Goal: Communication & Community: Answer question/provide support

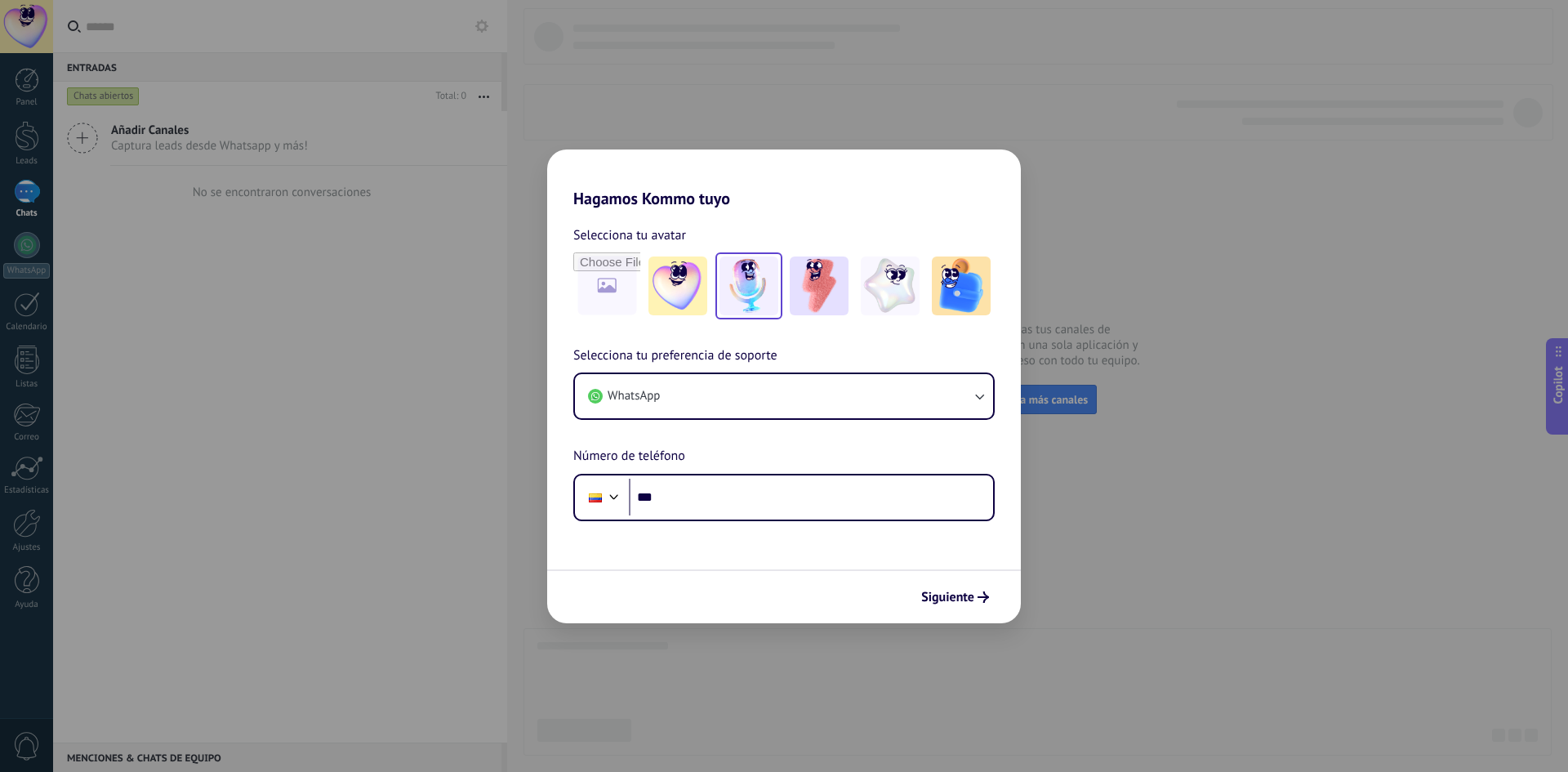
click at [758, 272] on img at bounding box center [748, 285] width 59 height 59
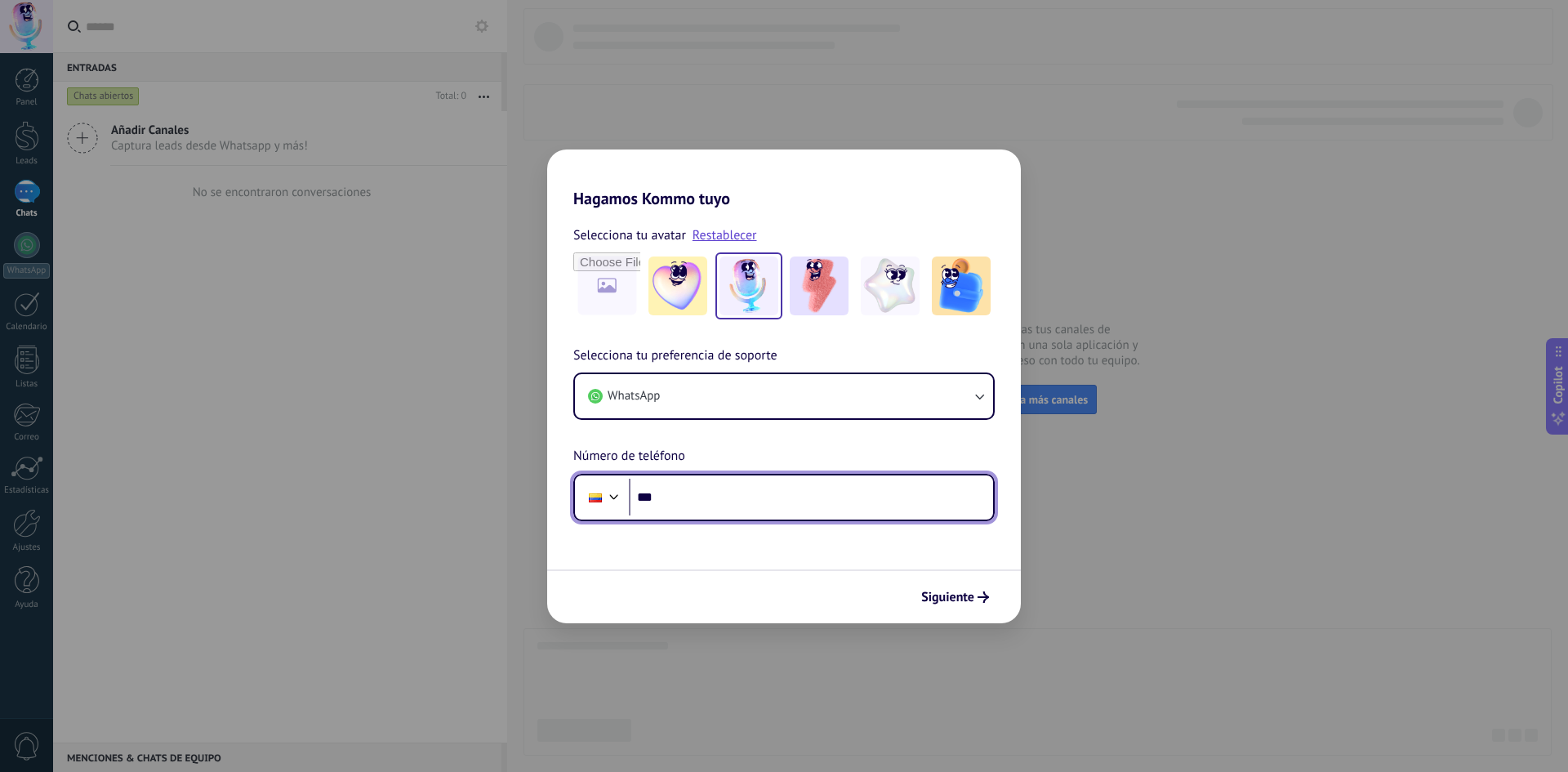
click at [724, 497] on input "***" at bounding box center [811, 497] width 364 height 37
type input "**********"
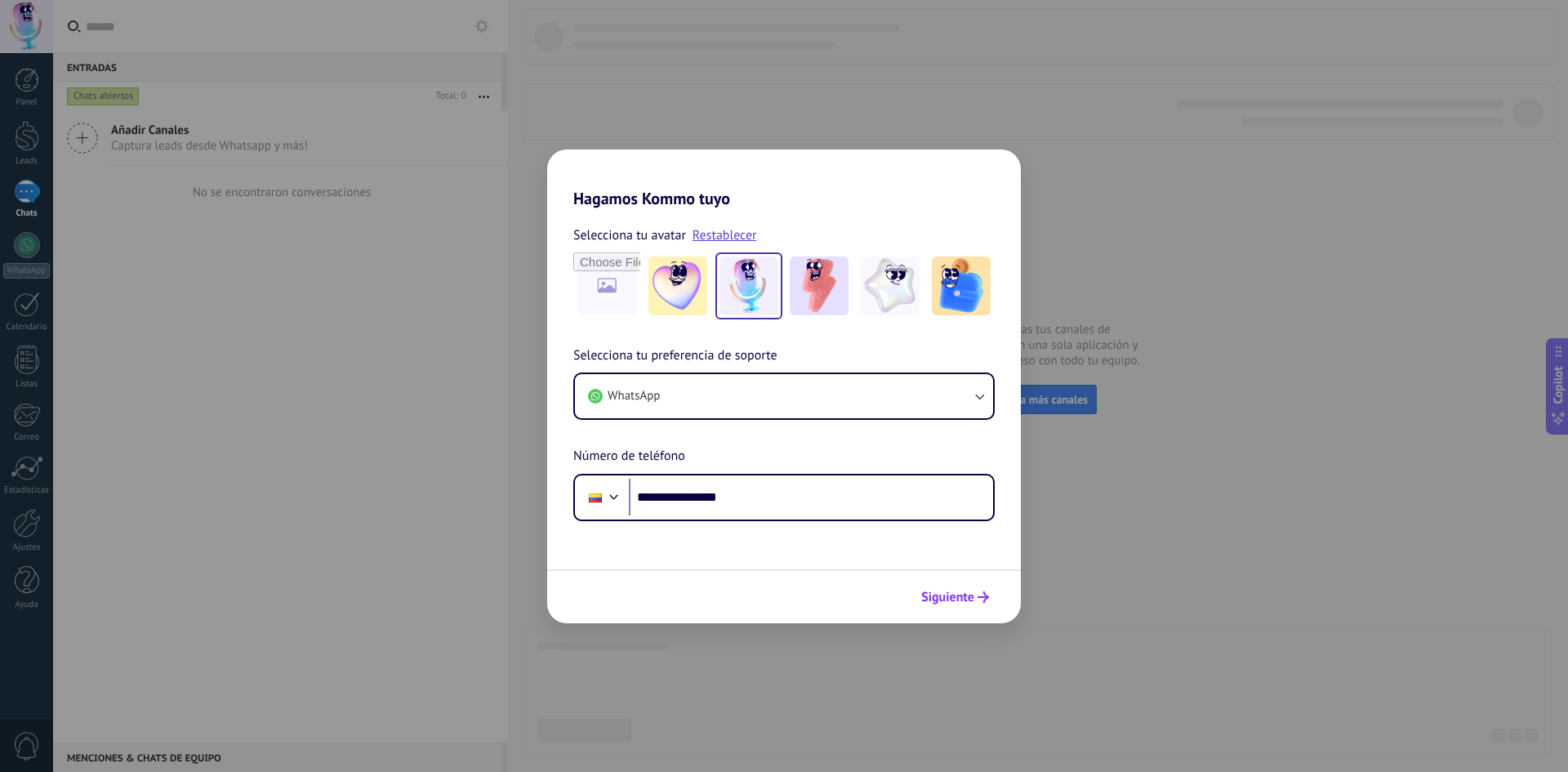
click at [928, 587] on button "Siguiente" at bounding box center [954, 597] width 83 height 28
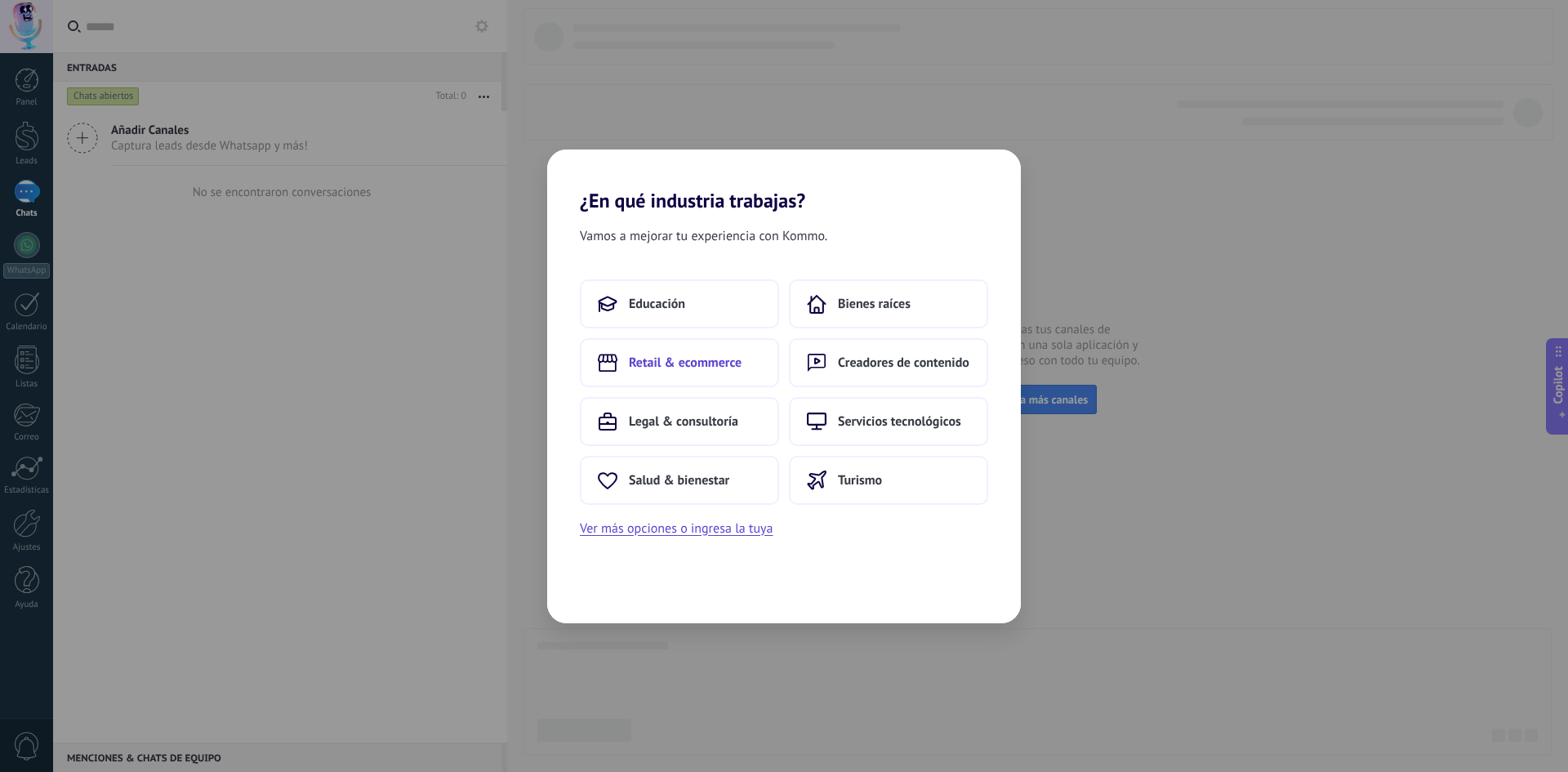
click at [703, 363] on span "Retail & ecommerce" at bounding box center [685, 362] width 113 height 16
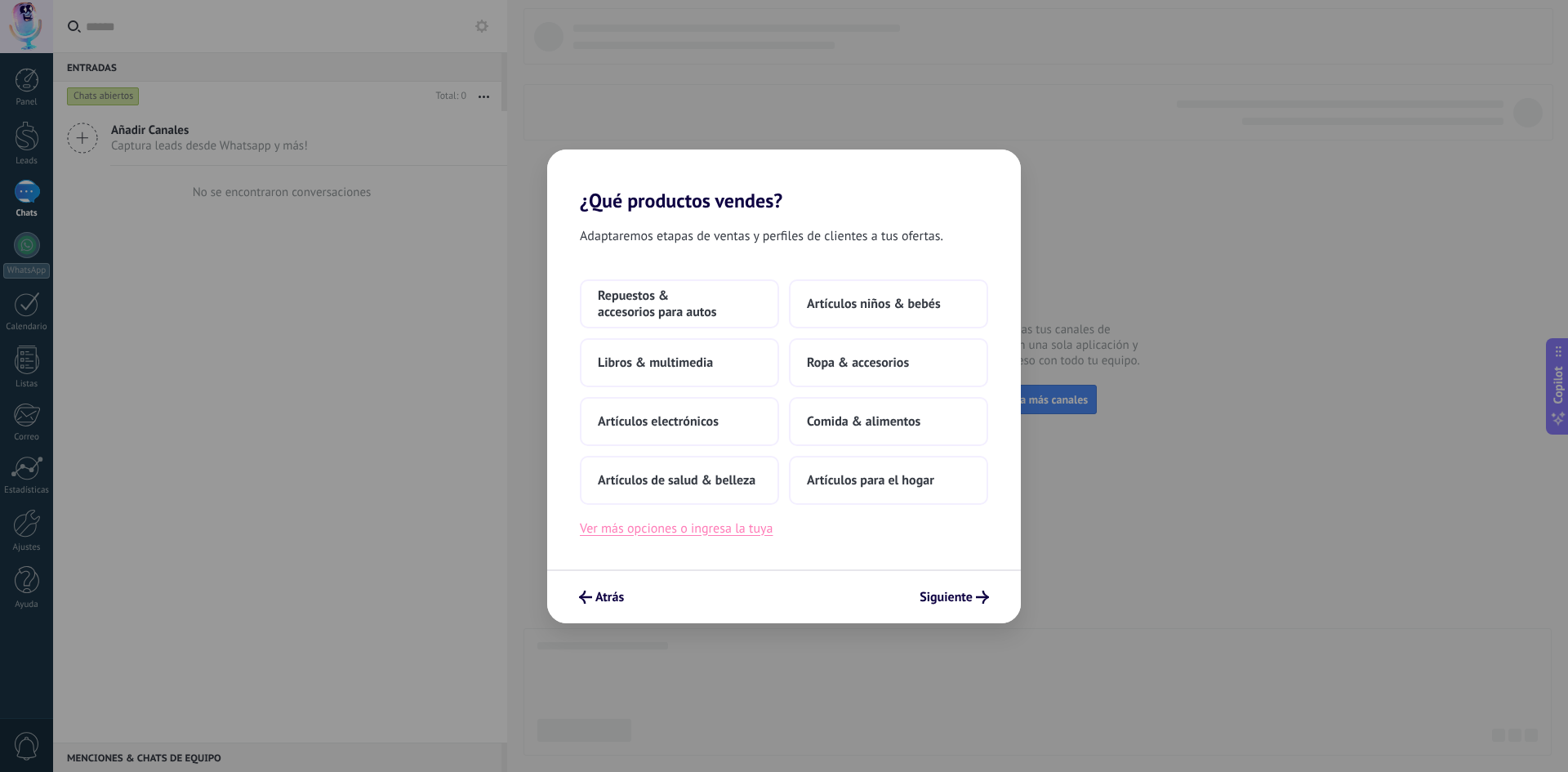
click at [689, 531] on button "Ver más opciones o ingresa la tuya" at bounding box center [676, 528] width 192 height 21
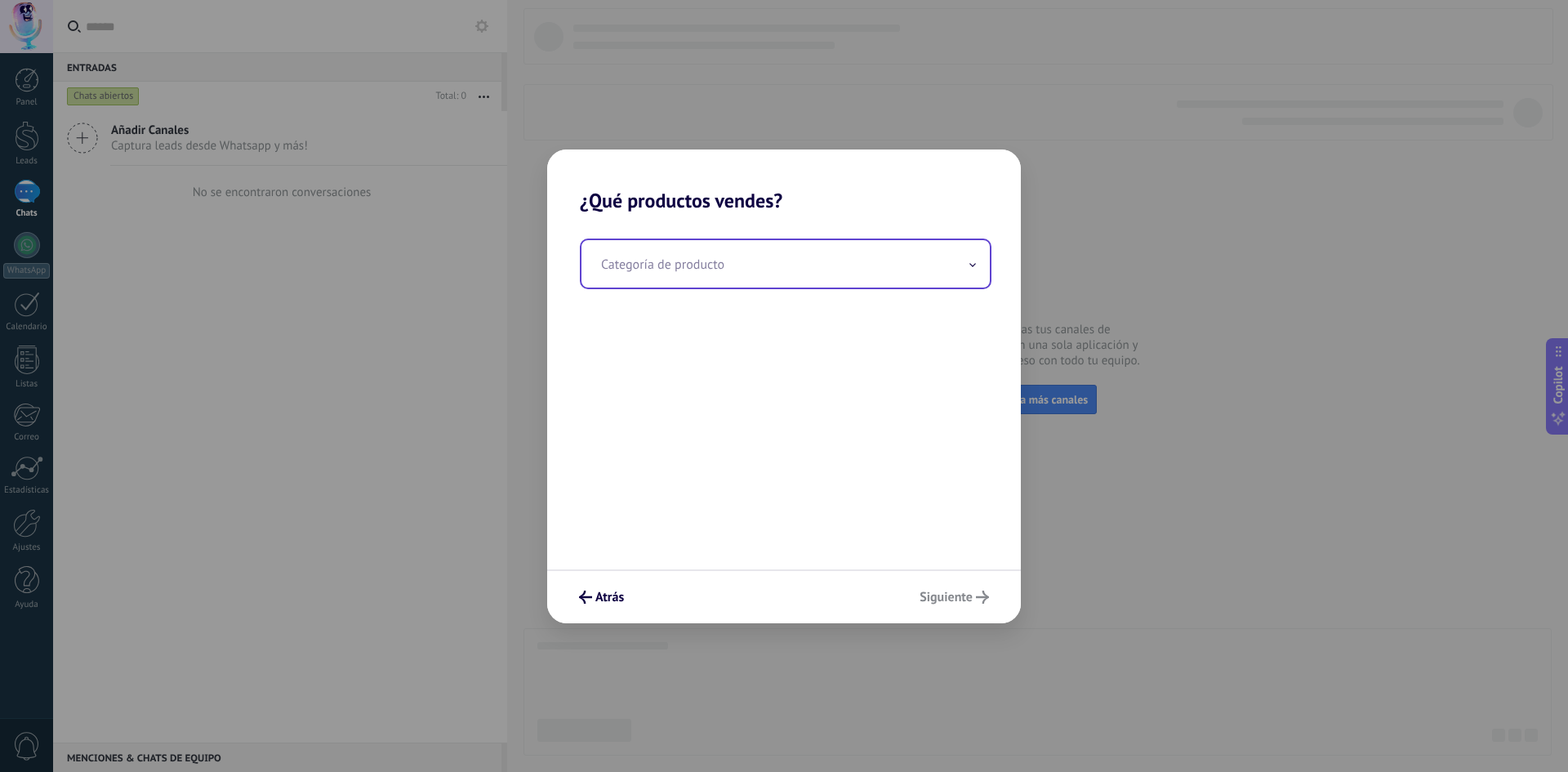
click at [710, 280] on input "text" at bounding box center [785, 263] width 409 height 47
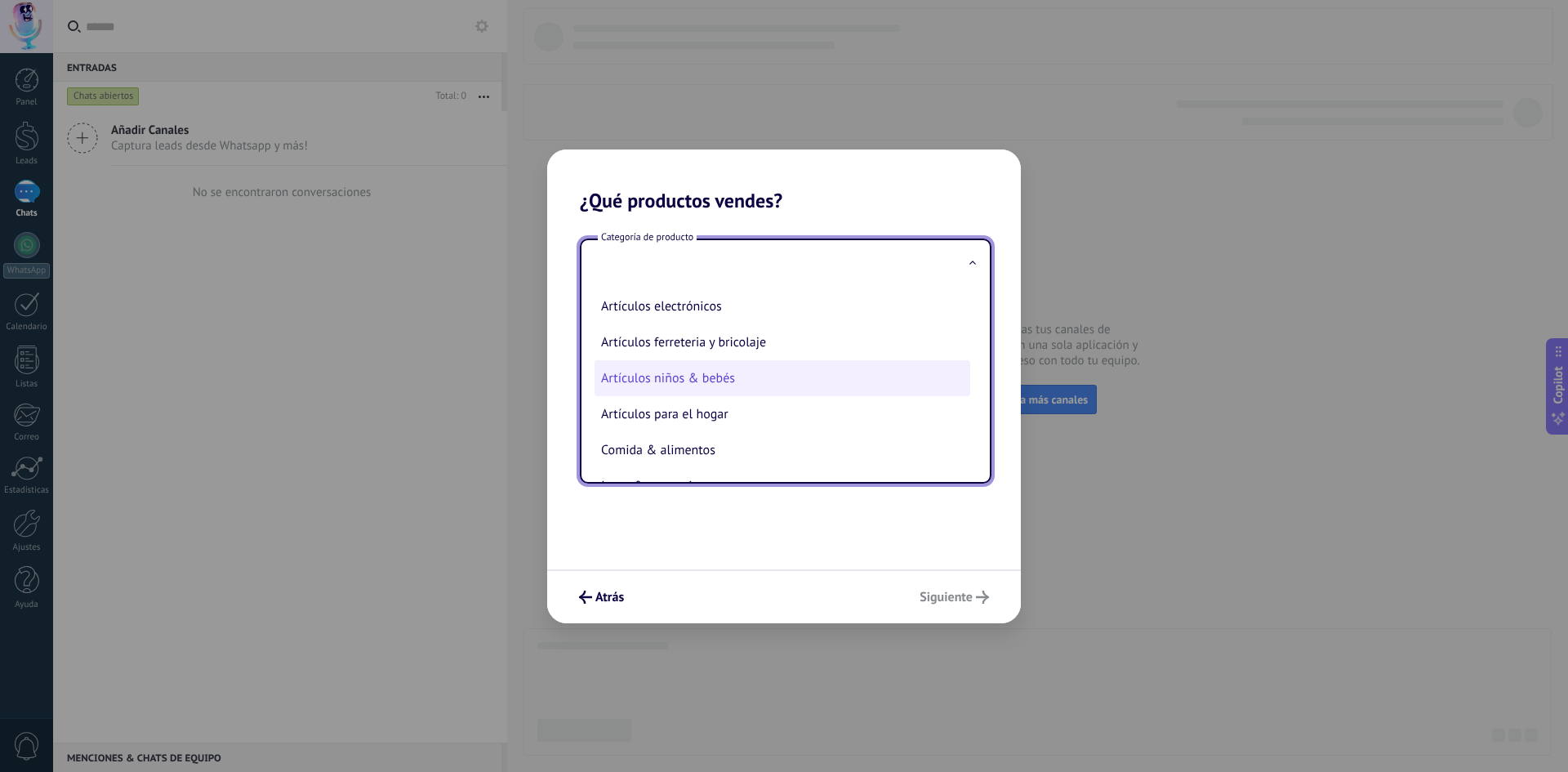
scroll to position [35, 0]
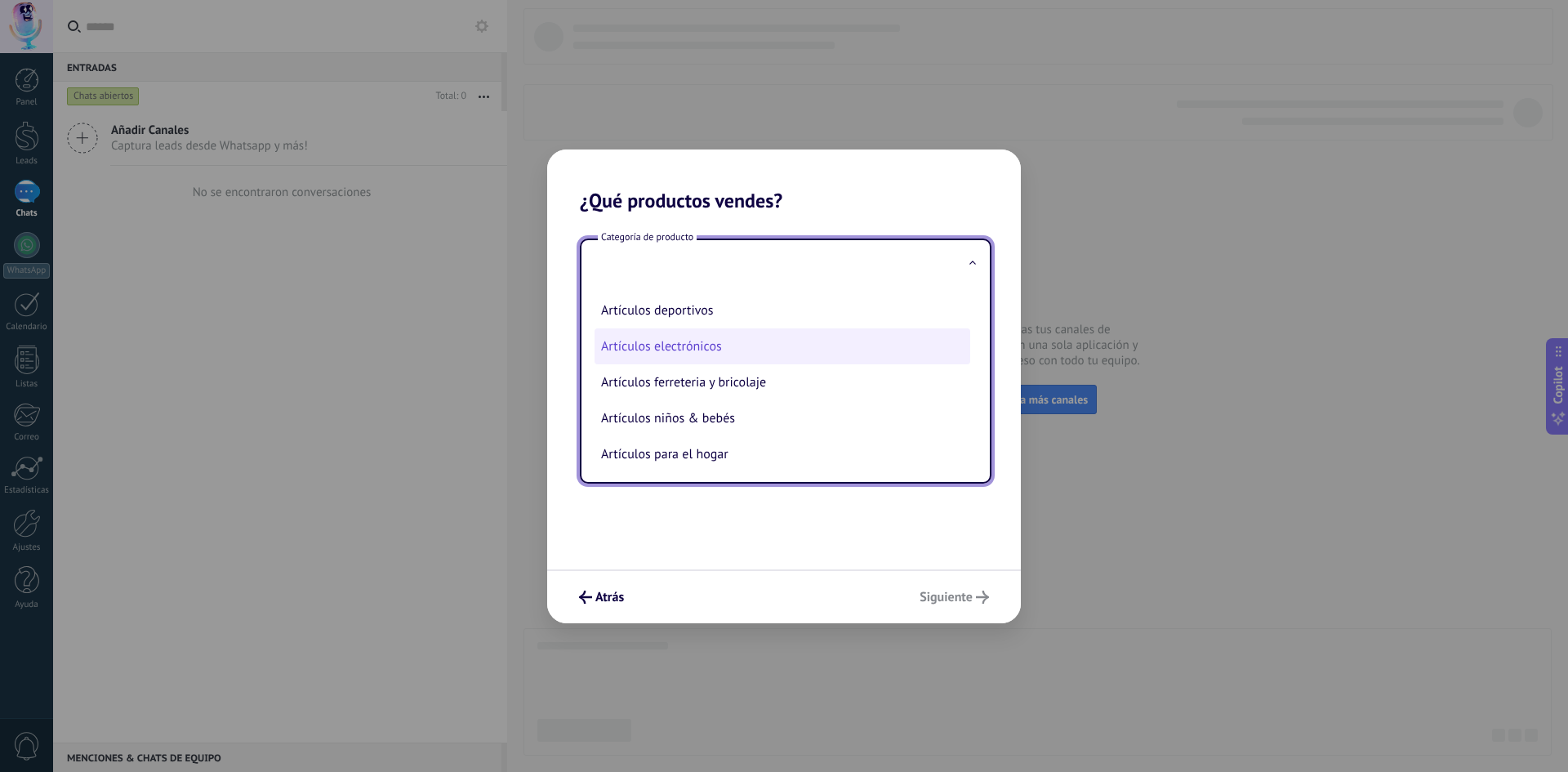
click at [718, 342] on li "Artículos electrónicos" at bounding box center [783, 347] width 376 height 36
type input "**********"
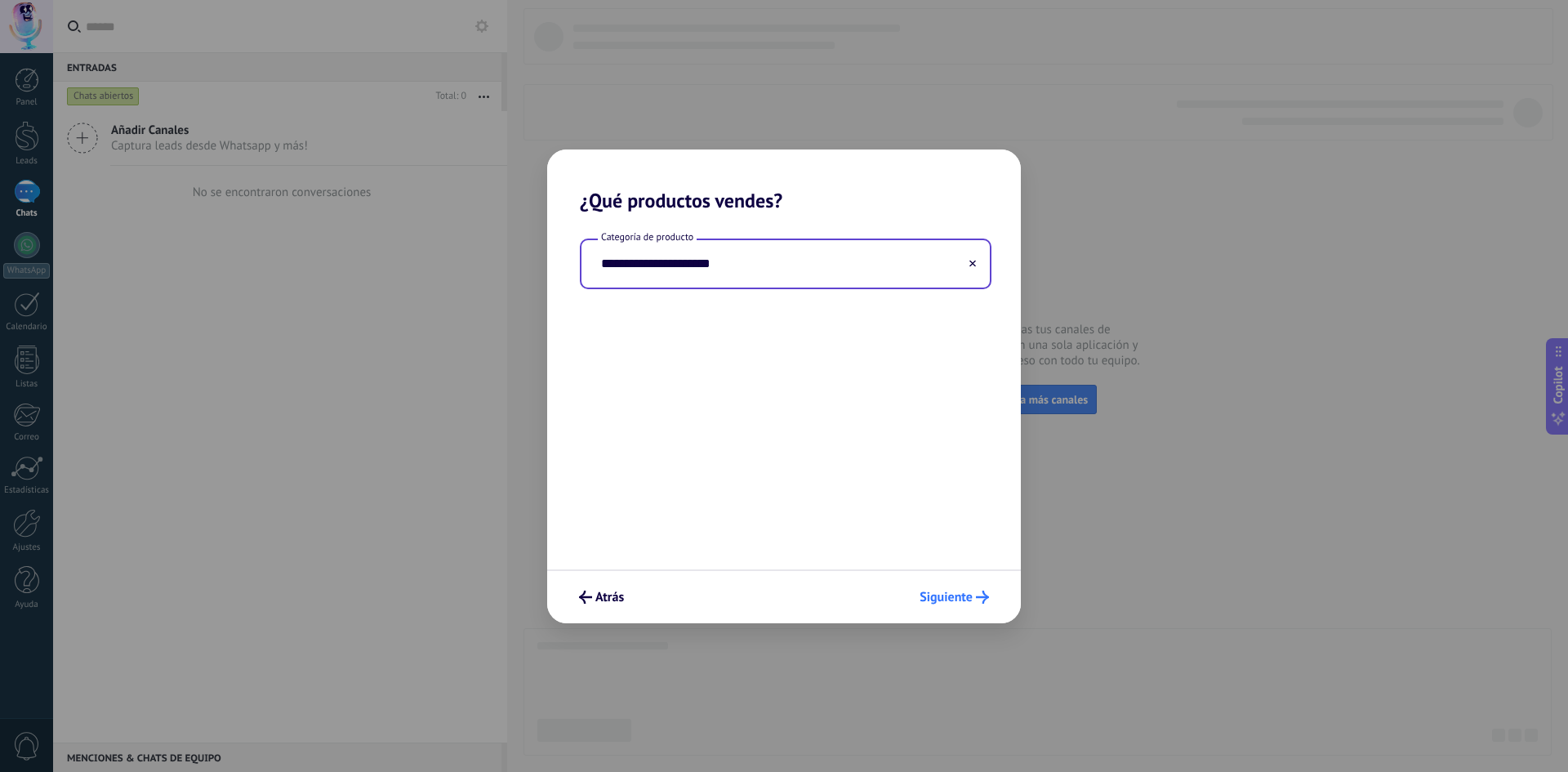
click at [950, 602] on span "Siguiente" at bounding box center [946, 597] width 53 height 12
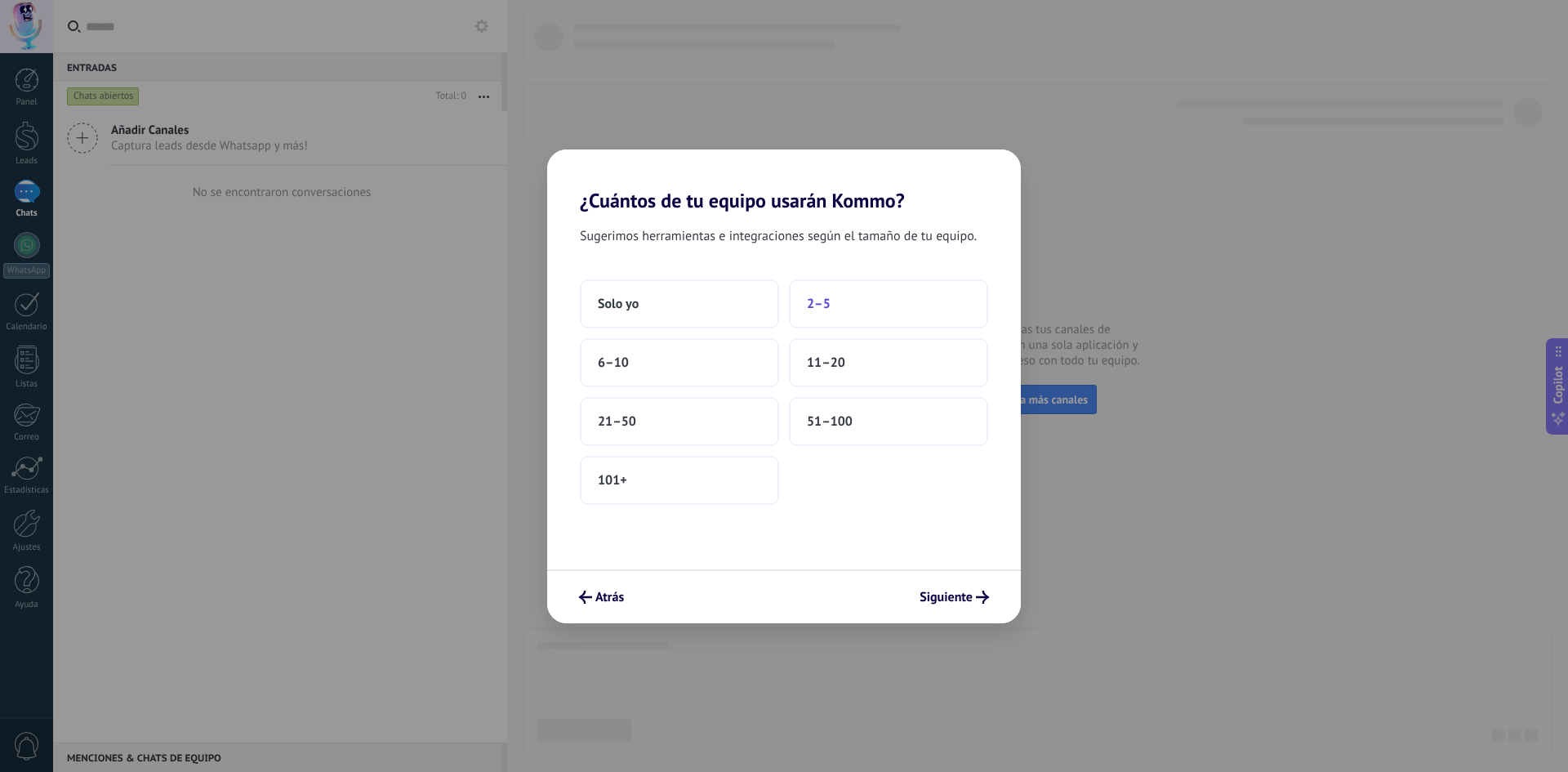
click at [831, 311] on button "2–5" at bounding box center [888, 304] width 199 height 49
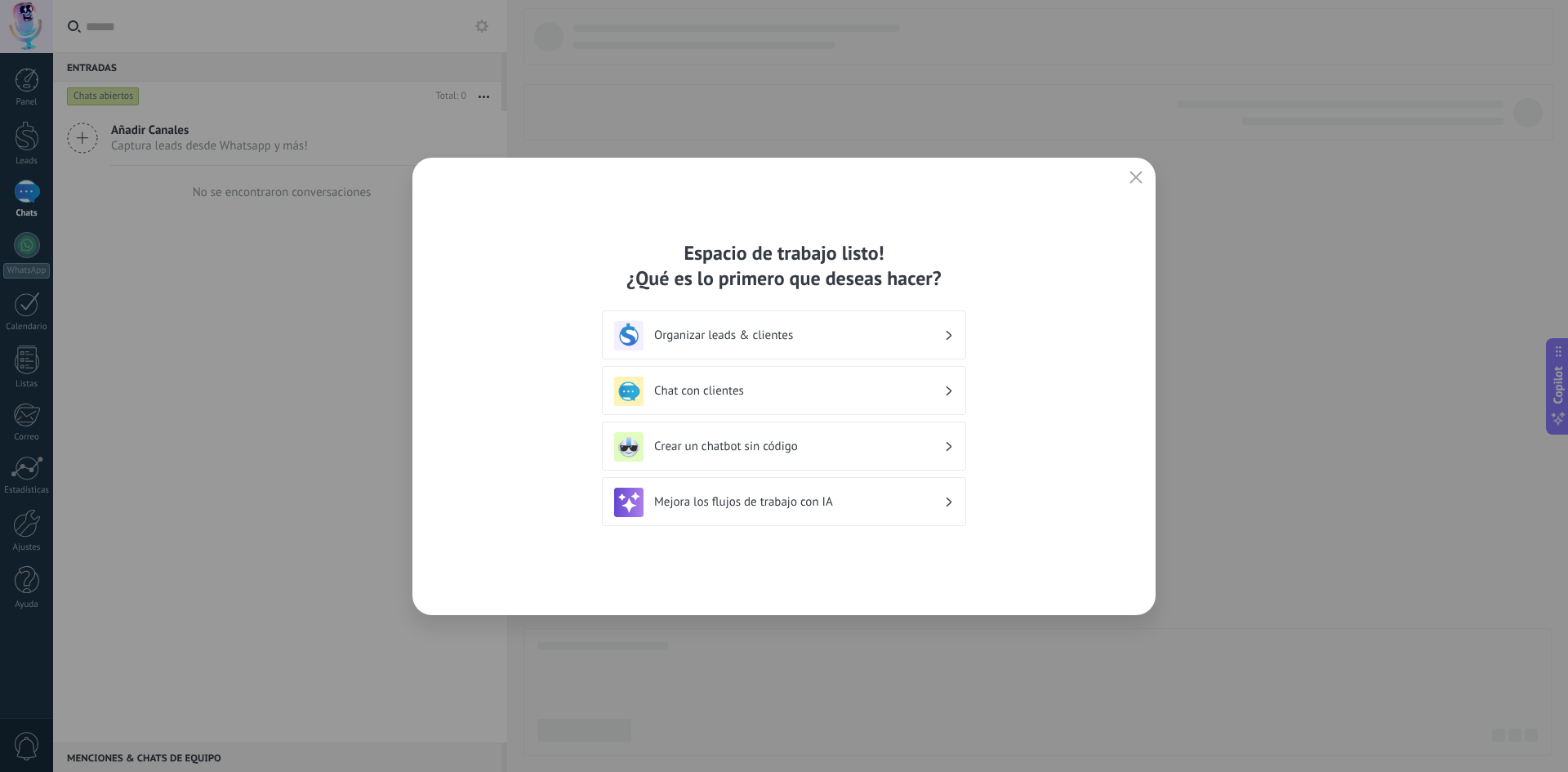
click at [741, 386] on h3 "Chat con clientes" at bounding box center [798, 391] width 290 height 15
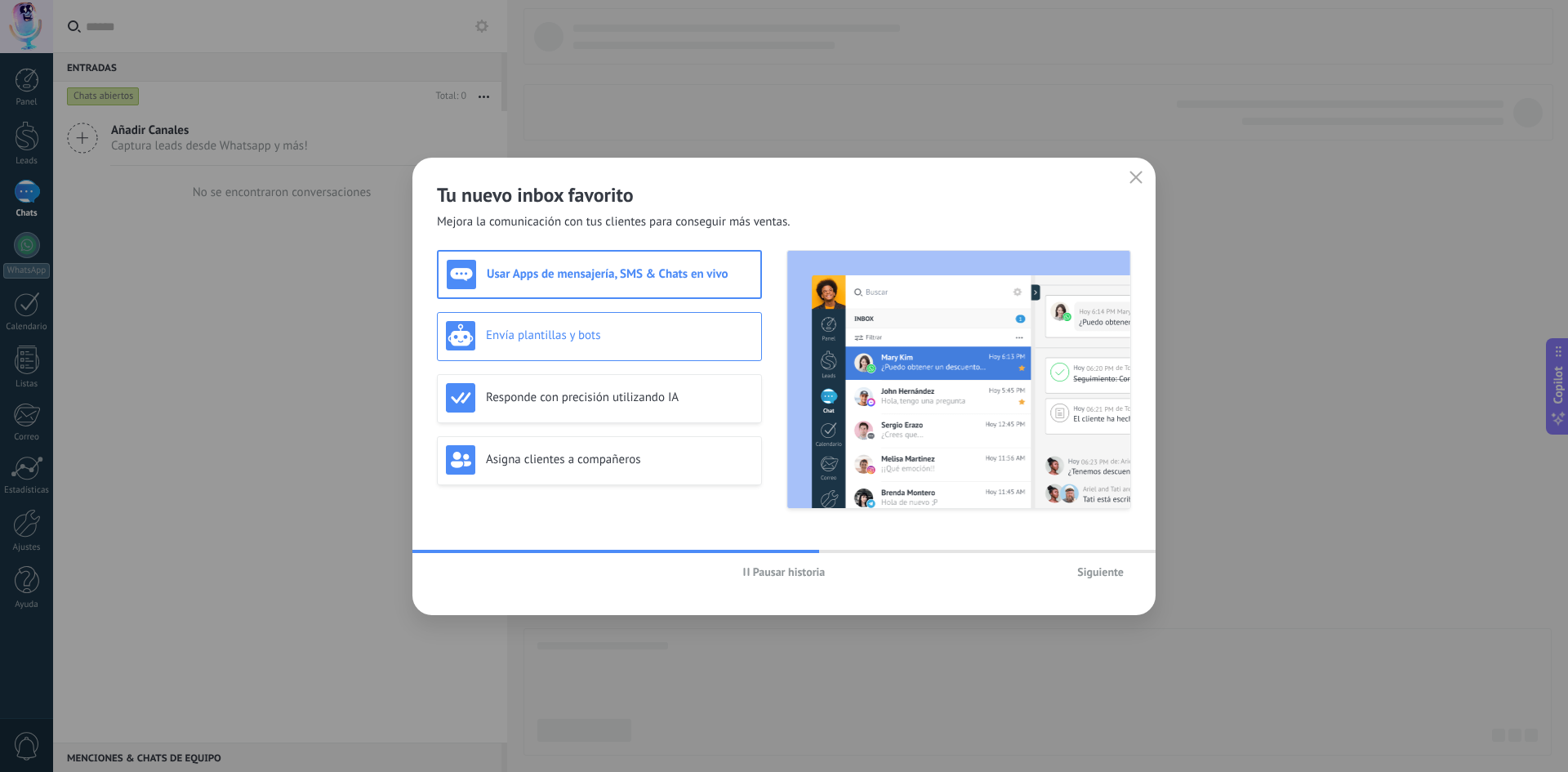
click at [548, 334] on h3 "Envía plantillas y bots" at bounding box center [619, 335] width 267 height 15
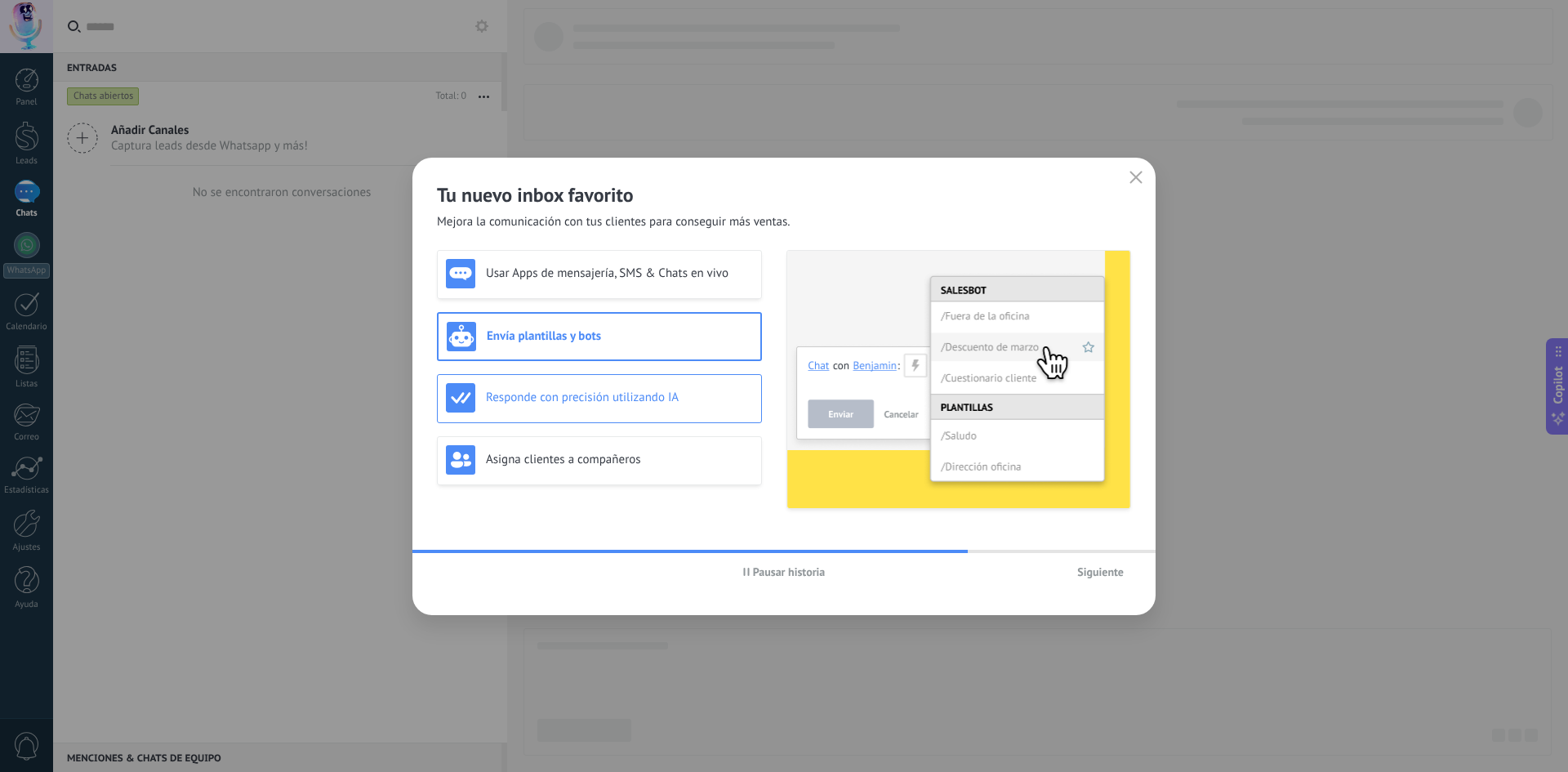
click at [556, 394] on h3 "Responde con precisión utilizando IA" at bounding box center [619, 397] width 267 height 15
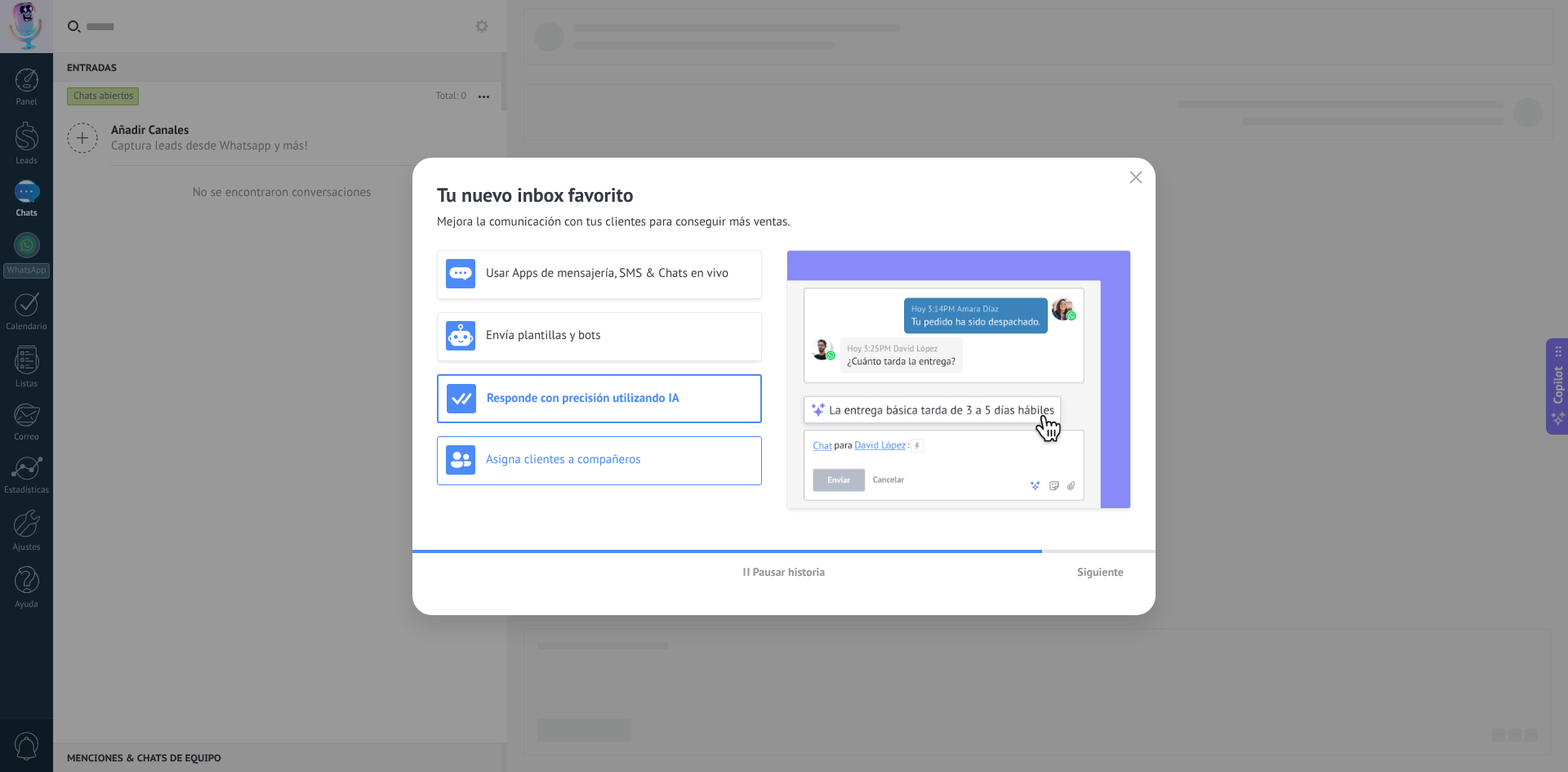
click at [547, 445] on div "Asigna clientes a compañeros" at bounding box center [599, 460] width 307 height 29
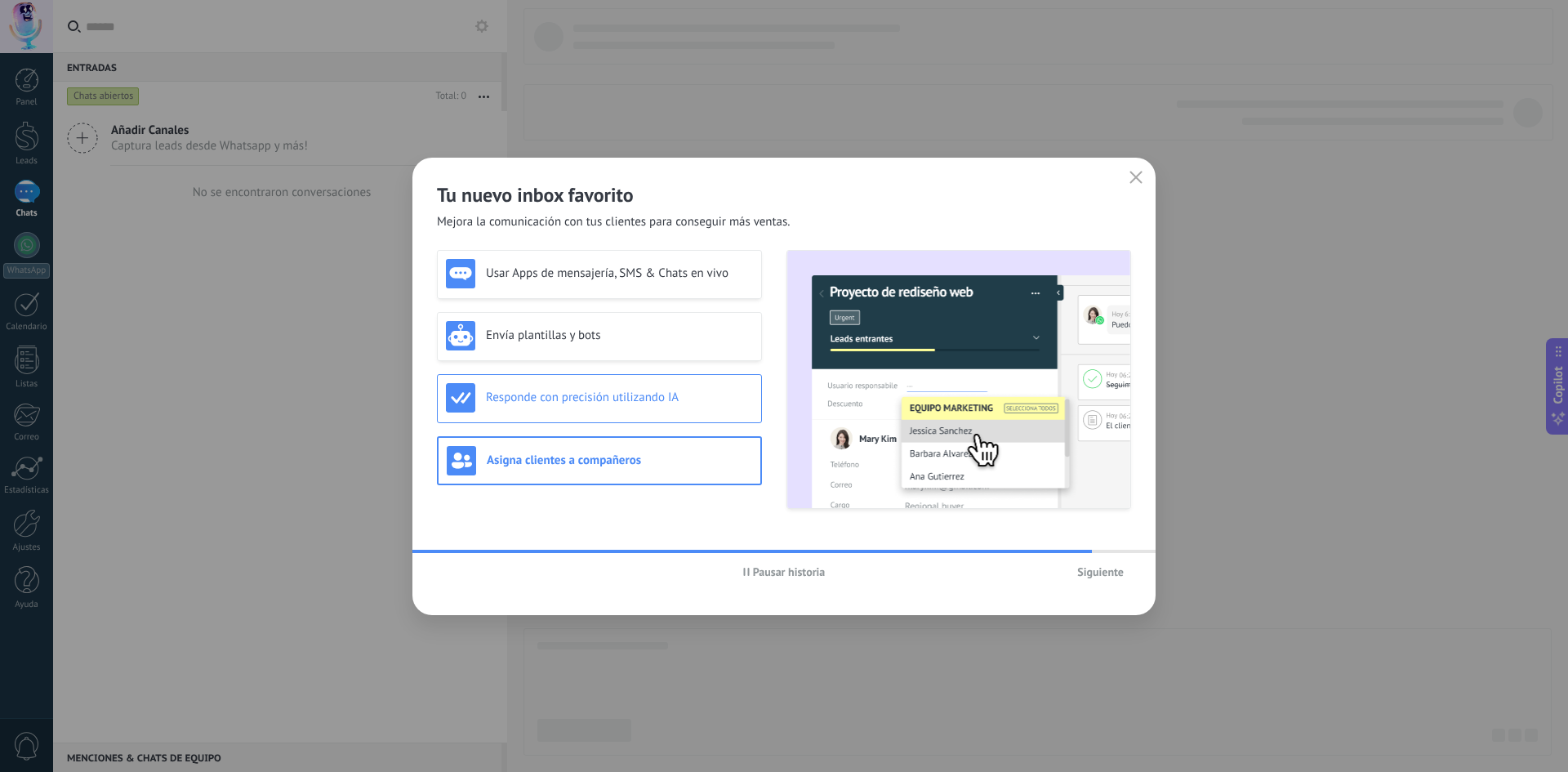
click at [558, 399] on h3 "Responde con precisión utilizando IA" at bounding box center [619, 397] width 267 height 15
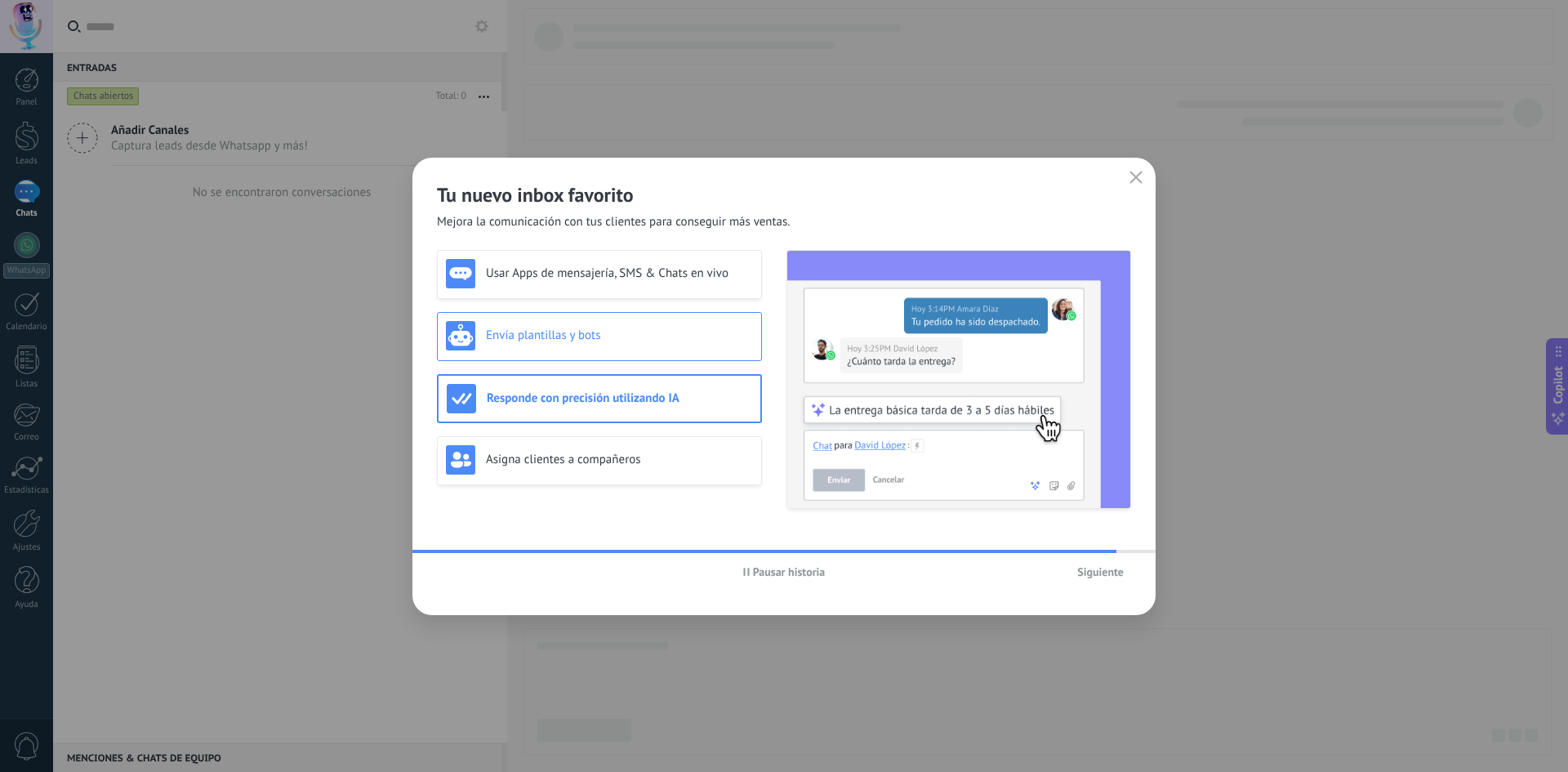
click at [560, 336] on h3 "Envía plantillas y bots" at bounding box center [619, 335] width 267 height 15
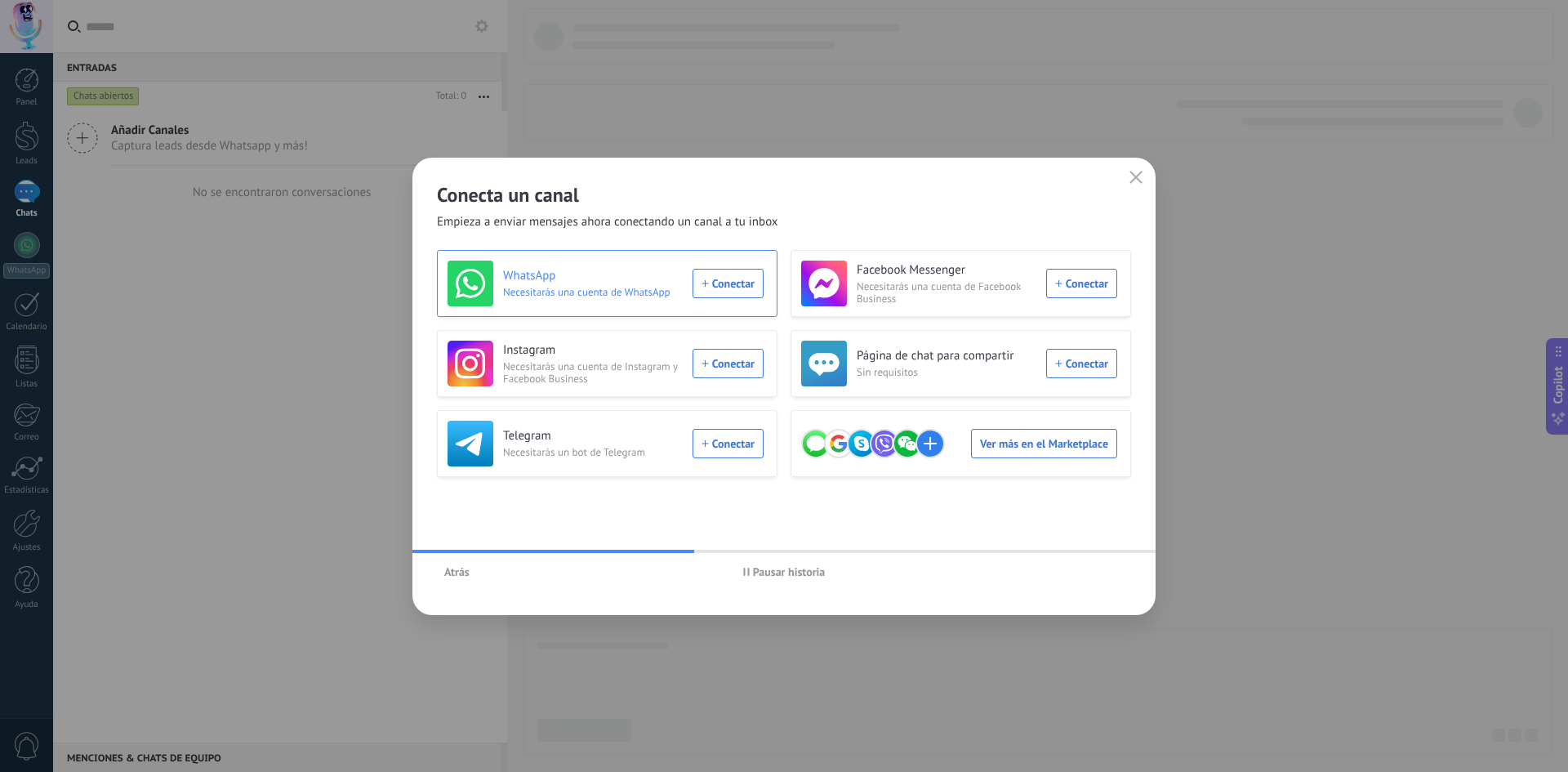
click at [725, 284] on div "WhatsApp Necesitarás una cuenta de WhatsApp Conectar" at bounding box center [606, 283] width 316 height 45
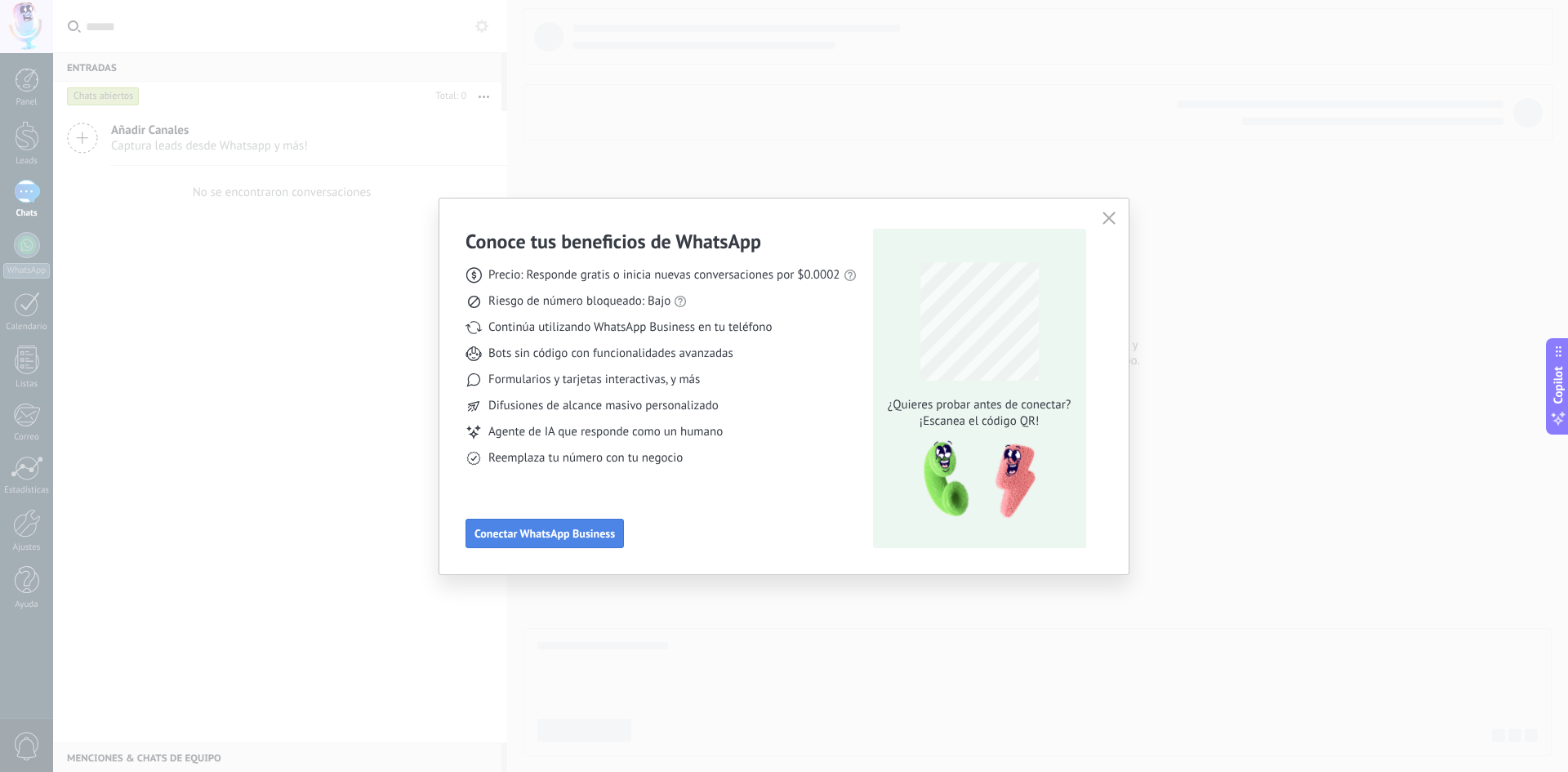
click at [532, 532] on span "Conectar WhatsApp Business" at bounding box center [545, 533] width 141 height 12
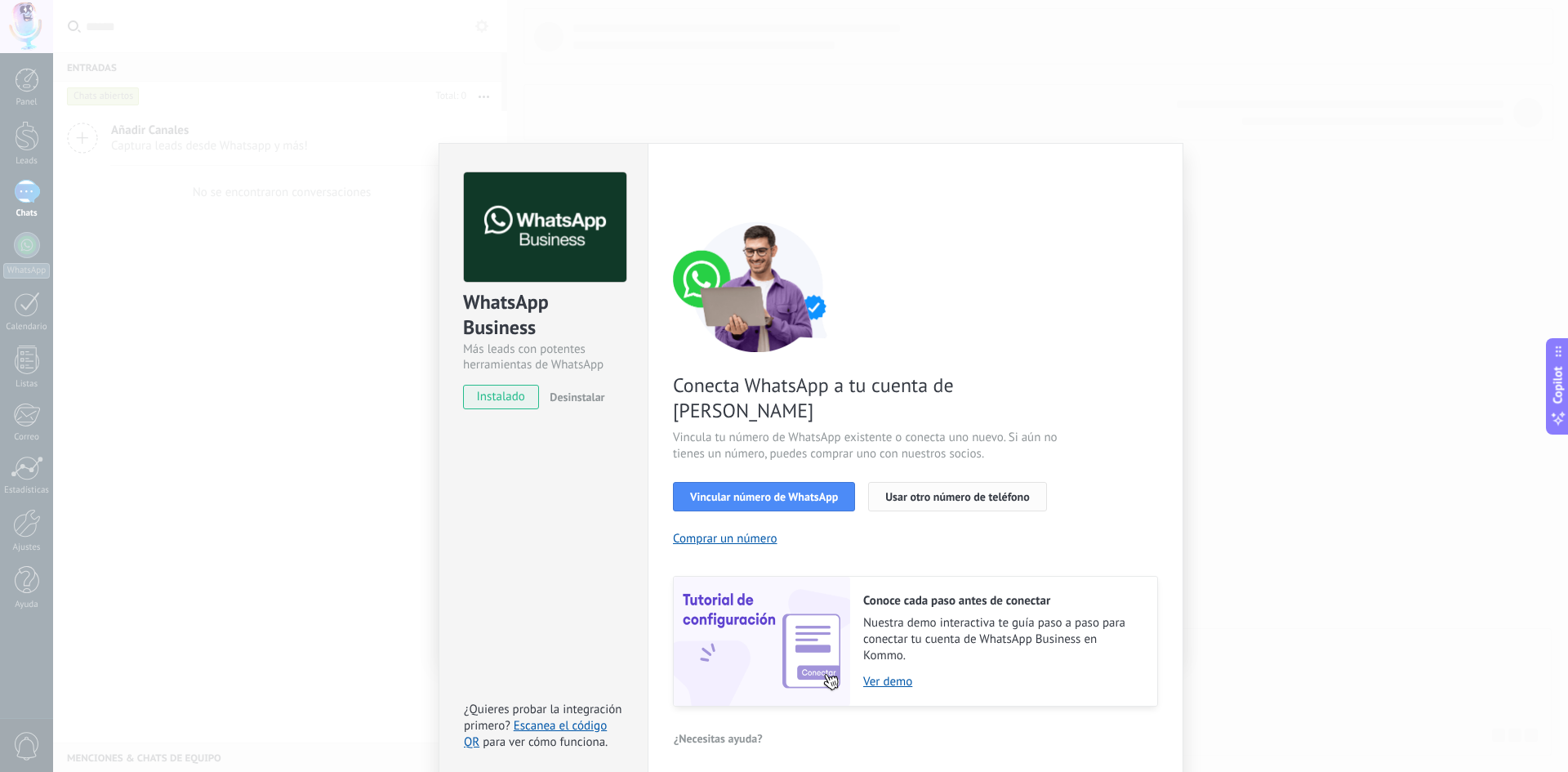
click at [932, 491] on span "Usar otro número de teléfono" at bounding box center [957, 497] width 143 height 12
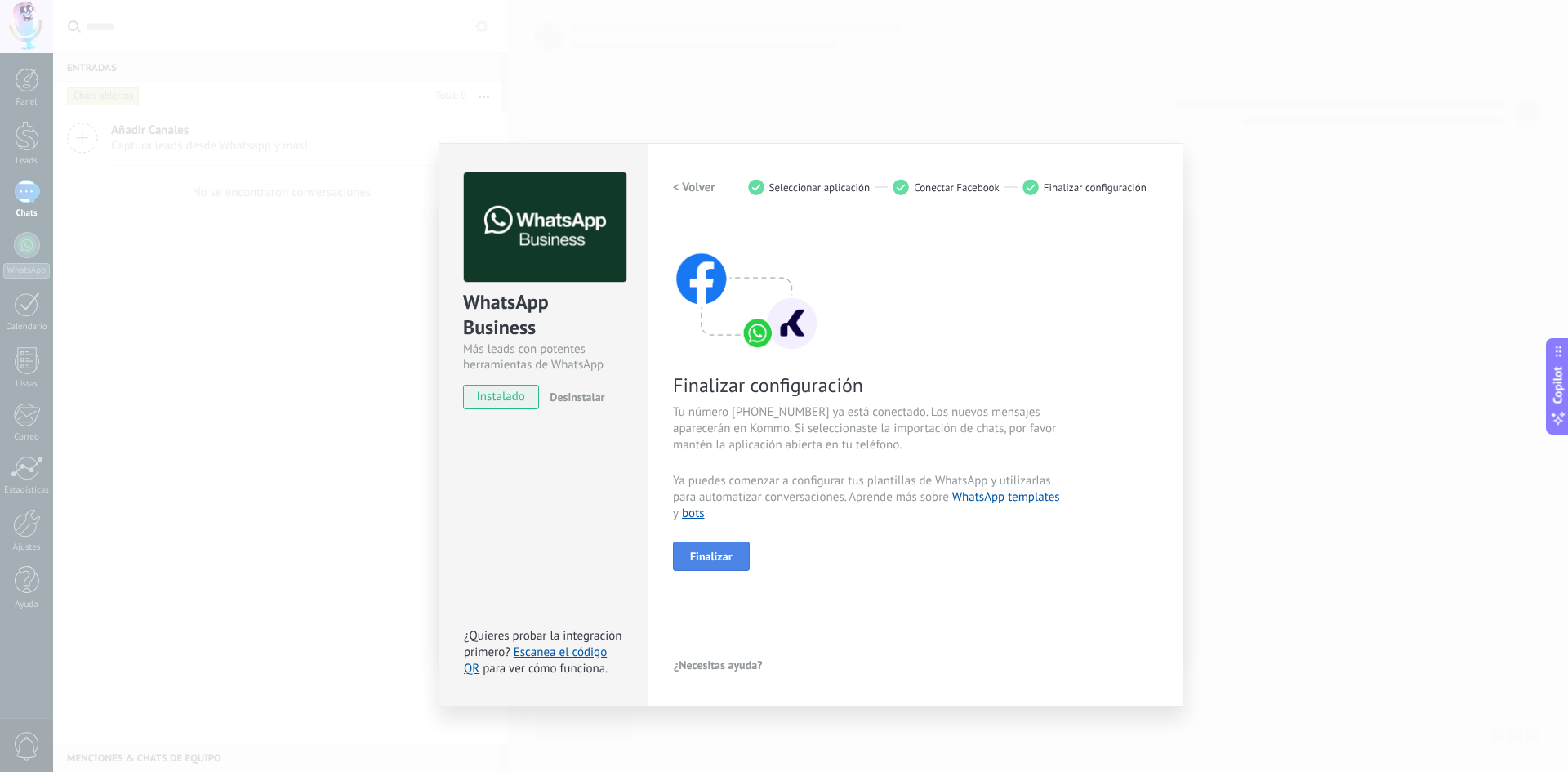
click at [702, 559] on span "Finalizar" at bounding box center [711, 556] width 43 height 12
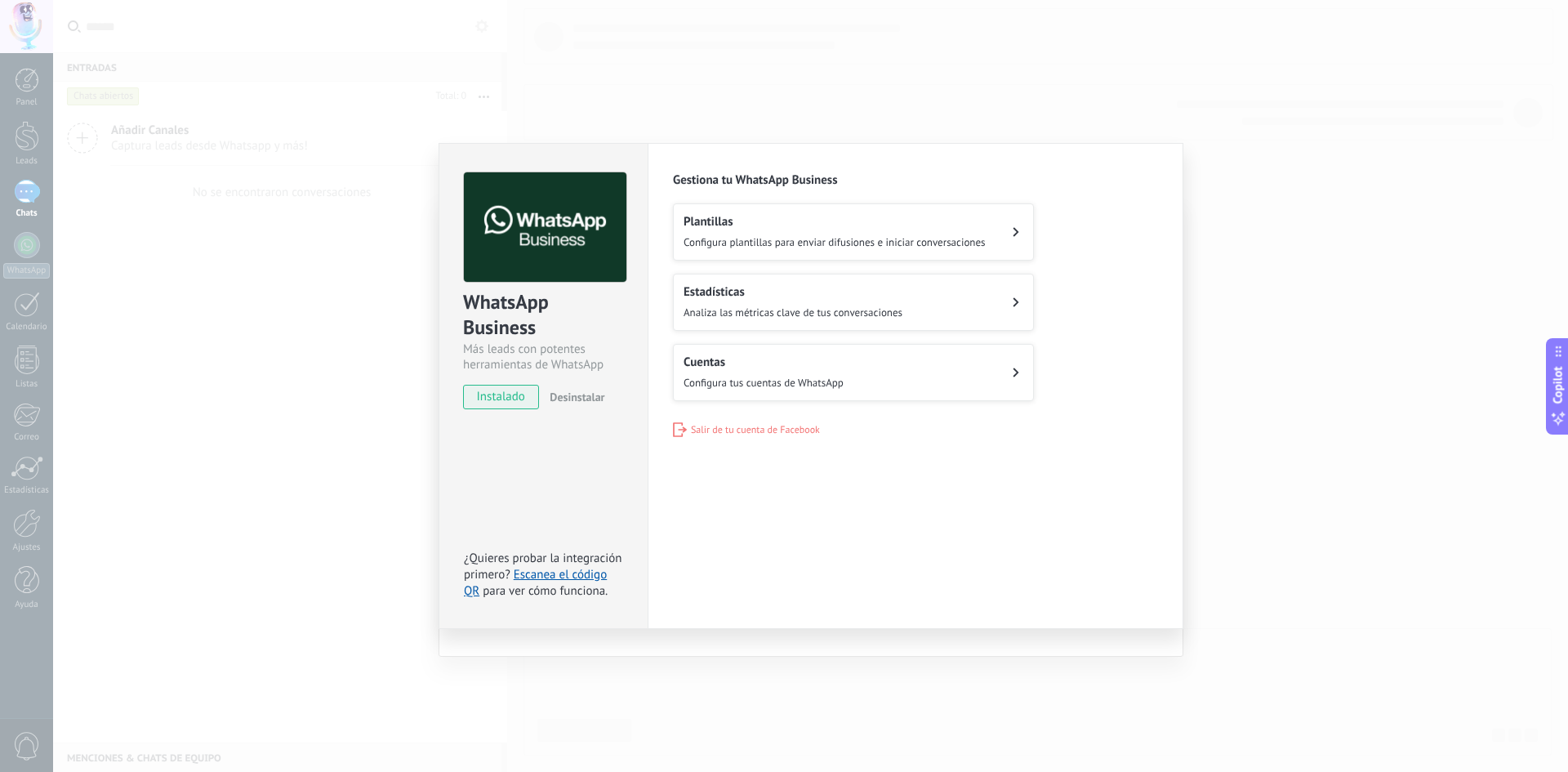
click at [817, 224] on h2 "Plantillas" at bounding box center [834, 222] width 302 height 15
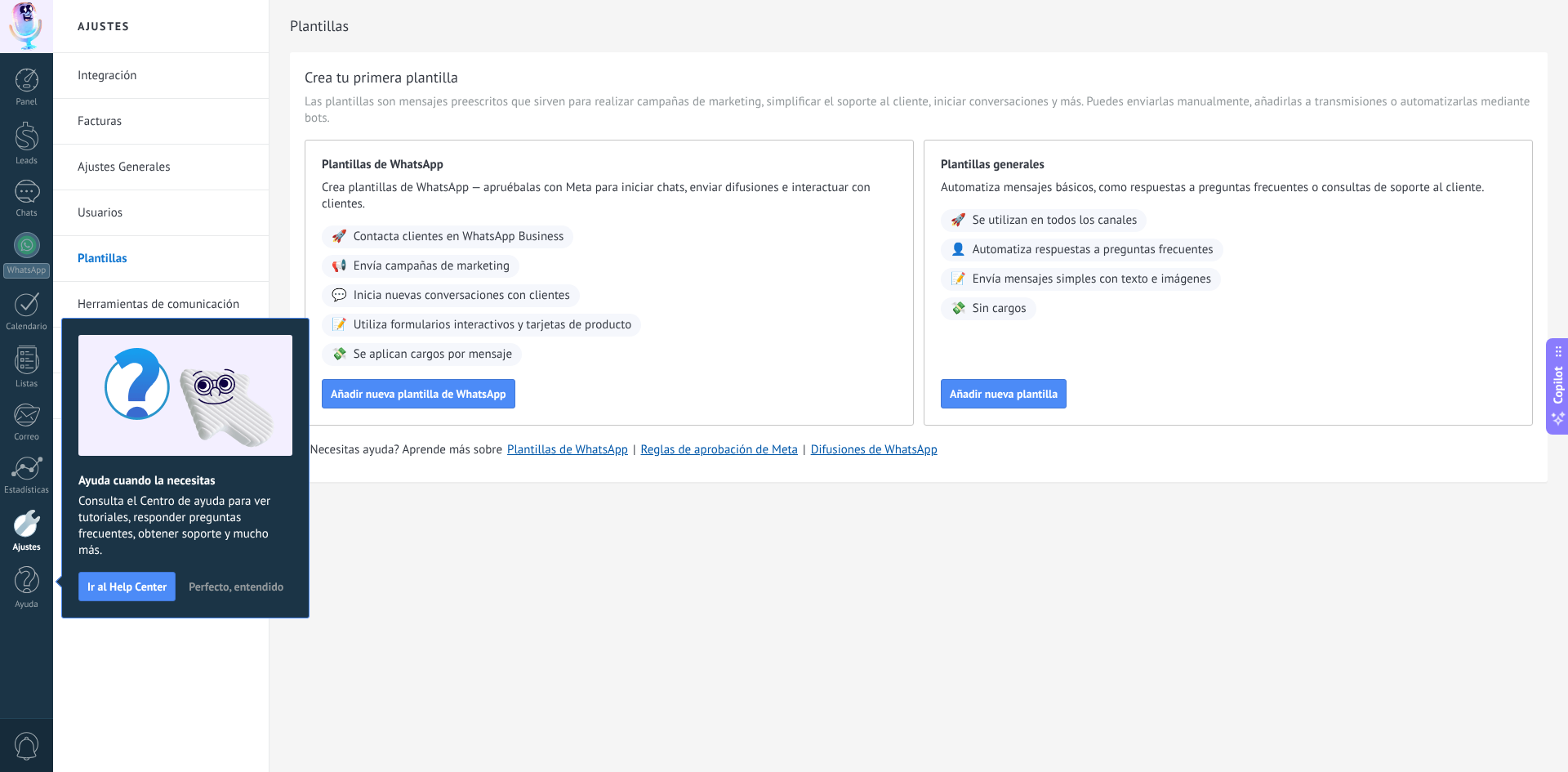
click at [218, 589] on span "Perfecto, entendido" at bounding box center [236, 586] width 94 height 12
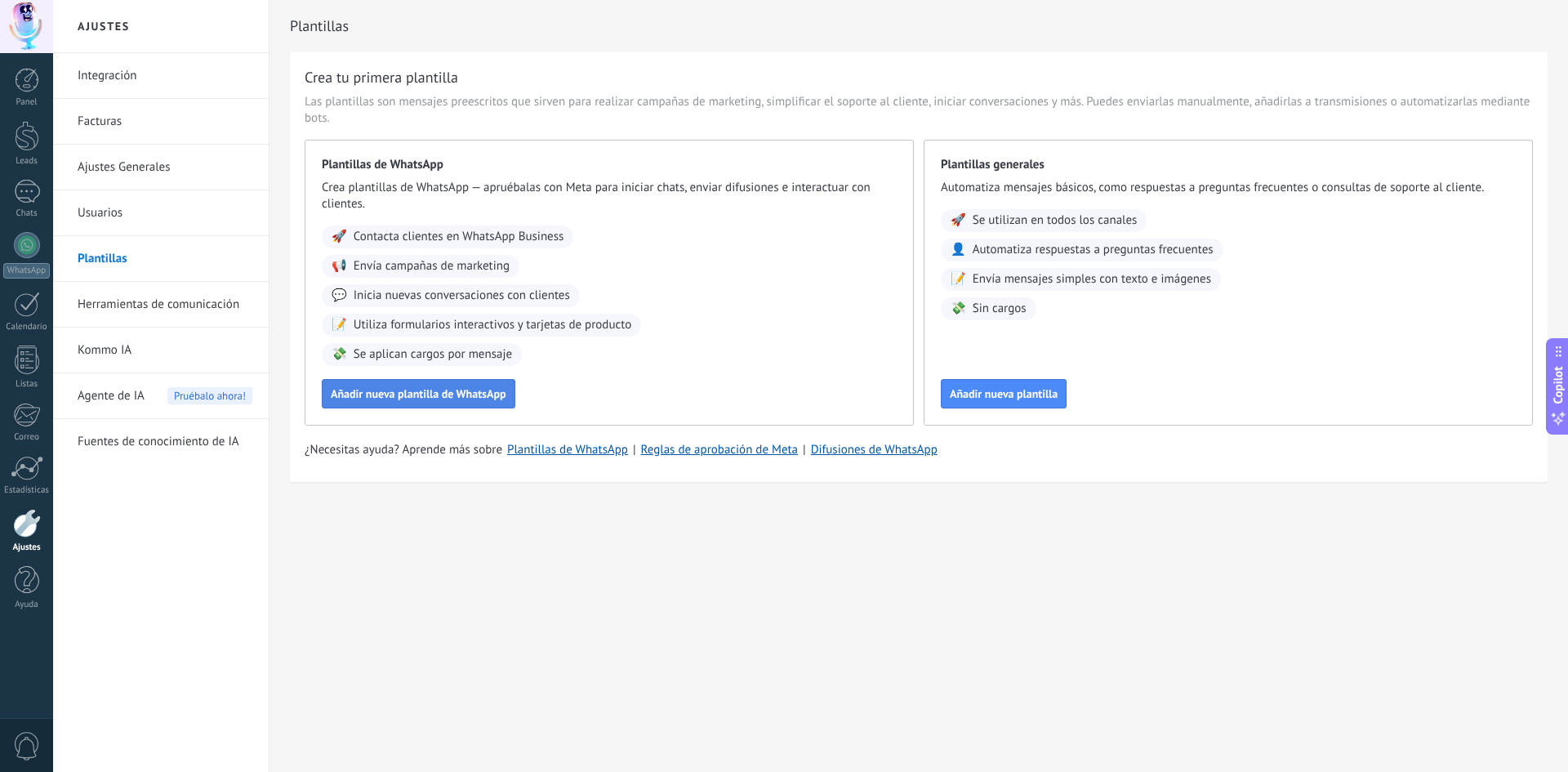
click at [402, 394] on span "Añadir nueva plantilla de WhatsApp" at bounding box center [418, 393] width 175 height 12
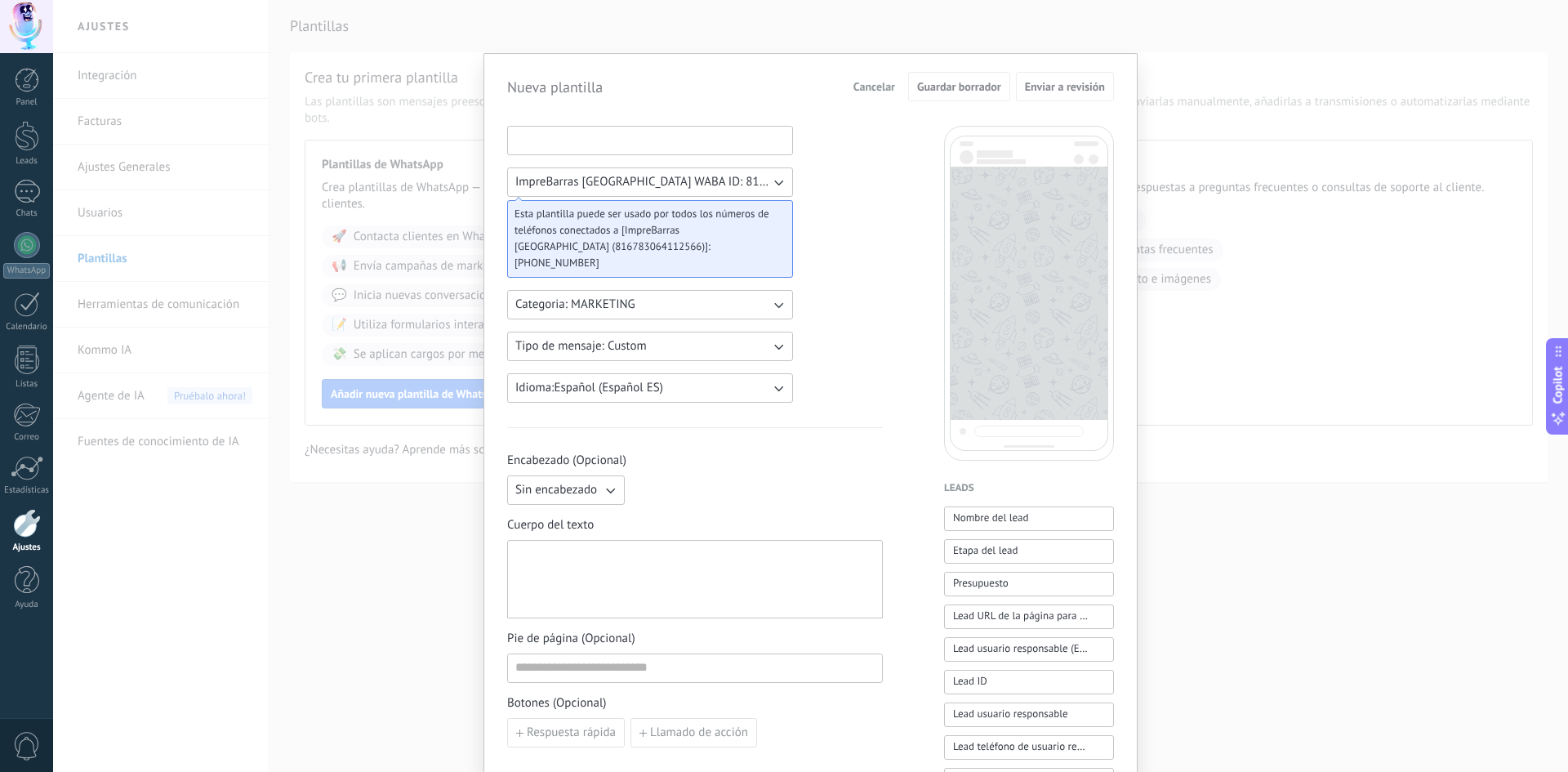
click at [581, 140] on input at bounding box center [649, 139] width 284 height 26
type input "**********"
click at [711, 352] on button "Tipo de mensaje: Custom" at bounding box center [650, 346] width 286 height 29
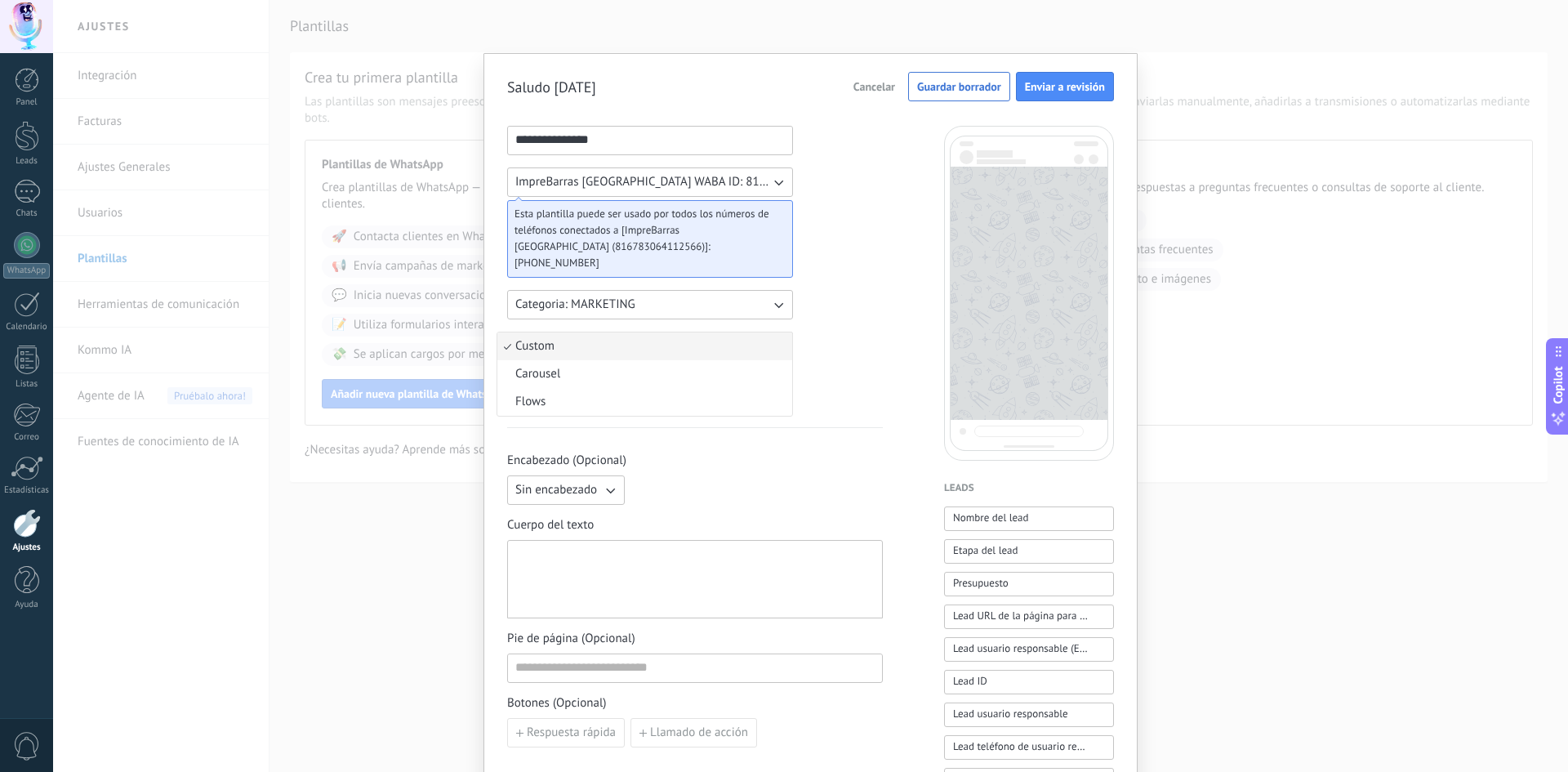
click at [856, 323] on div "**********" at bounding box center [695, 678] width 376 height 1104
click at [729, 385] on button "Idioma: Español (Español ES)" at bounding box center [650, 388] width 286 height 29
click at [858, 378] on div "**********" at bounding box center [695, 678] width 376 height 1104
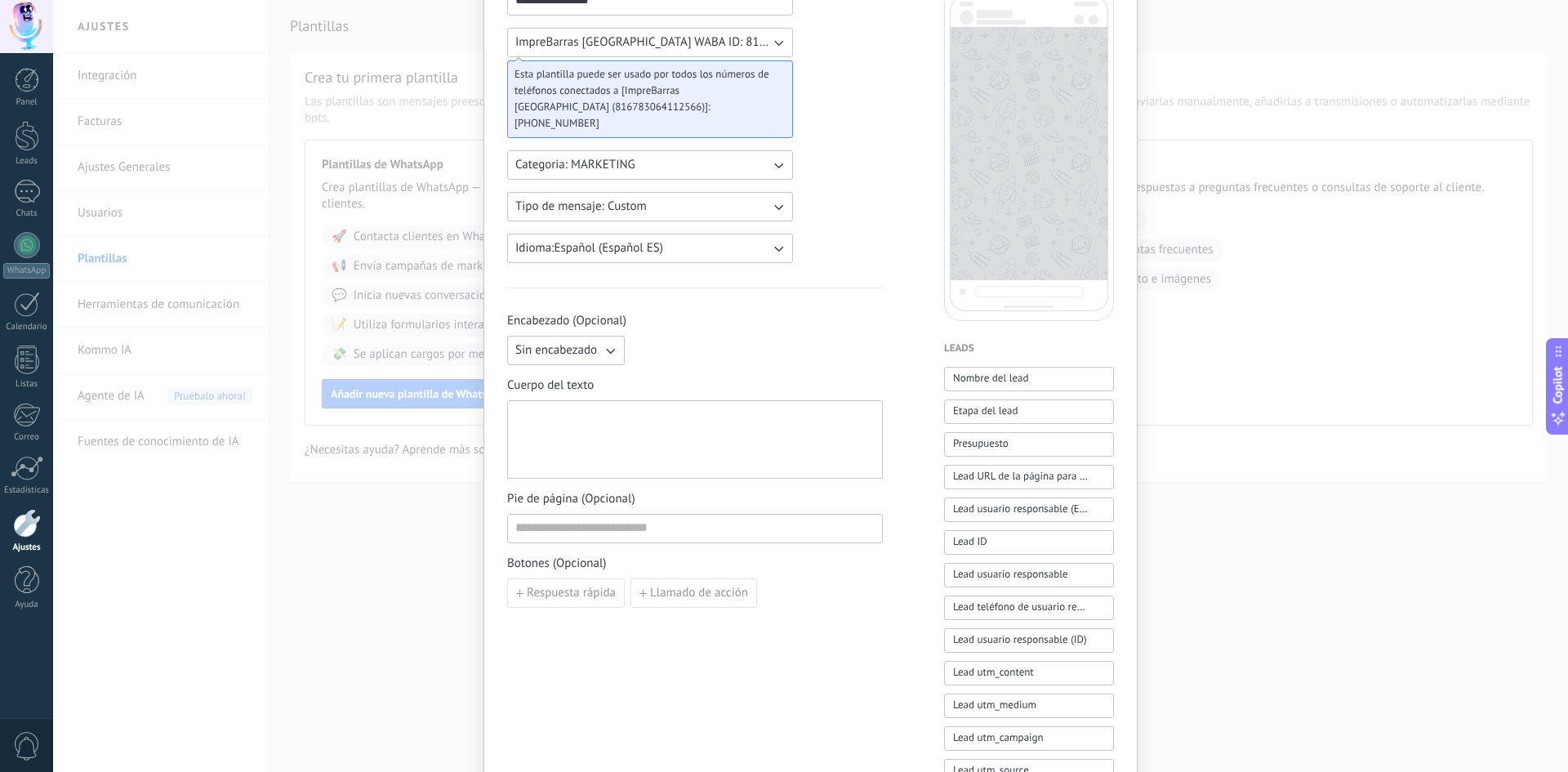
scroll to position [82, 0]
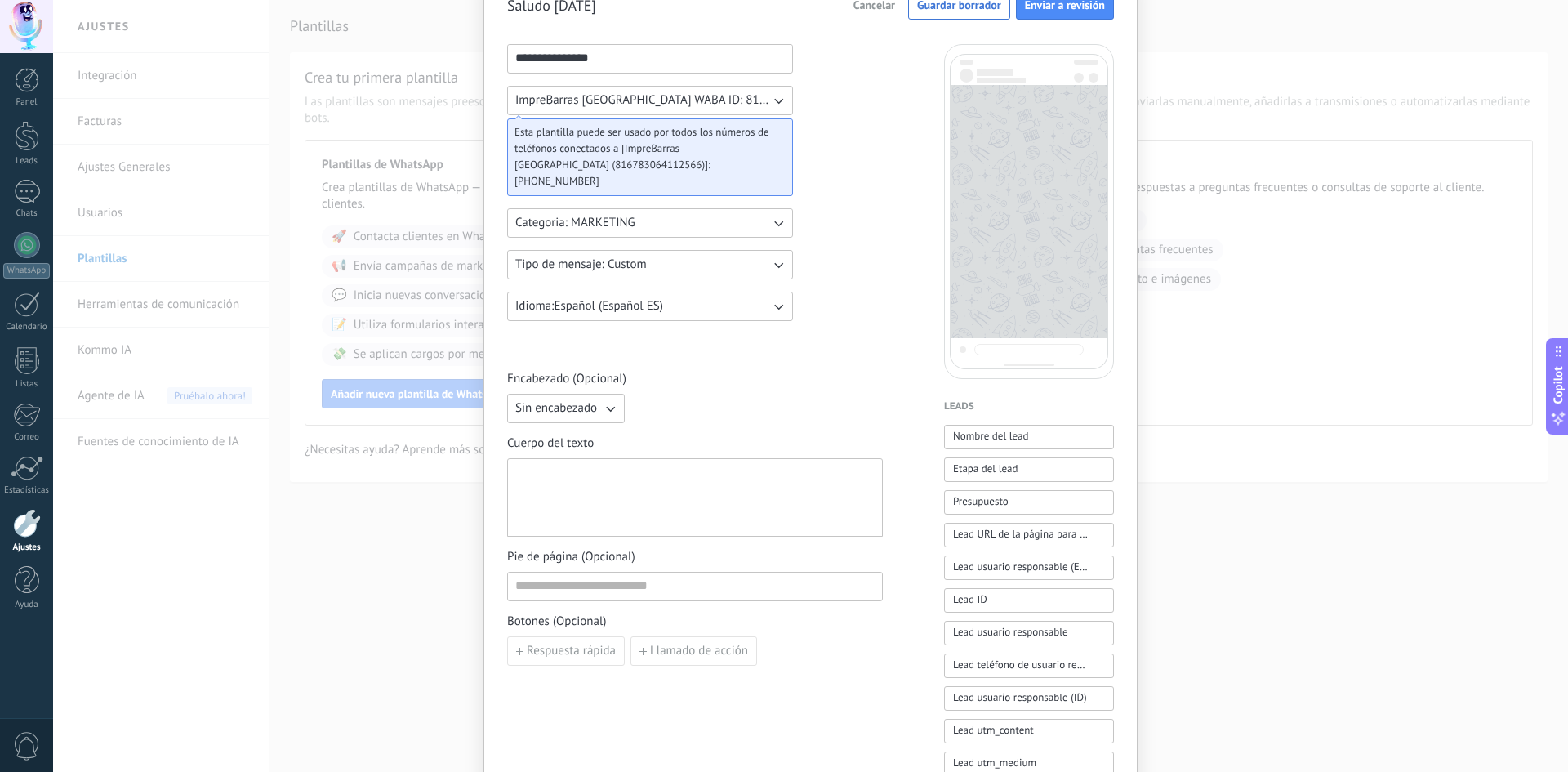
click at [616, 495] on div at bounding box center [695, 498] width 360 height 64
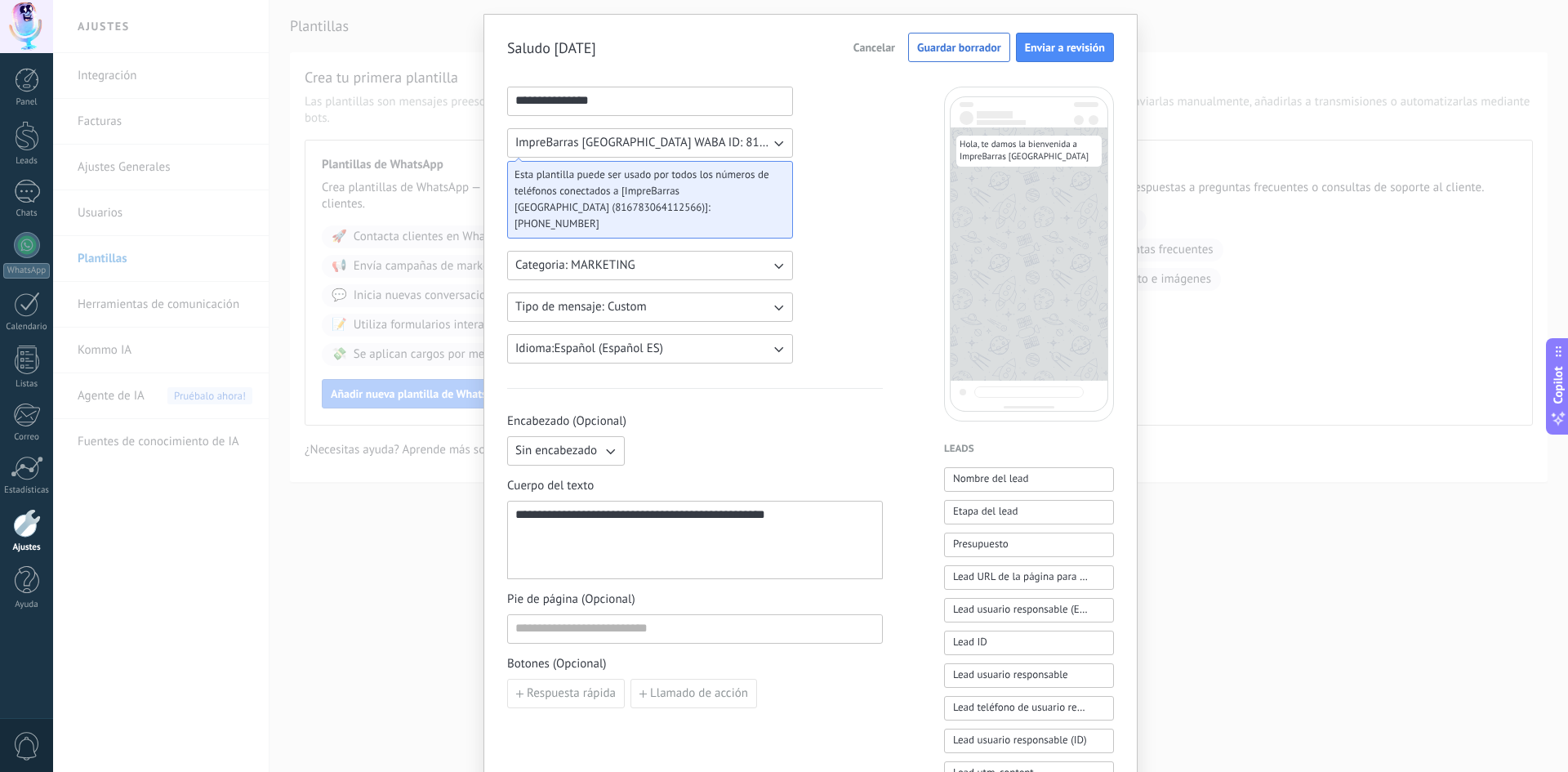
scroll to position [0, 0]
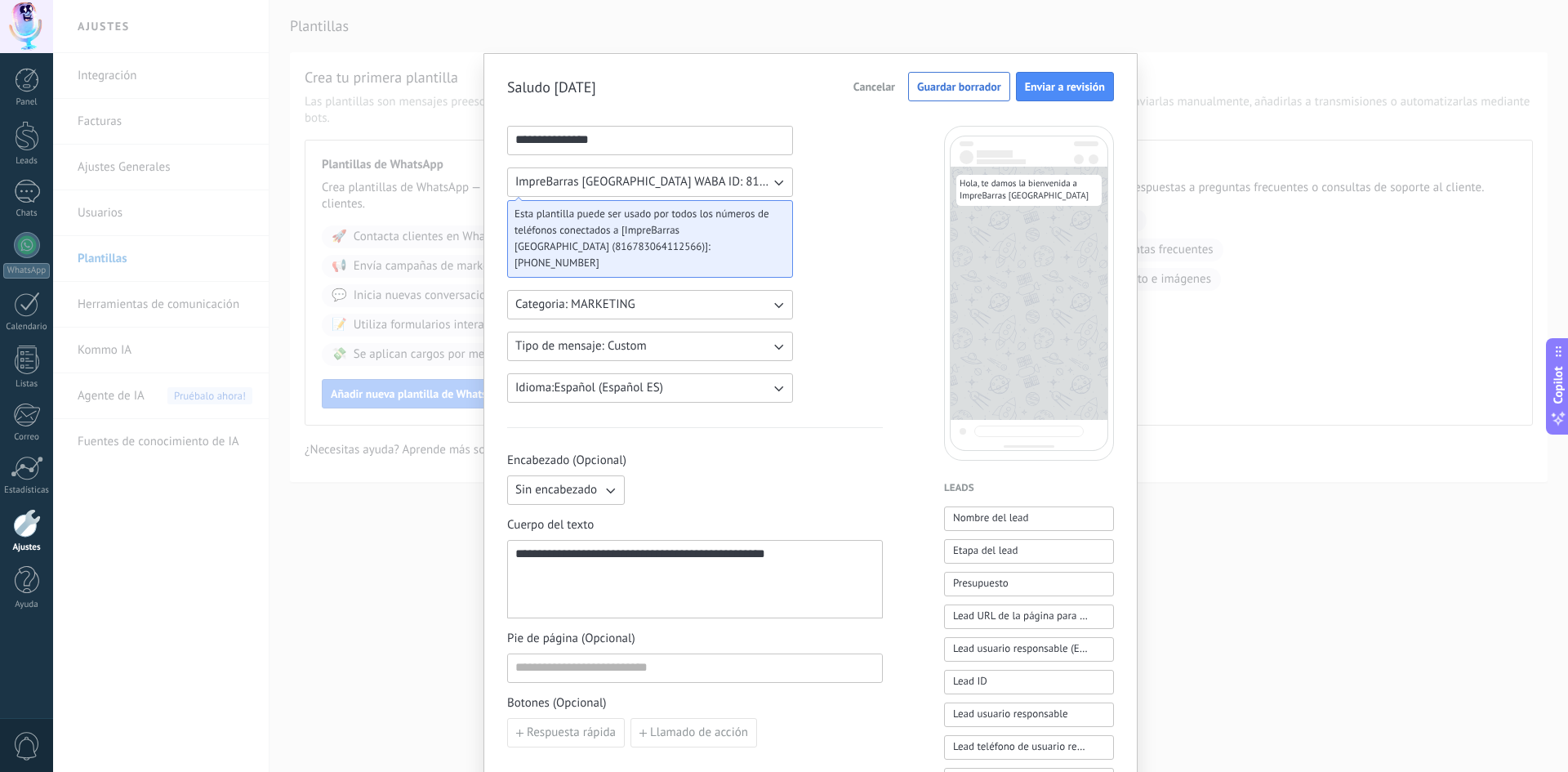
click at [552, 580] on div "**********" at bounding box center [695, 579] width 360 height 64
click at [795, 552] on div "**********" at bounding box center [695, 579] width 360 height 64
click at [1045, 85] on span "Enviar a revisión" at bounding box center [1065, 86] width 80 height 12
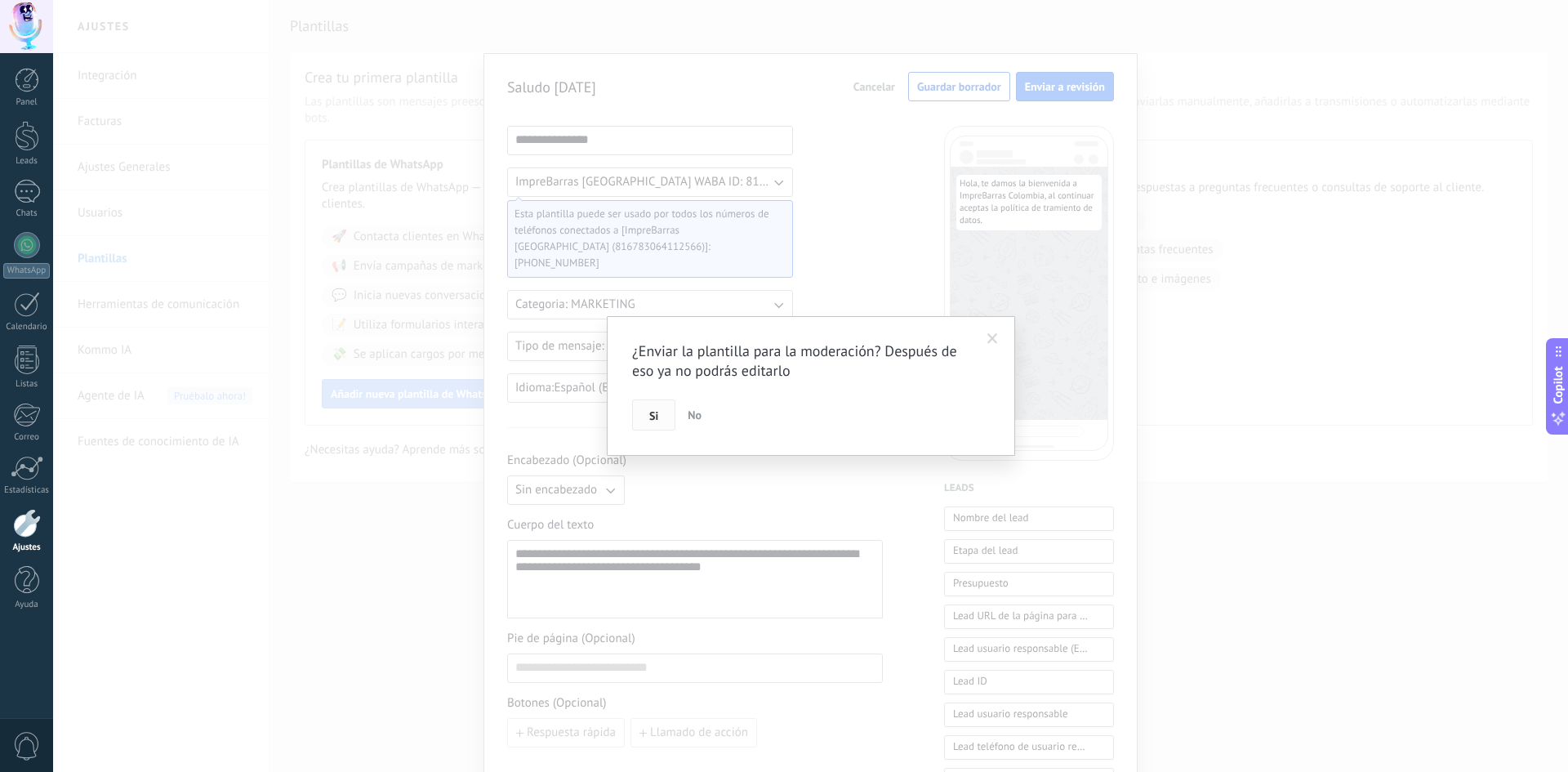
click at [650, 421] on span "Si" at bounding box center [654, 416] width 9 height 12
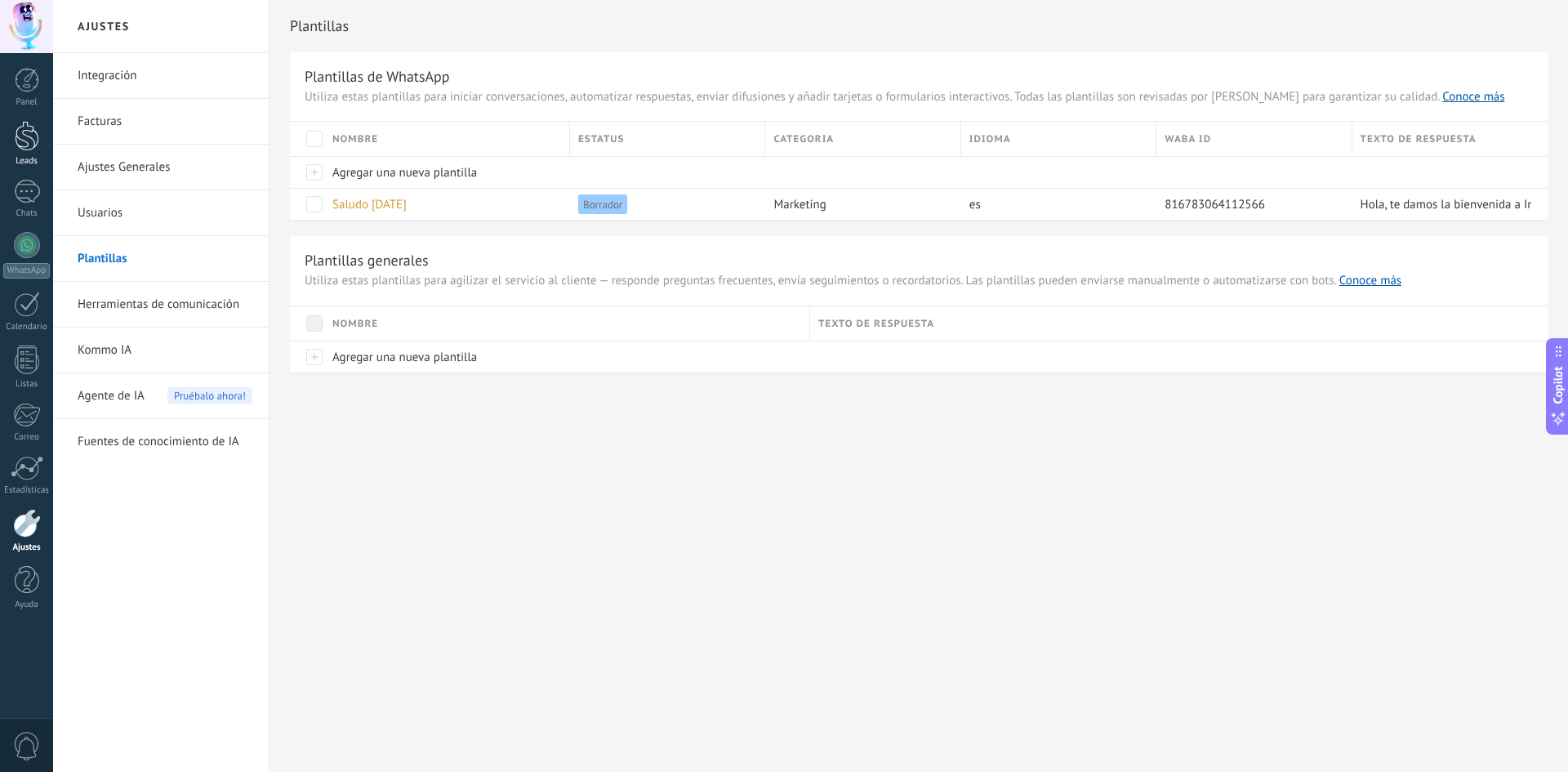
click at [29, 146] on div at bounding box center [26, 135] width 25 height 30
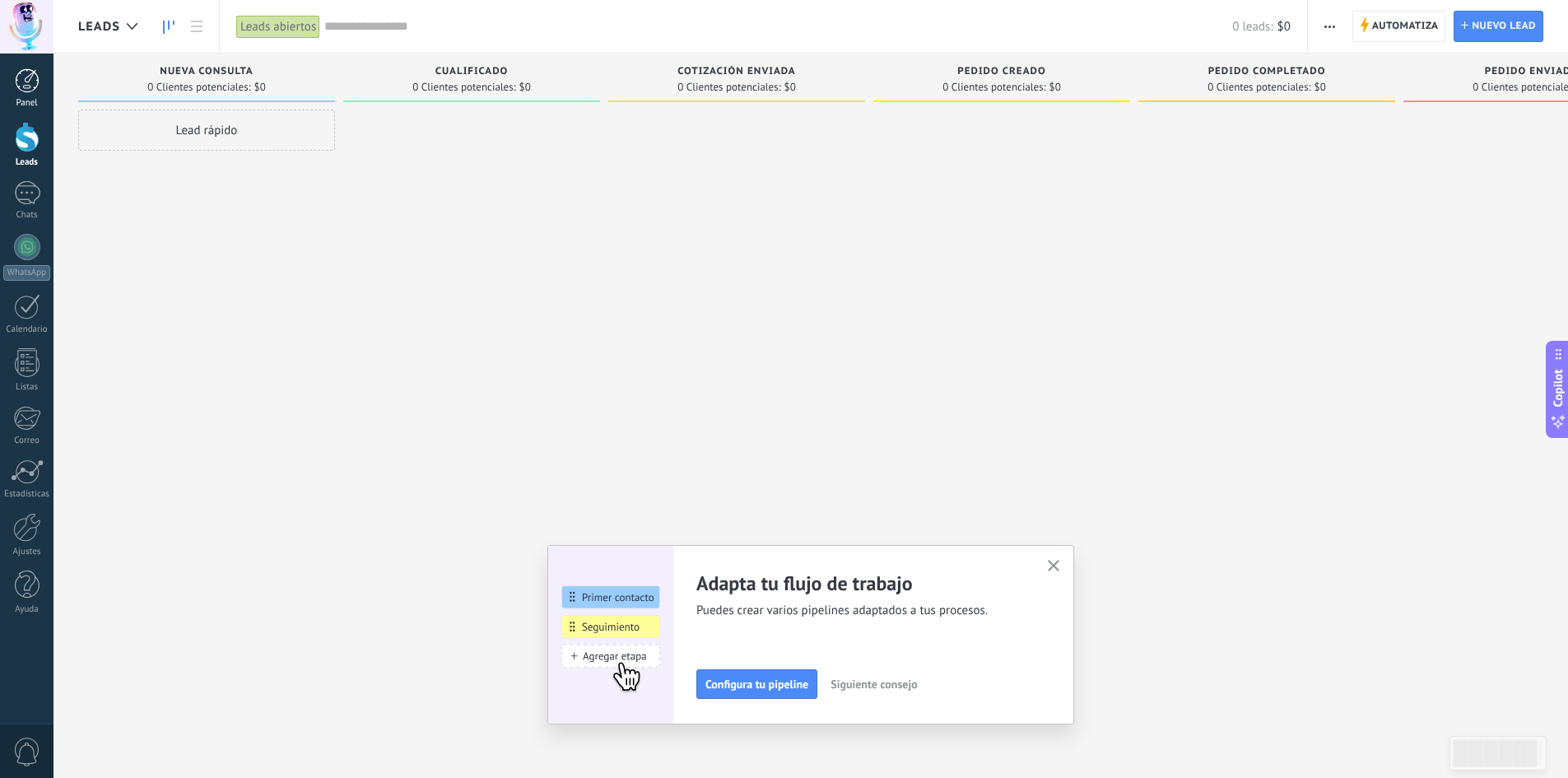
click at [28, 96] on link "Panel" at bounding box center [27, 89] width 53 height 40
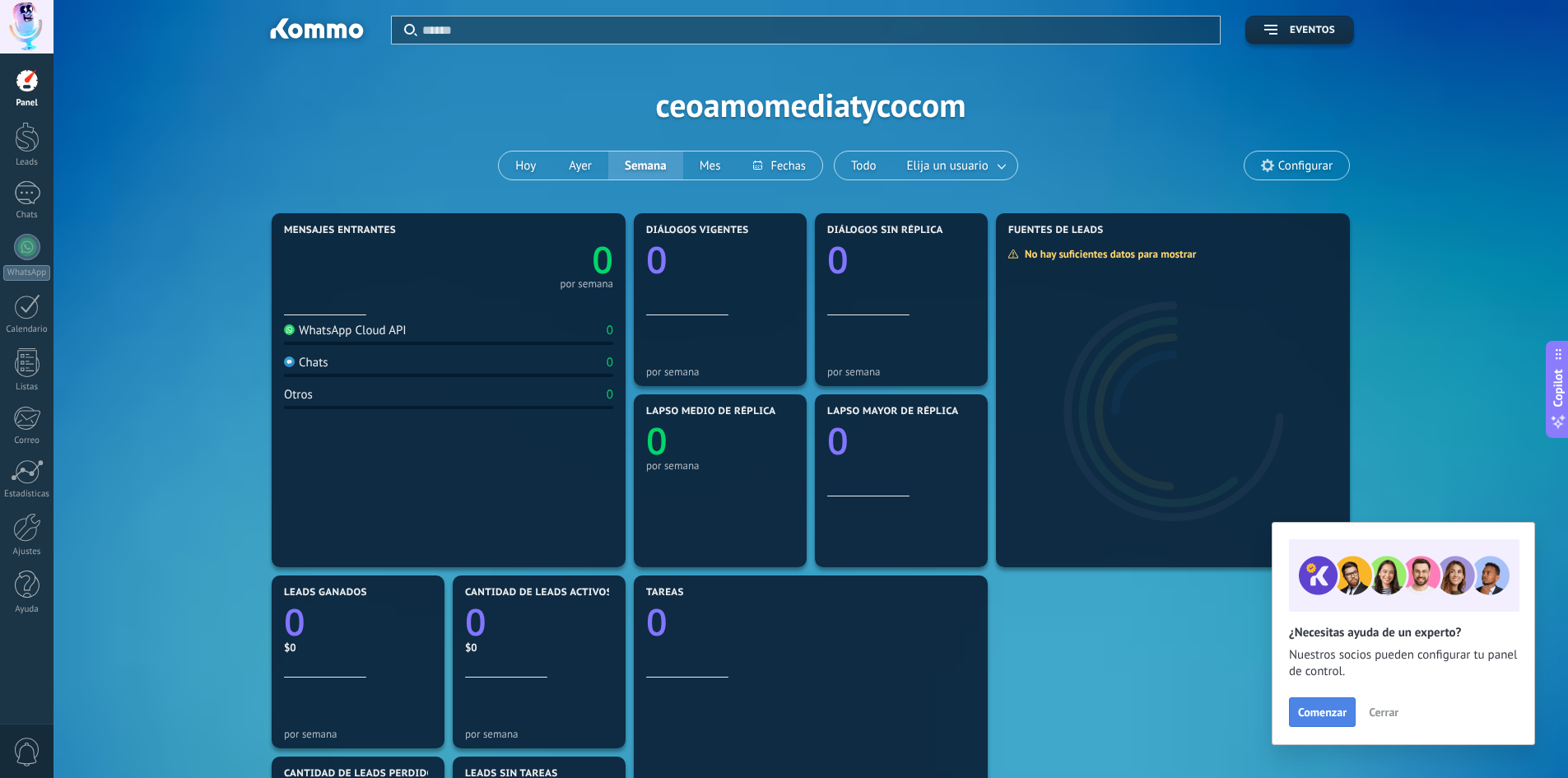
click at [1332, 701] on button "Comenzar" at bounding box center [1322, 712] width 67 height 29
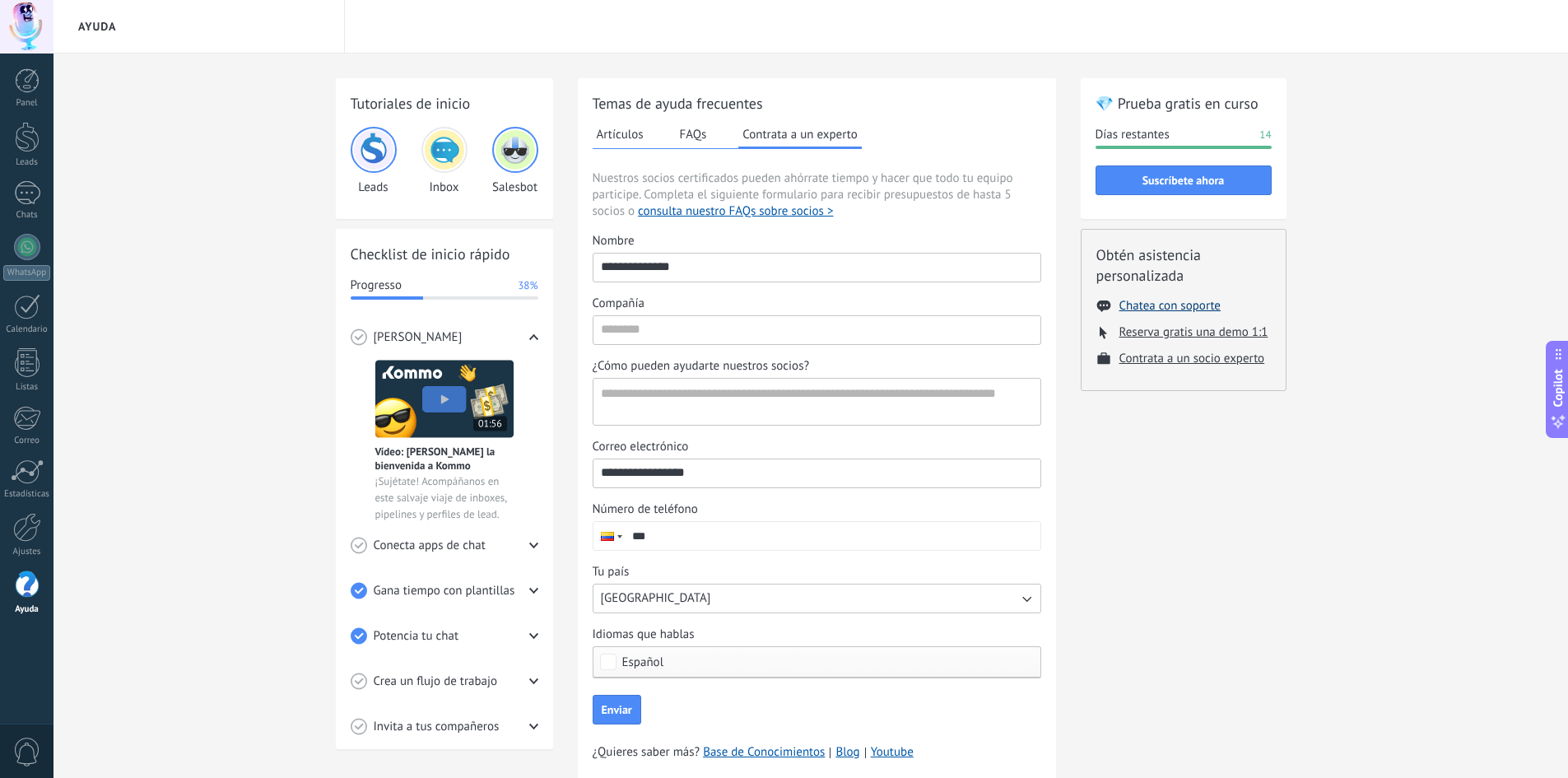
click at [1161, 300] on button "Chatea con soporte" at bounding box center [1170, 306] width 102 height 16
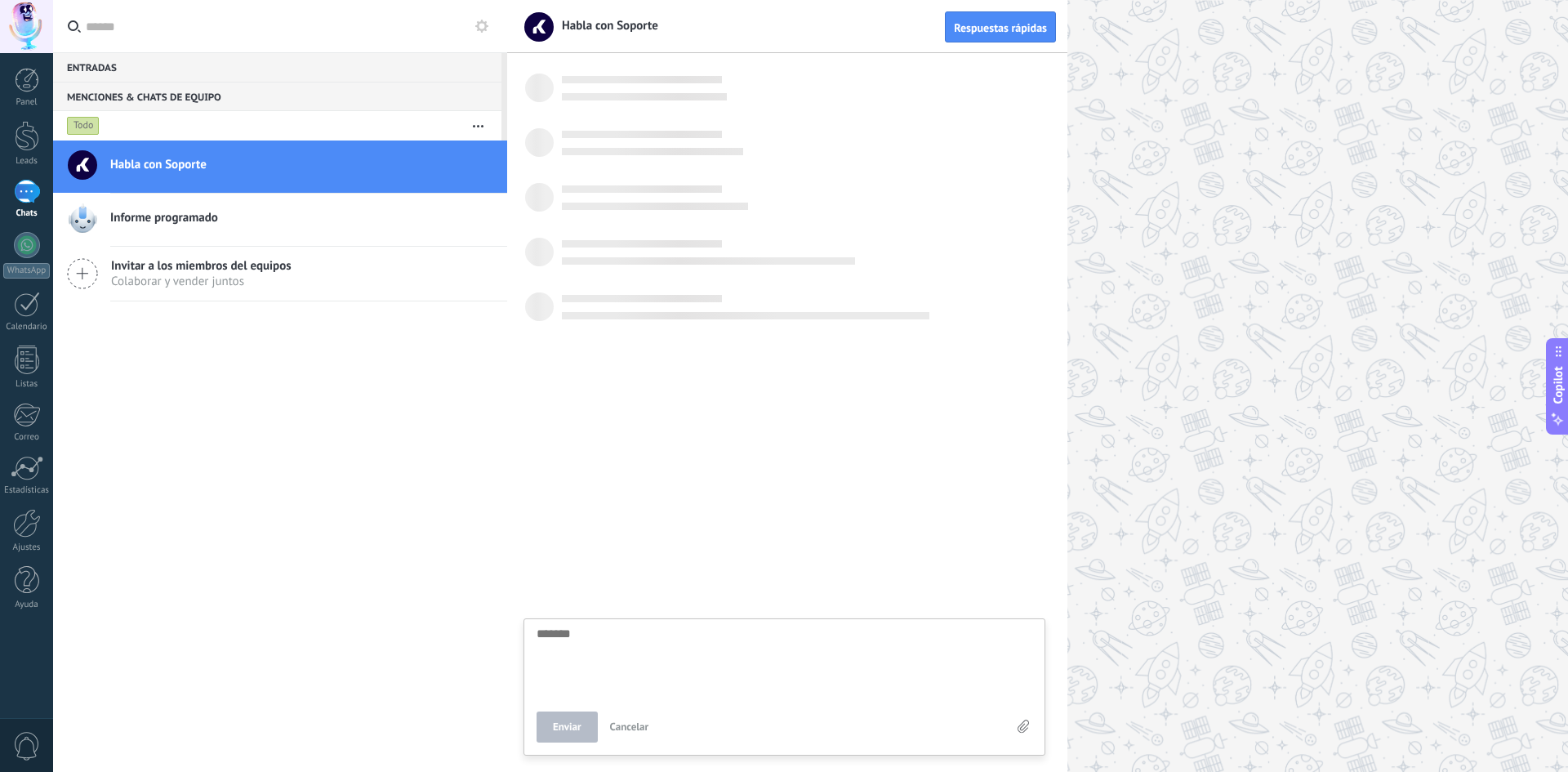
scroll to position [15, 0]
click at [23, 201] on div at bounding box center [26, 192] width 26 height 24
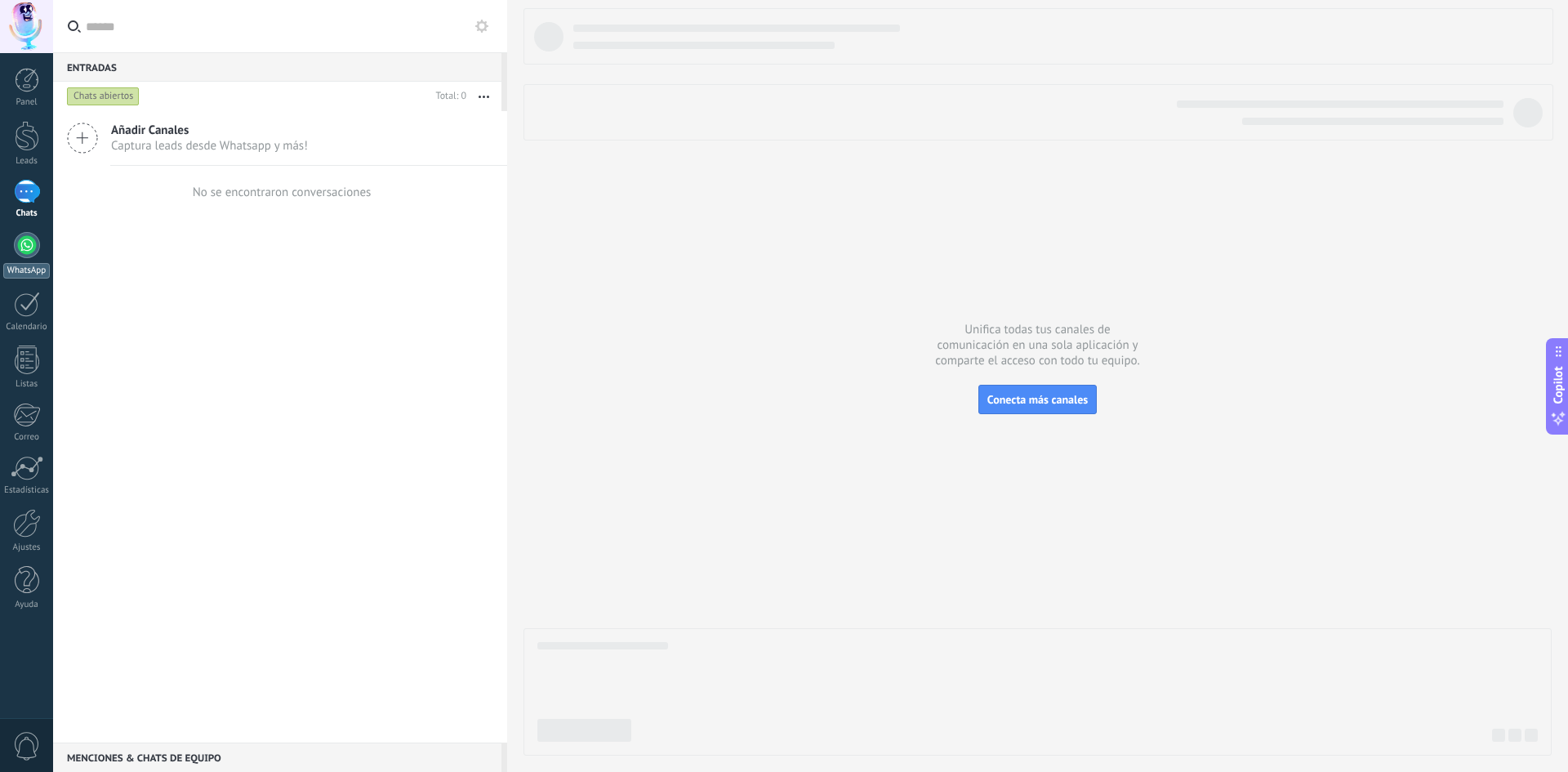
click at [26, 239] on div at bounding box center [26, 244] width 26 height 26
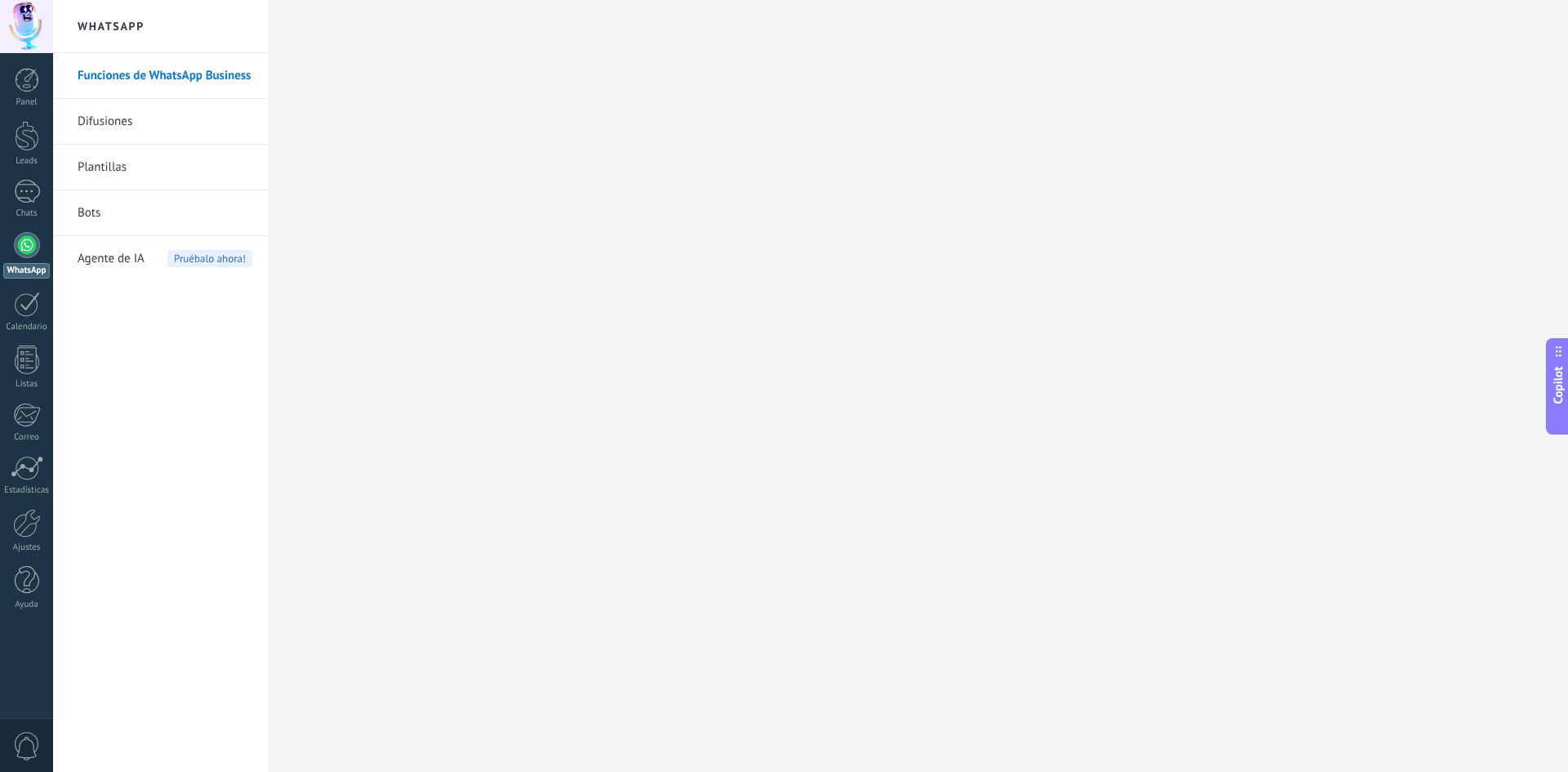
click at [107, 165] on link "Plantillas" at bounding box center [164, 167] width 174 height 45
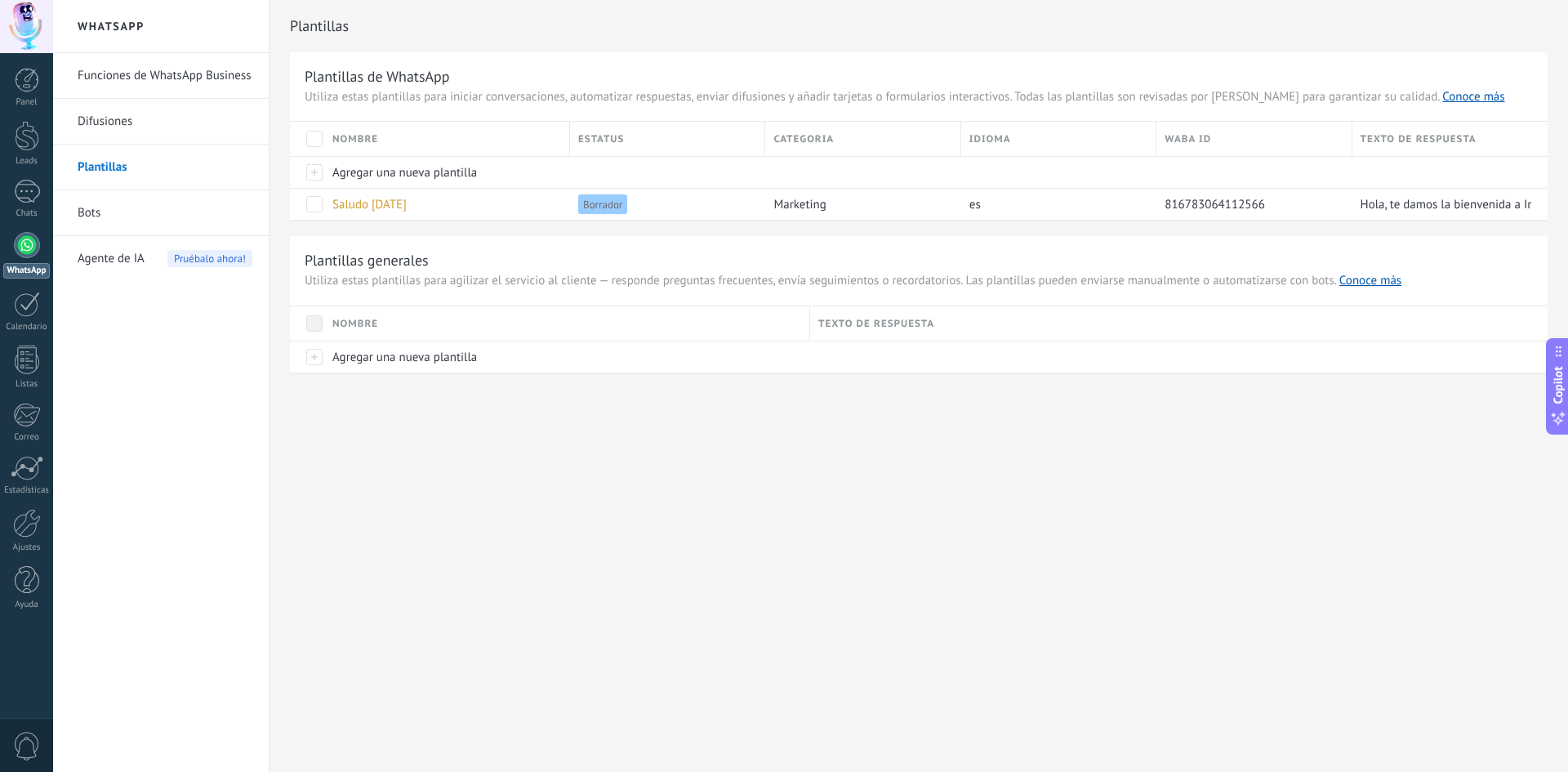
click at [93, 212] on link "Bots" at bounding box center [164, 213] width 174 height 45
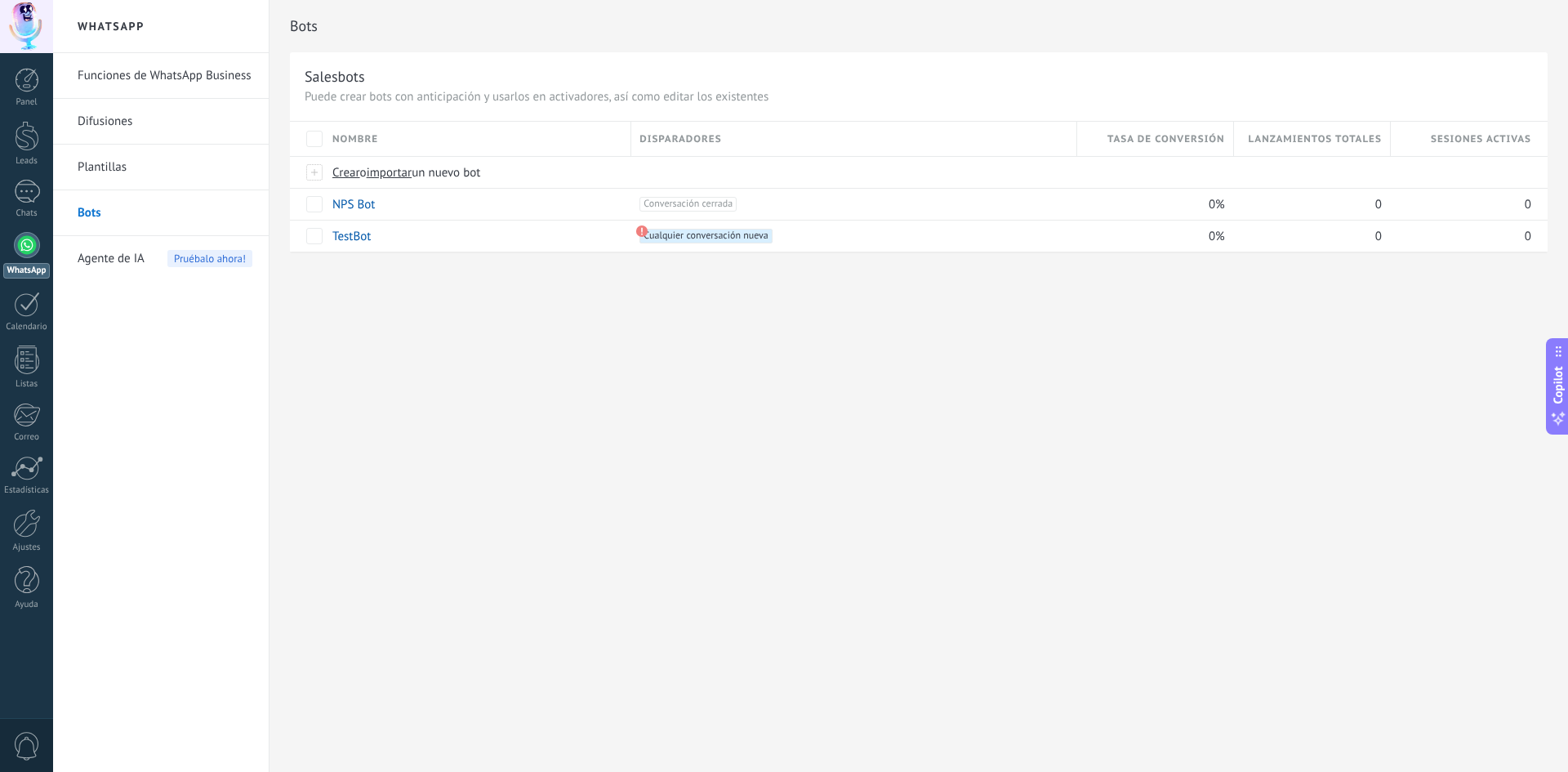
click at [126, 82] on link "Funciones de WhatsApp Business" at bounding box center [164, 75] width 174 height 45
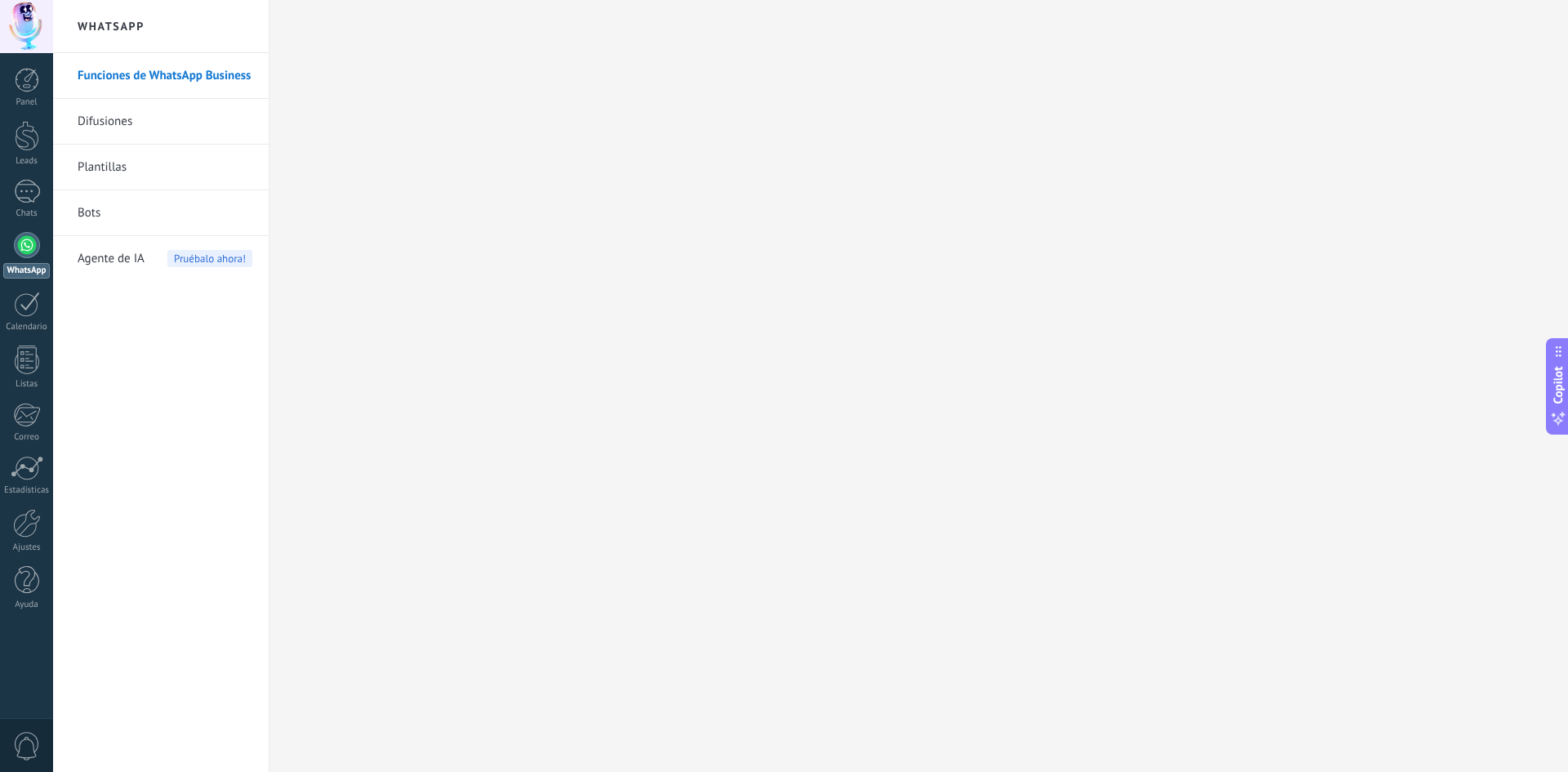
click at [137, 163] on link "Plantillas" at bounding box center [164, 167] width 174 height 45
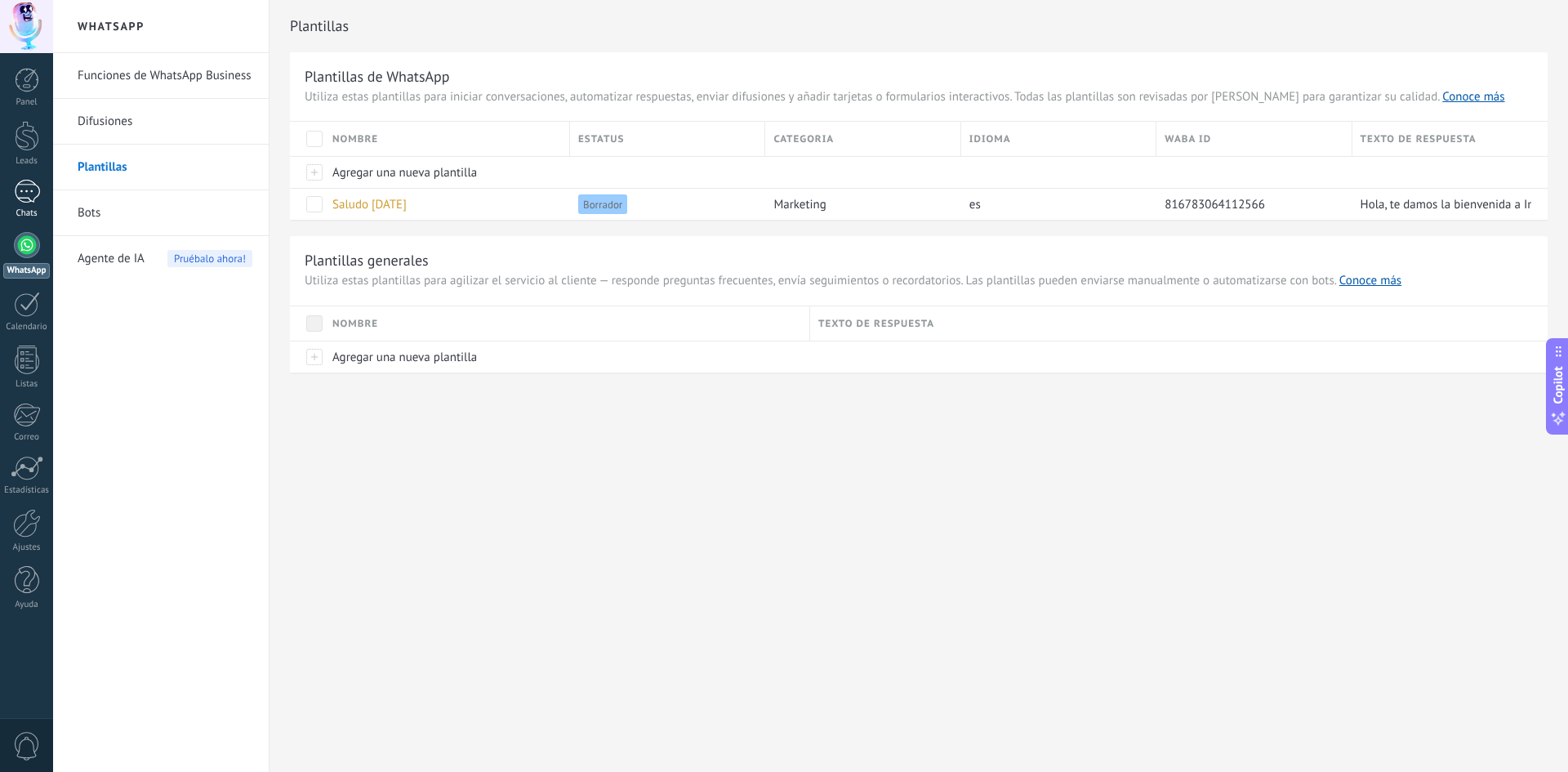
click at [35, 201] on div at bounding box center [26, 192] width 26 height 24
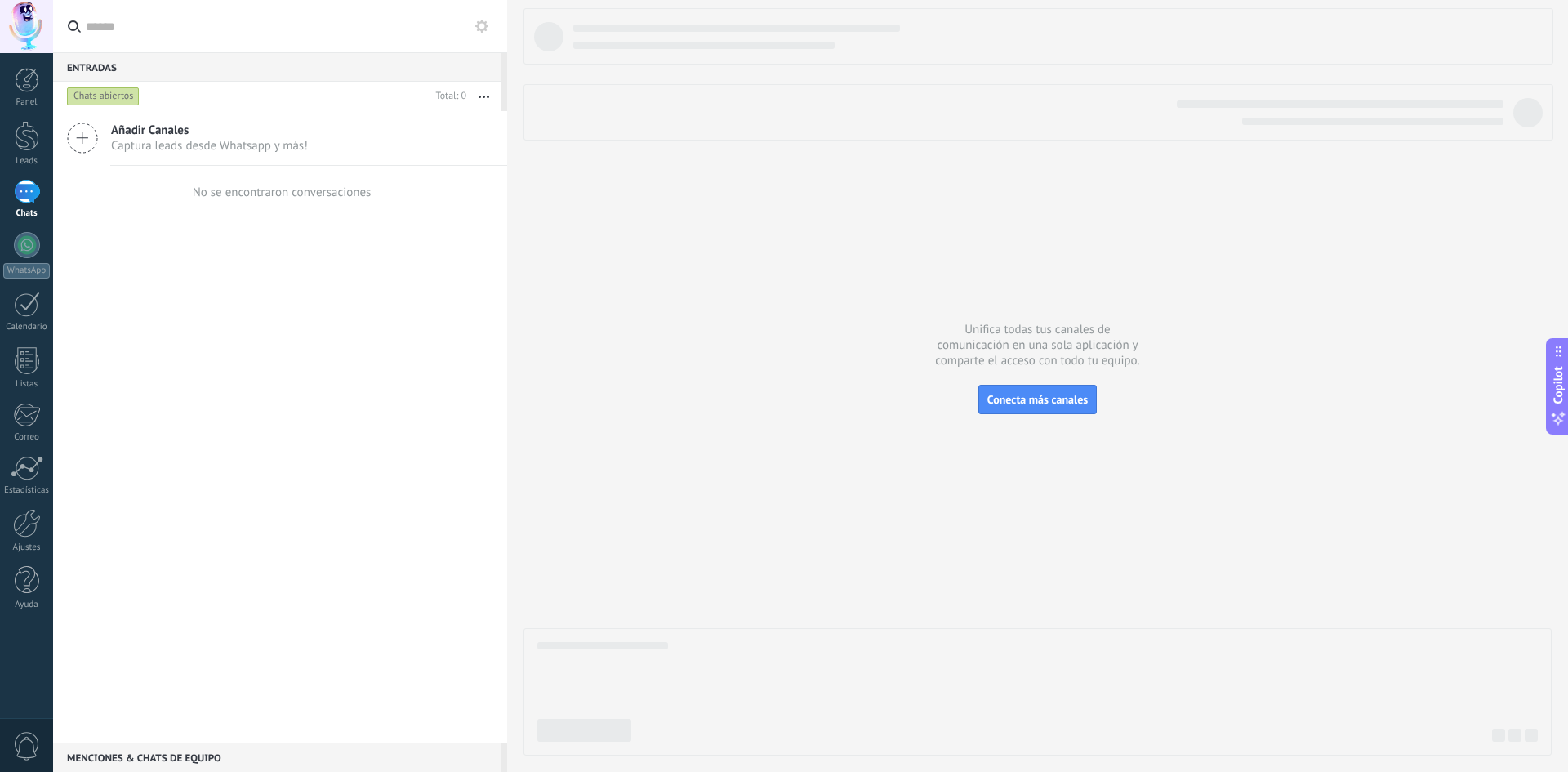
click at [173, 138] on span "Captura leads desde Whatsapp y más!" at bounding box center [209, 145] width 197 height 15
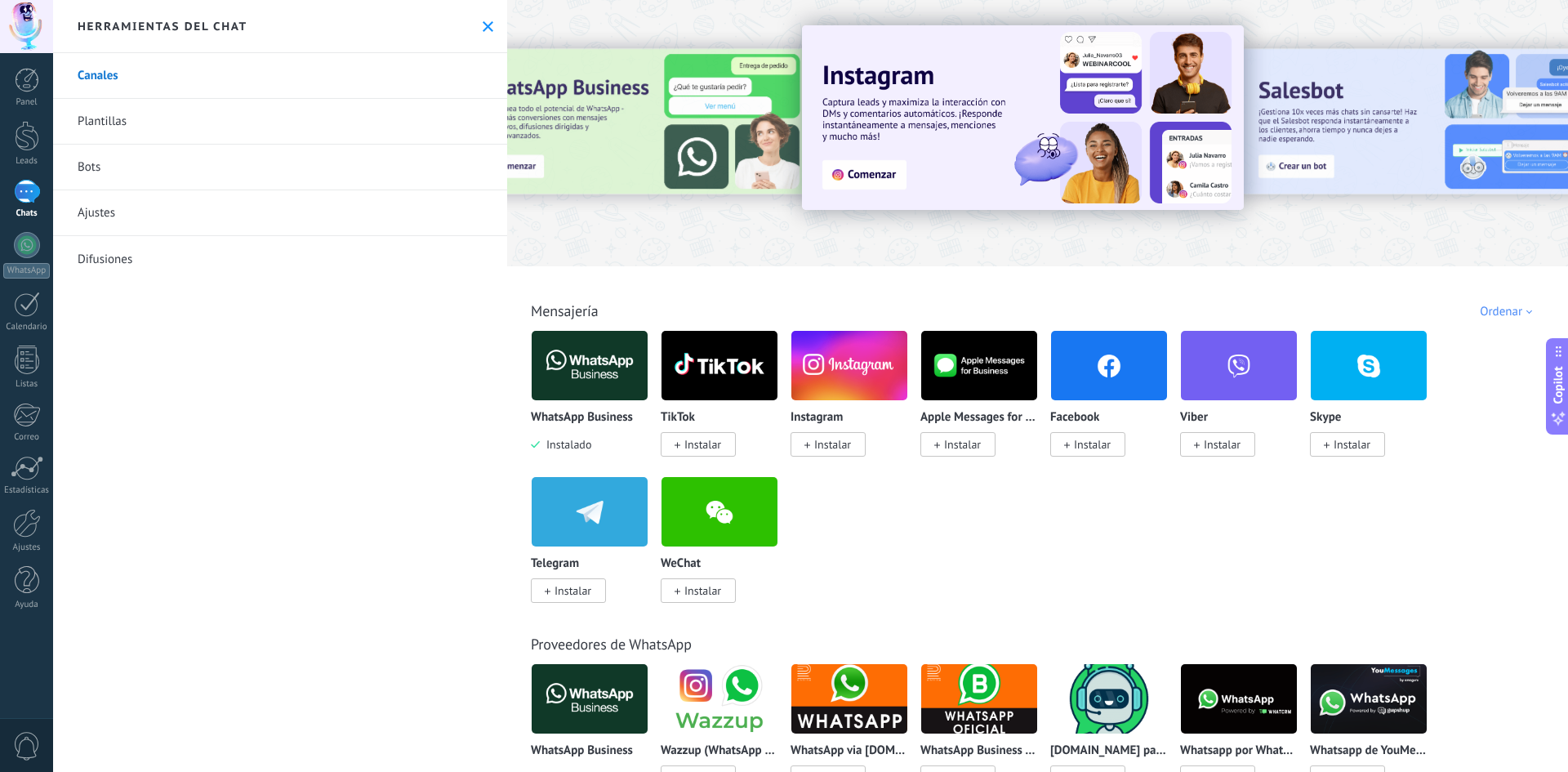
click at [577, 367] on img at bounding box center [590, 365] width 116 height 79
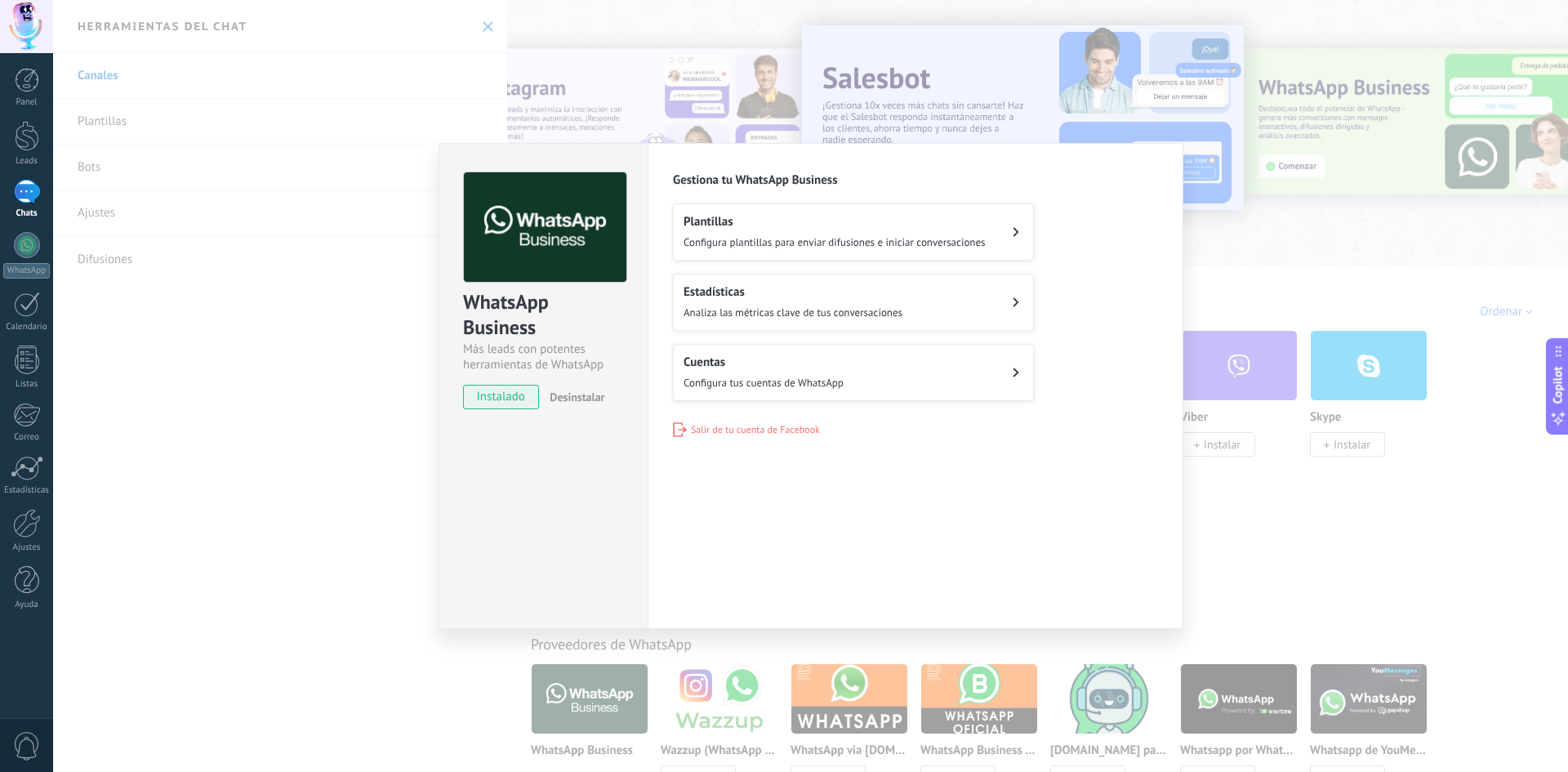
click at [800, 380] on span "Configura tus cuentas de WhatsApp" at bounding box center [764, 382] width 160 height 14
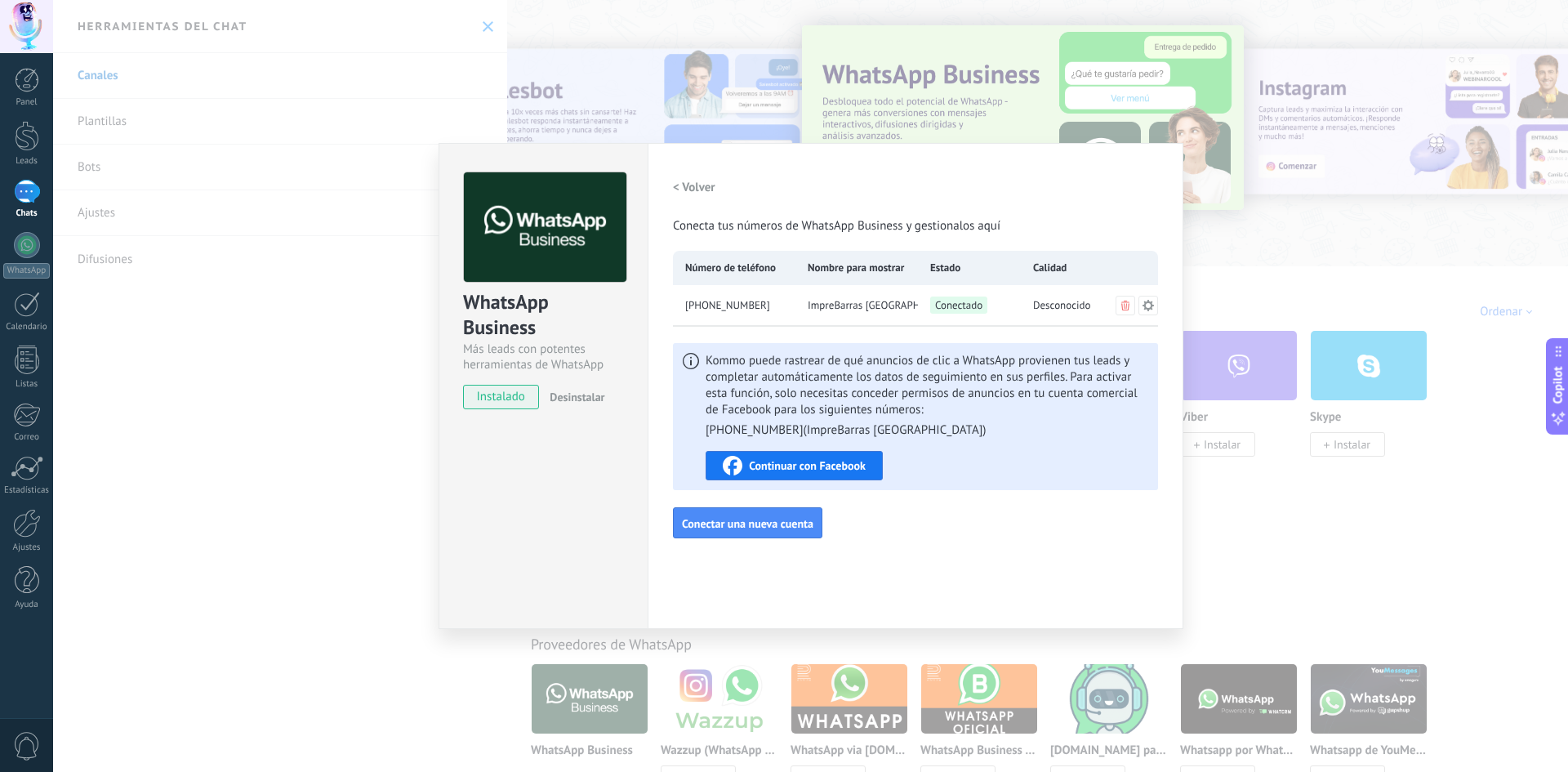
click at [1297, 232] on div "WhatsApp Business Más leads con potentes herramientas de WhatsApp instalado Des…" at bounding box center [810, 386] width 1514 height 772
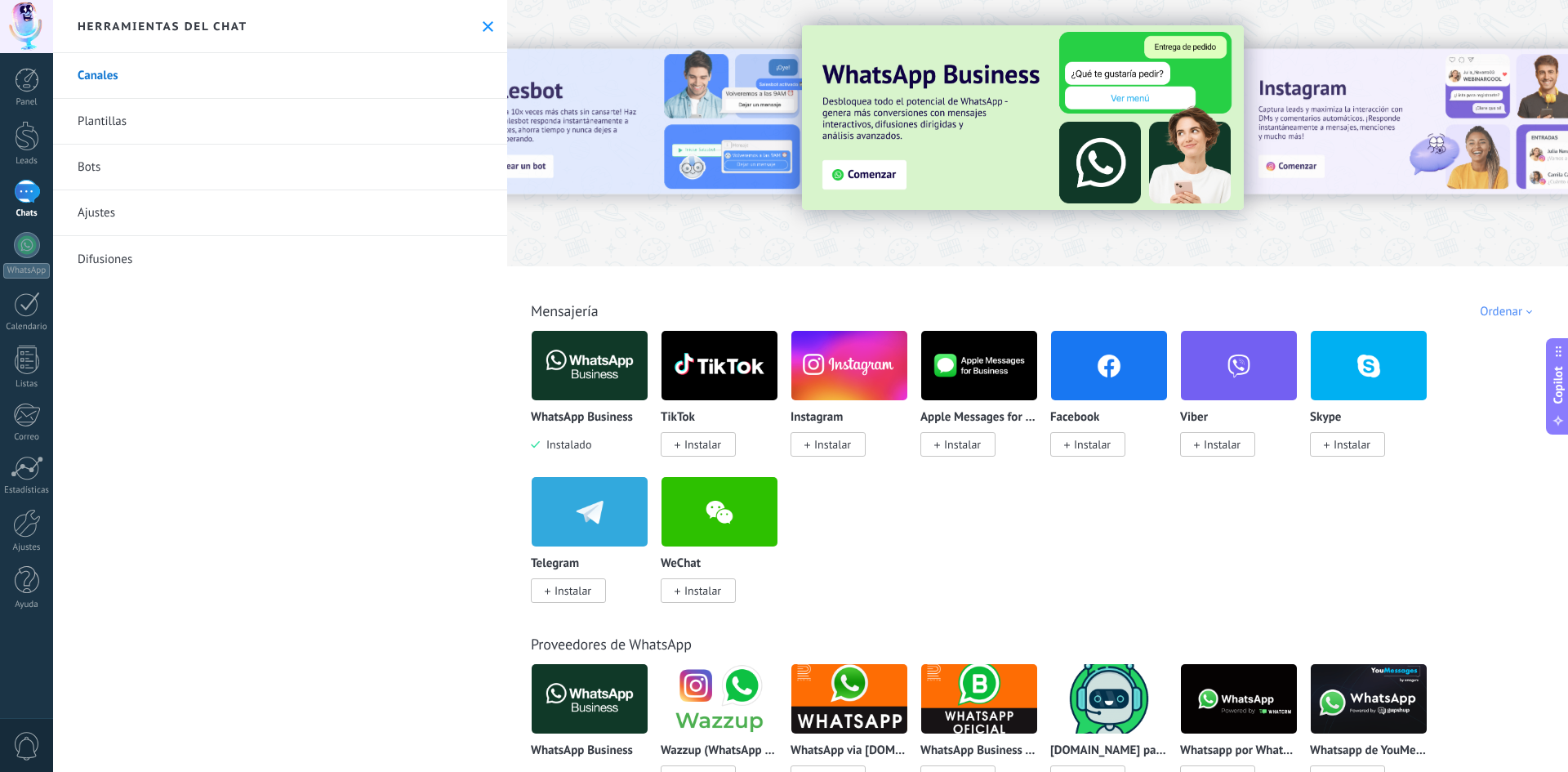
click at [92, 172] on link "Bots" at bounding box center [280, 167] width 454 height 45
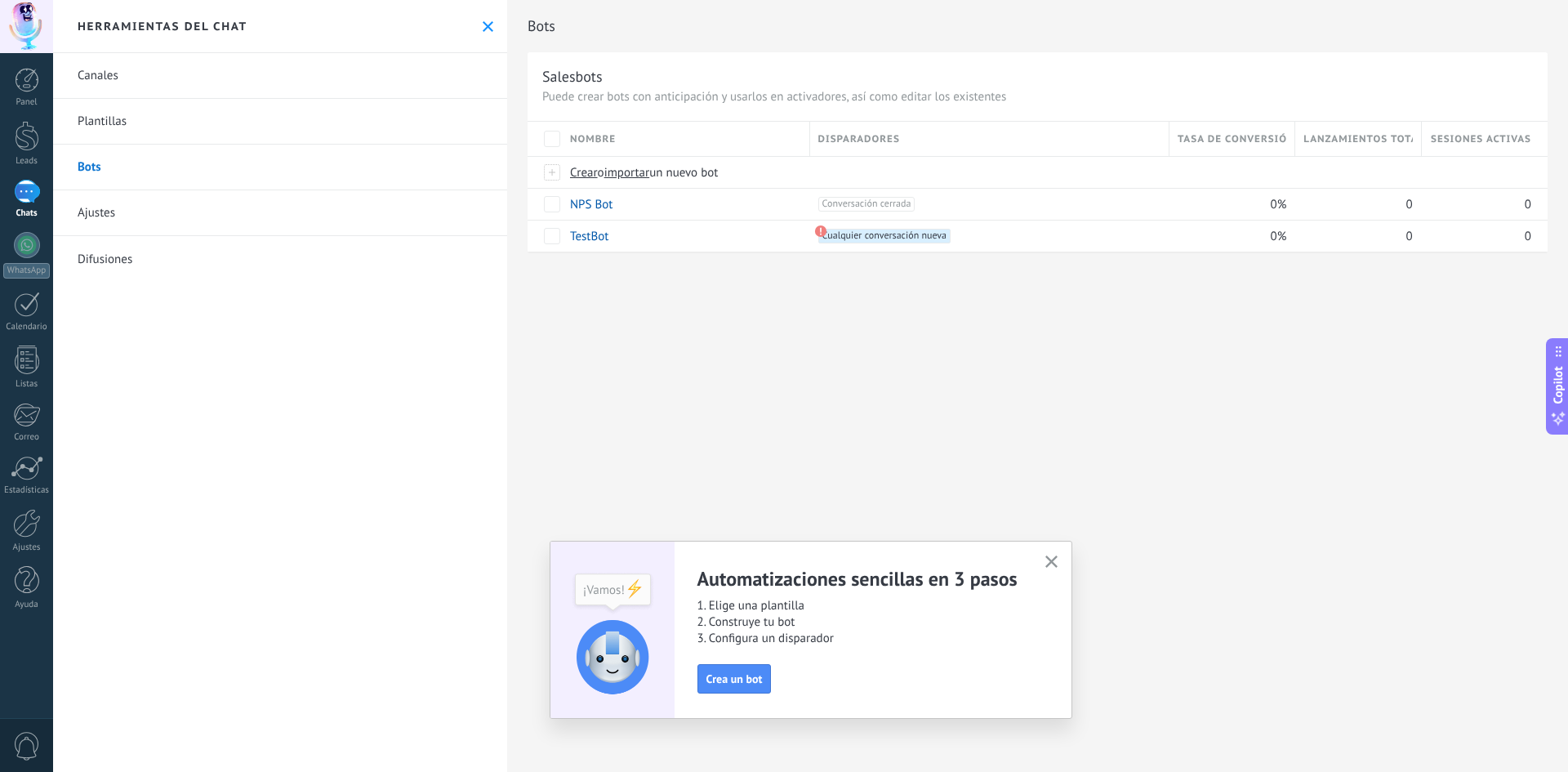
click at [115, 118] on link "Plantillas" at bounding box center [280, 122] width 454 height 45
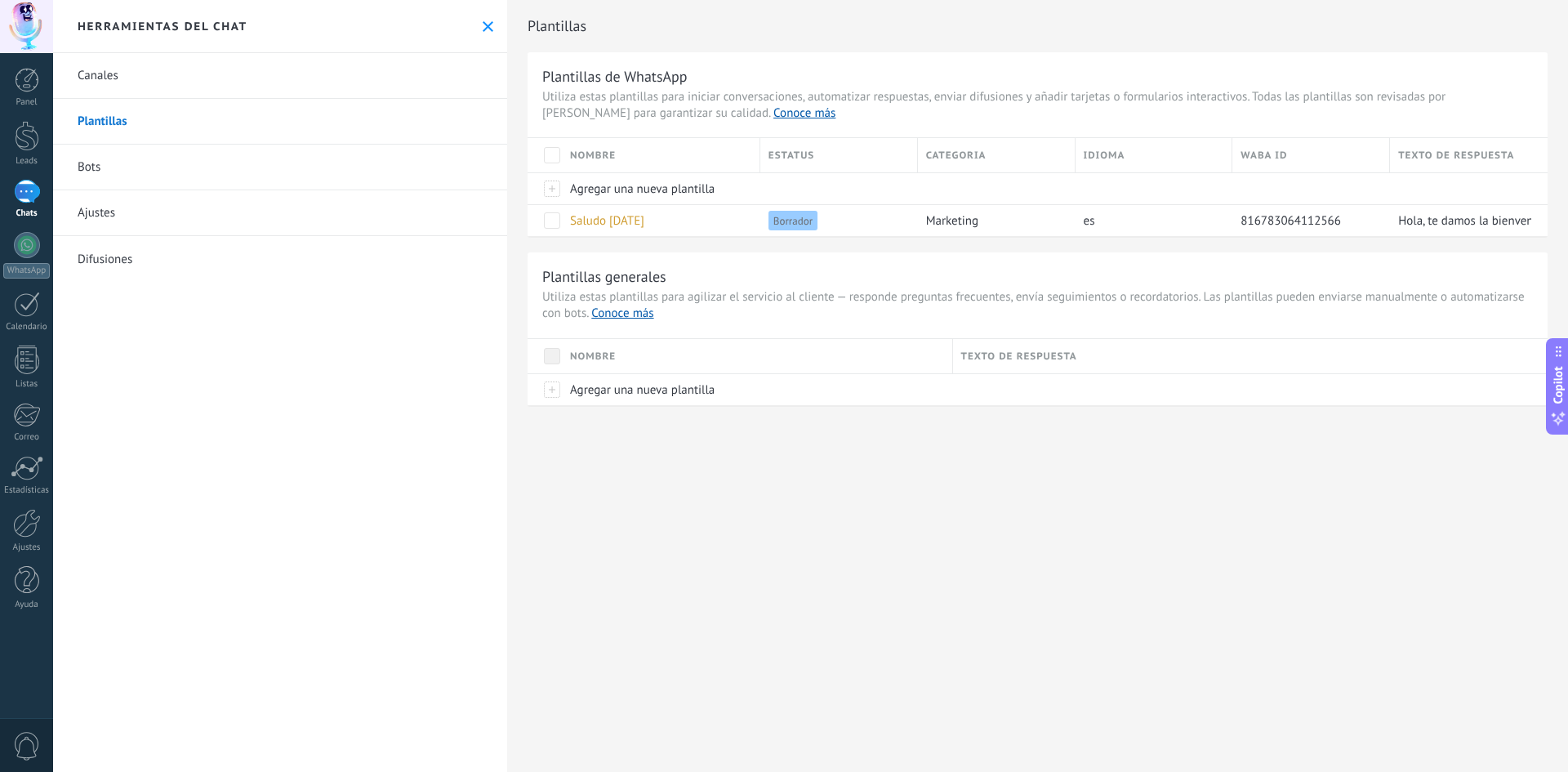
click at [94, 79] on link "Canales" at bounding box center [280, 75] width 454 height 45
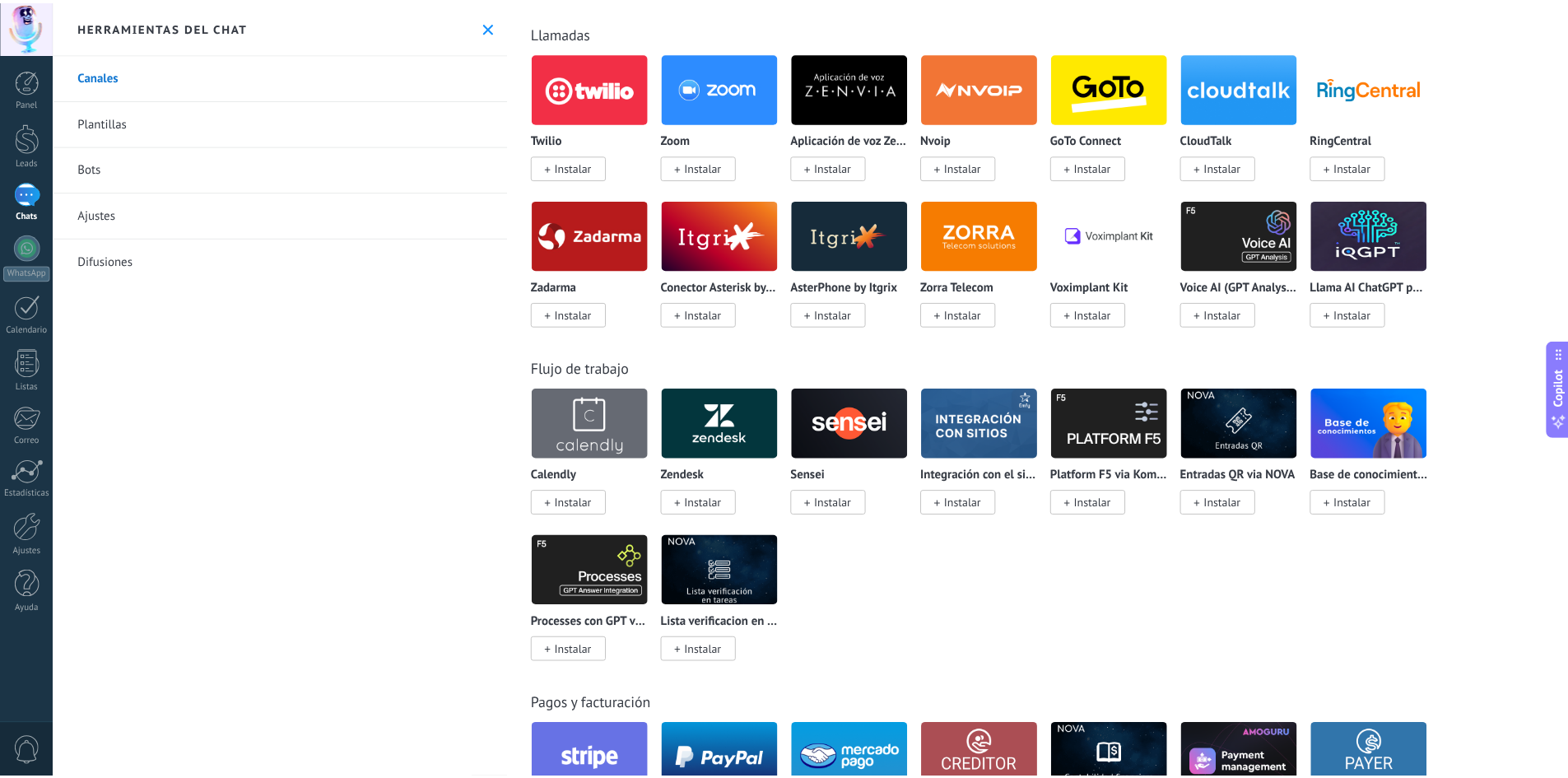
scroll to position [1811, 0]
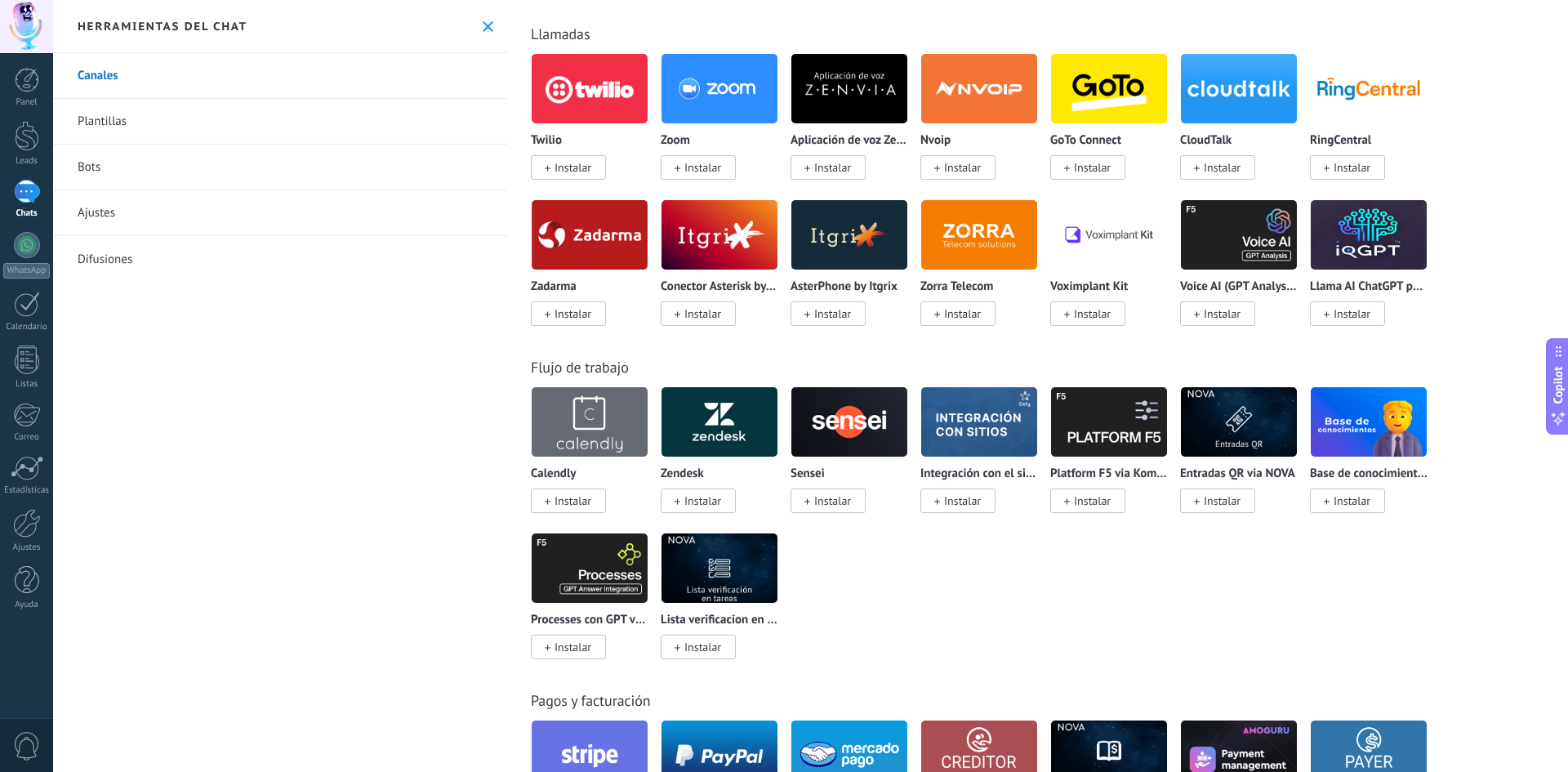
click at [25, 192] on div at bounding box center [26, 192] width 26 height 24
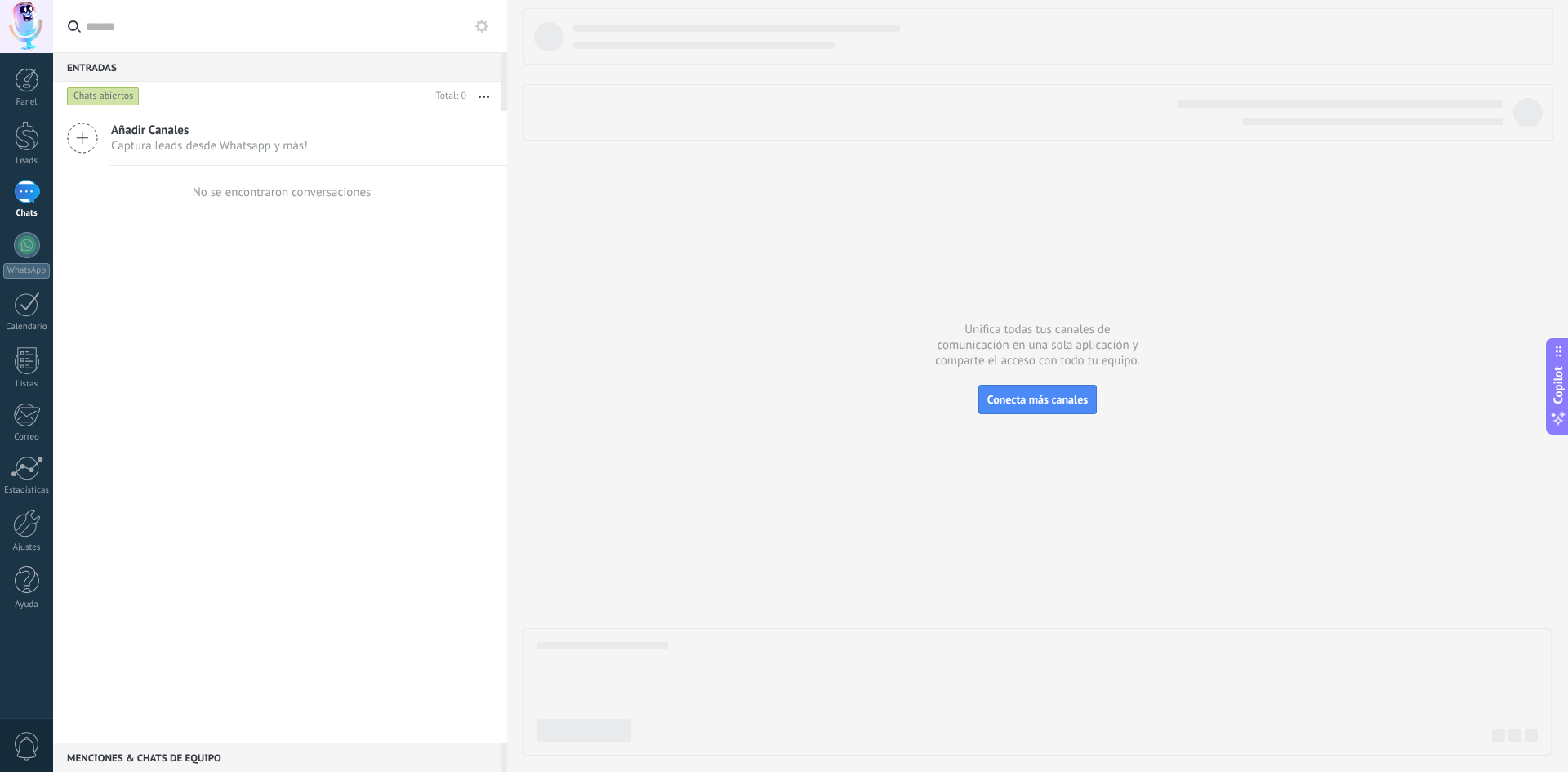
click at [154, 142] on span "Captura leads desde Whatsapp y más!" at bounding box center [209, 145] width 197 height 15
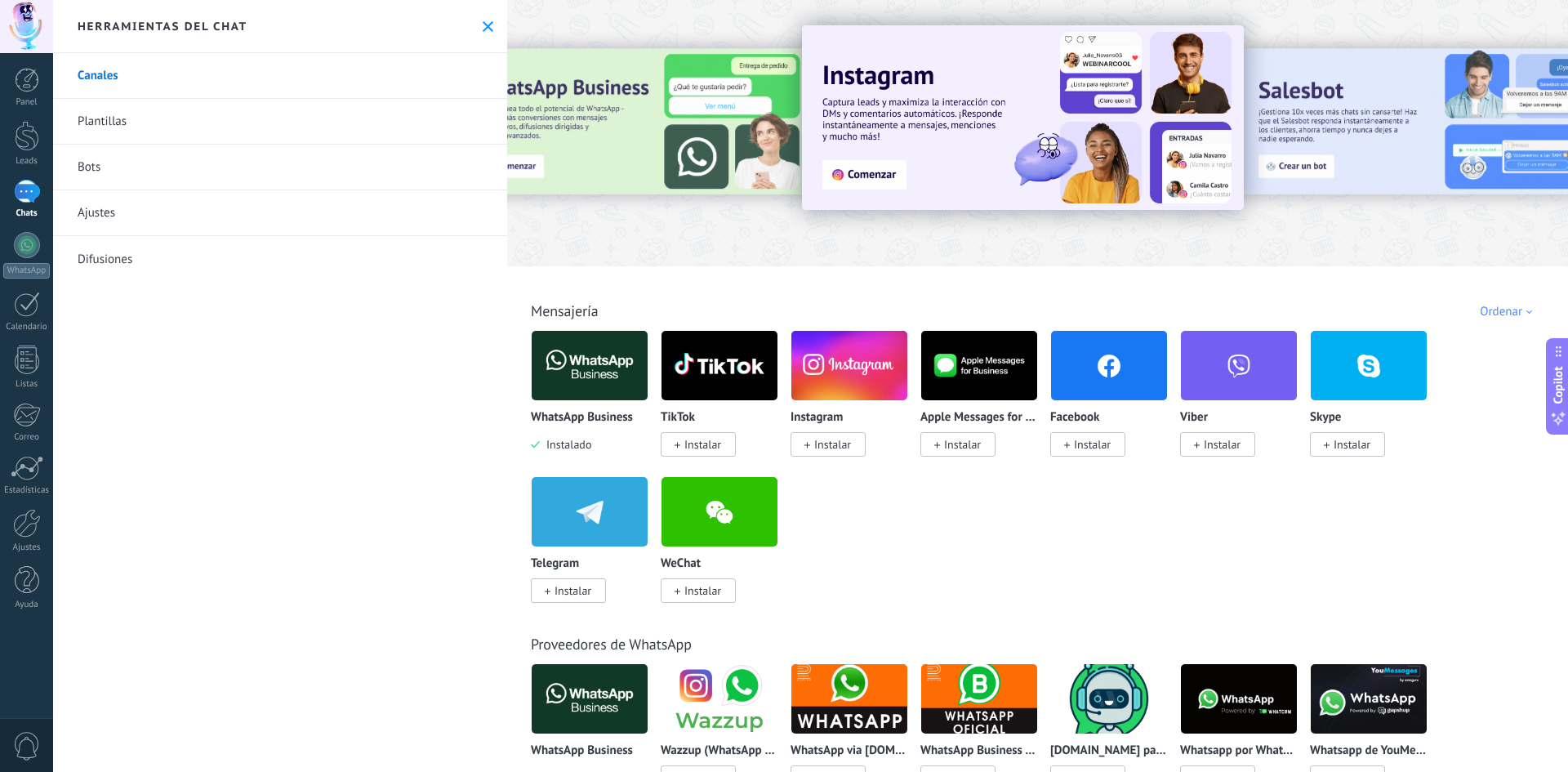
click at [597, 364] on img at bounding box center [590, 365] width 116 height 79
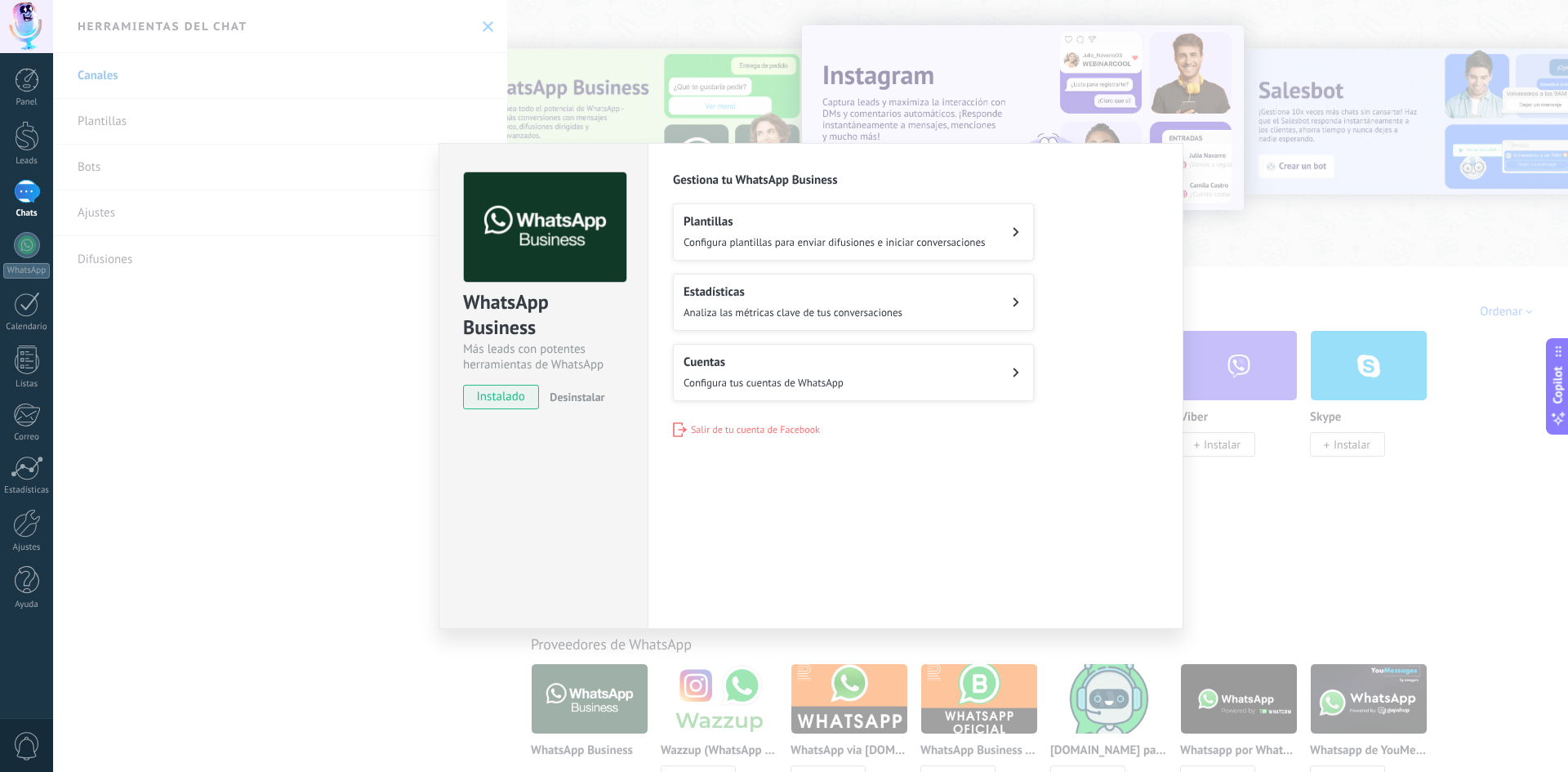
click at [718, 304] on div "Estadísticas Analiza las métricas clave de tus conversaciones" at bounding box center [793, 302] width 219 height 36
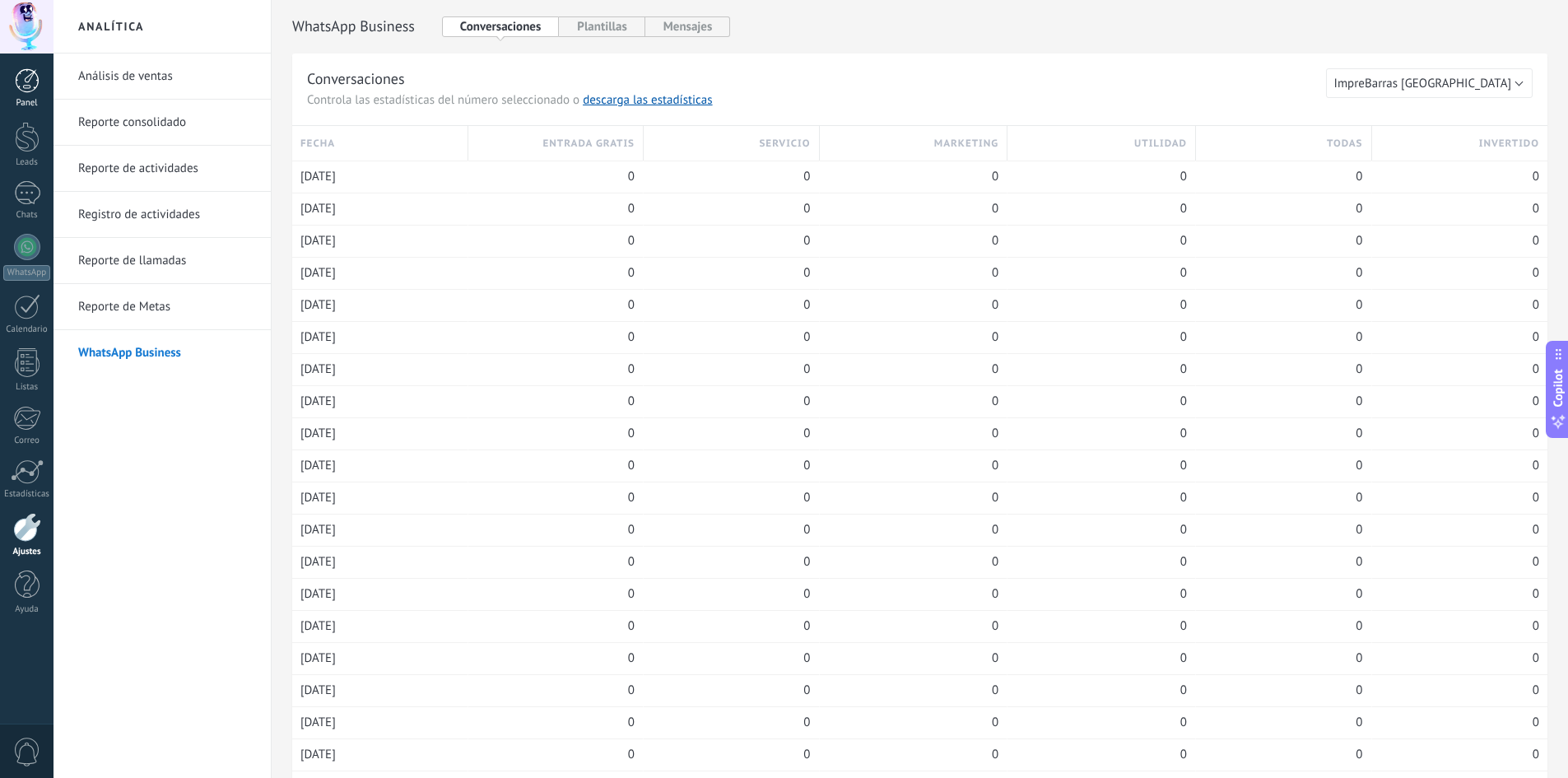
click at [16, 93] on link "Panel" at bounding box center [27, 89] width 53 height 40
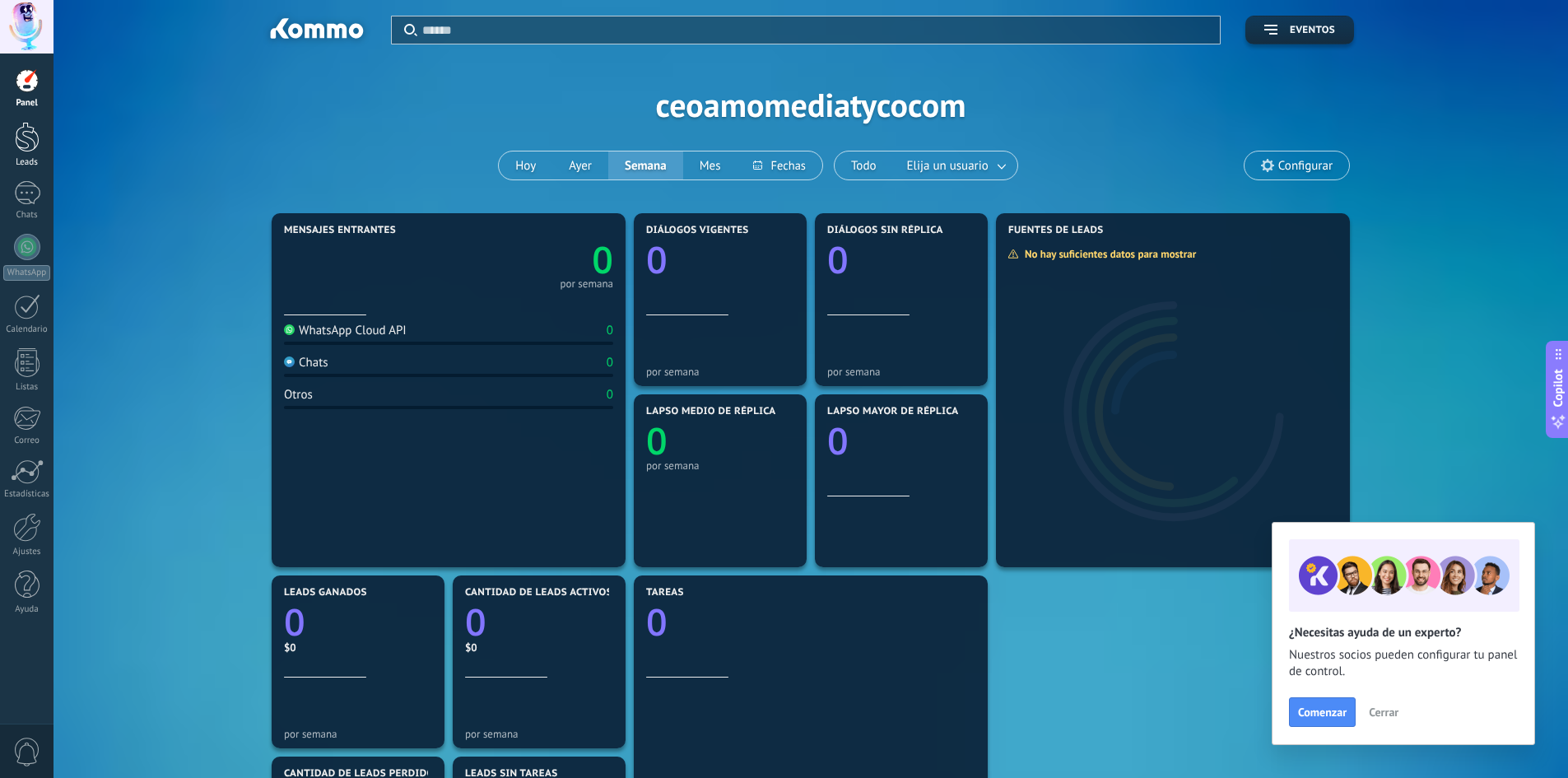
click at [28, 146] on div at bounding box center [27, 136] width 25 height 30
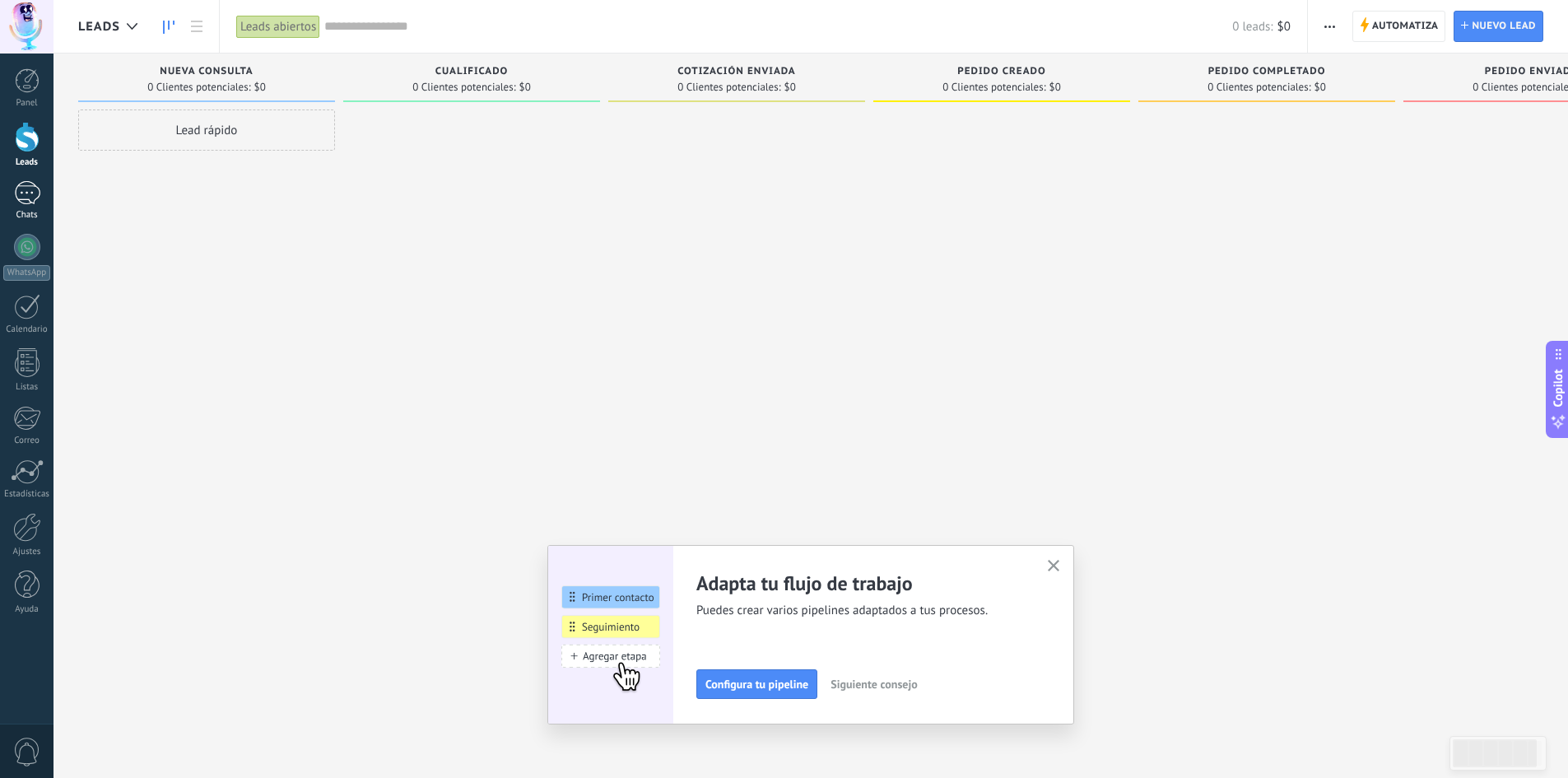
click at [27, 200] on div at bounding box center [27, 193] width 27 height 24
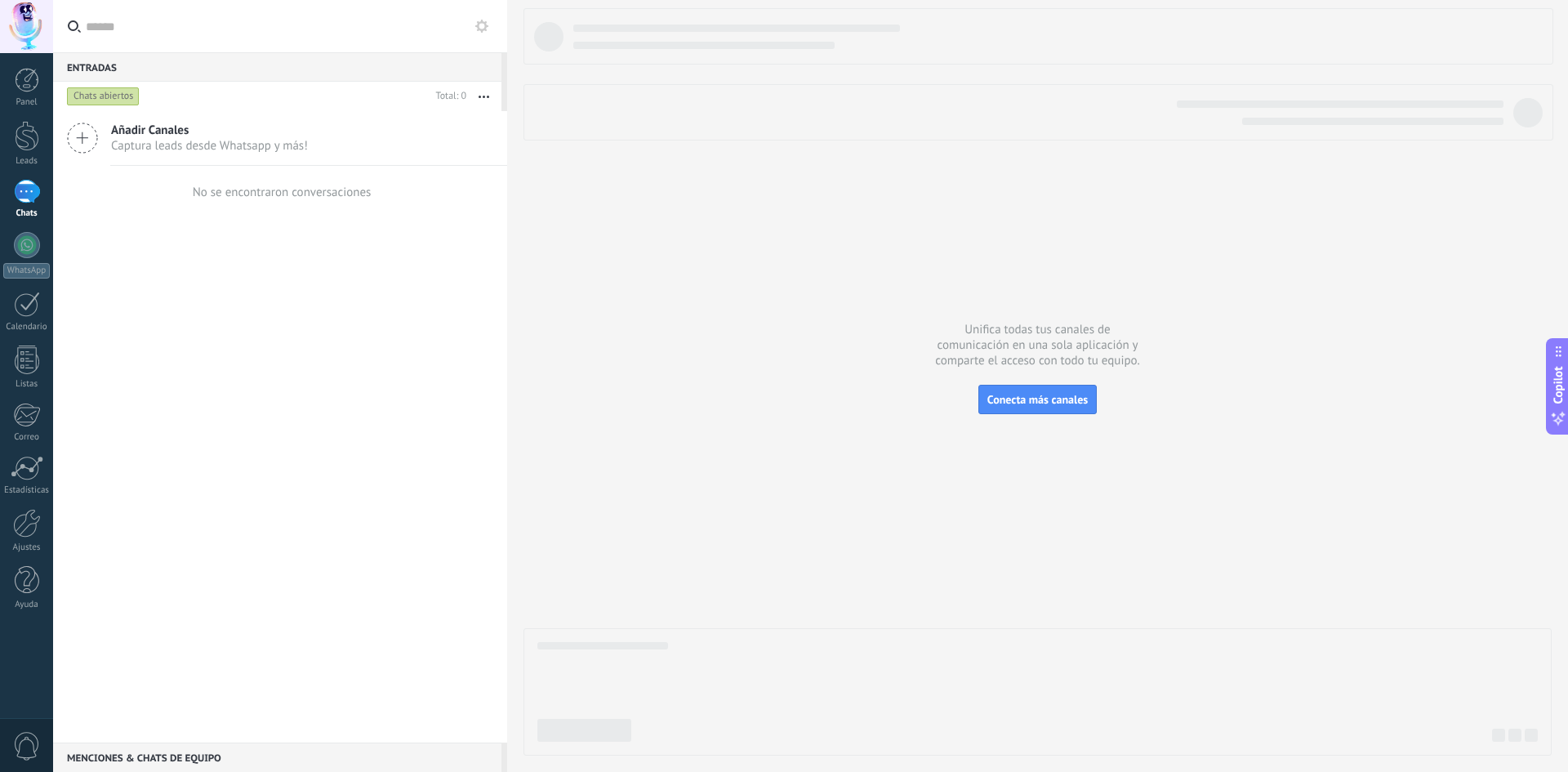
click at [80, 138] on use at bounding box center [83, 138] width 29 height 29
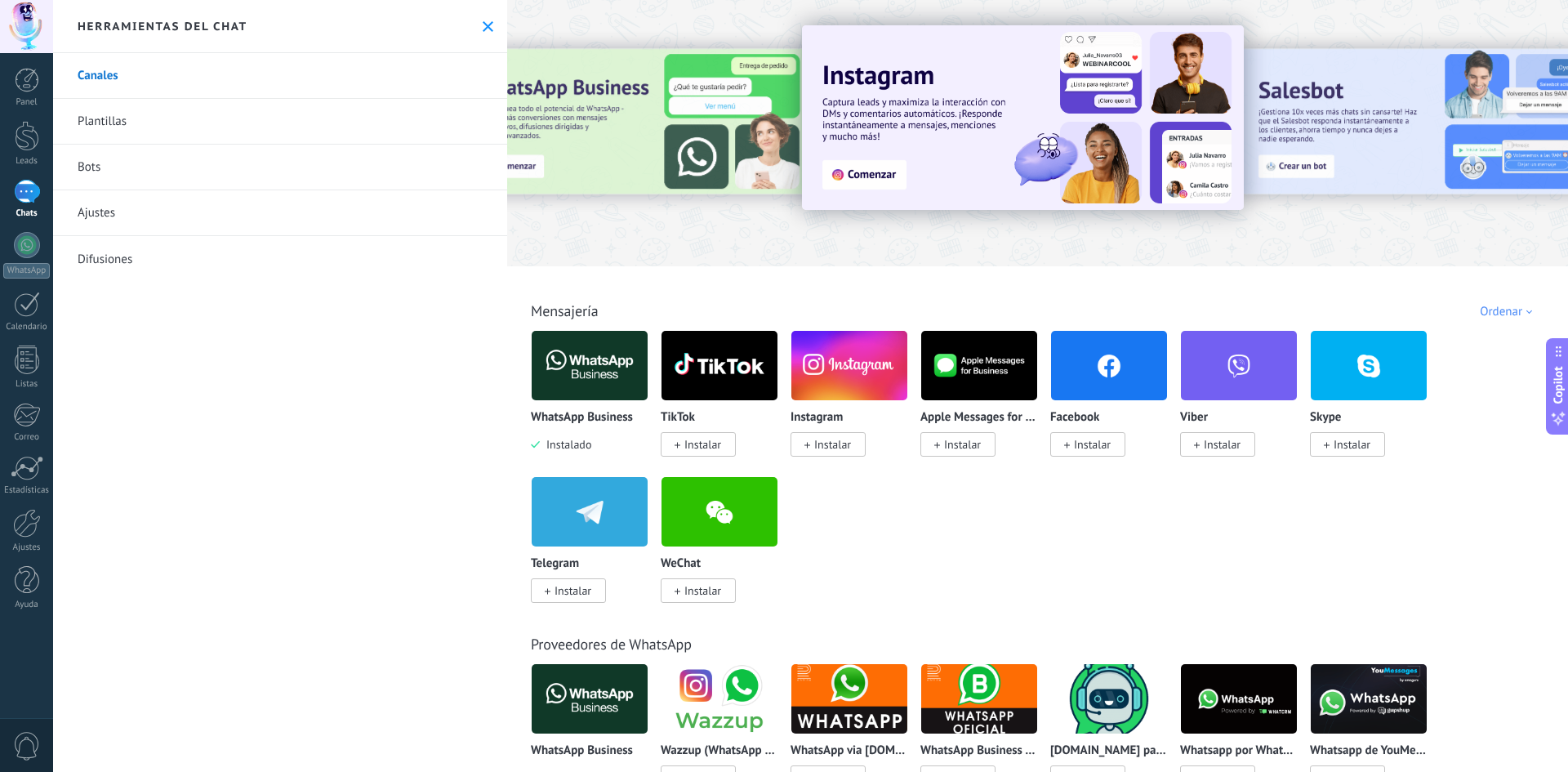
click at [481, 31] on button at bounding box center [488, 26] width 14 height 14
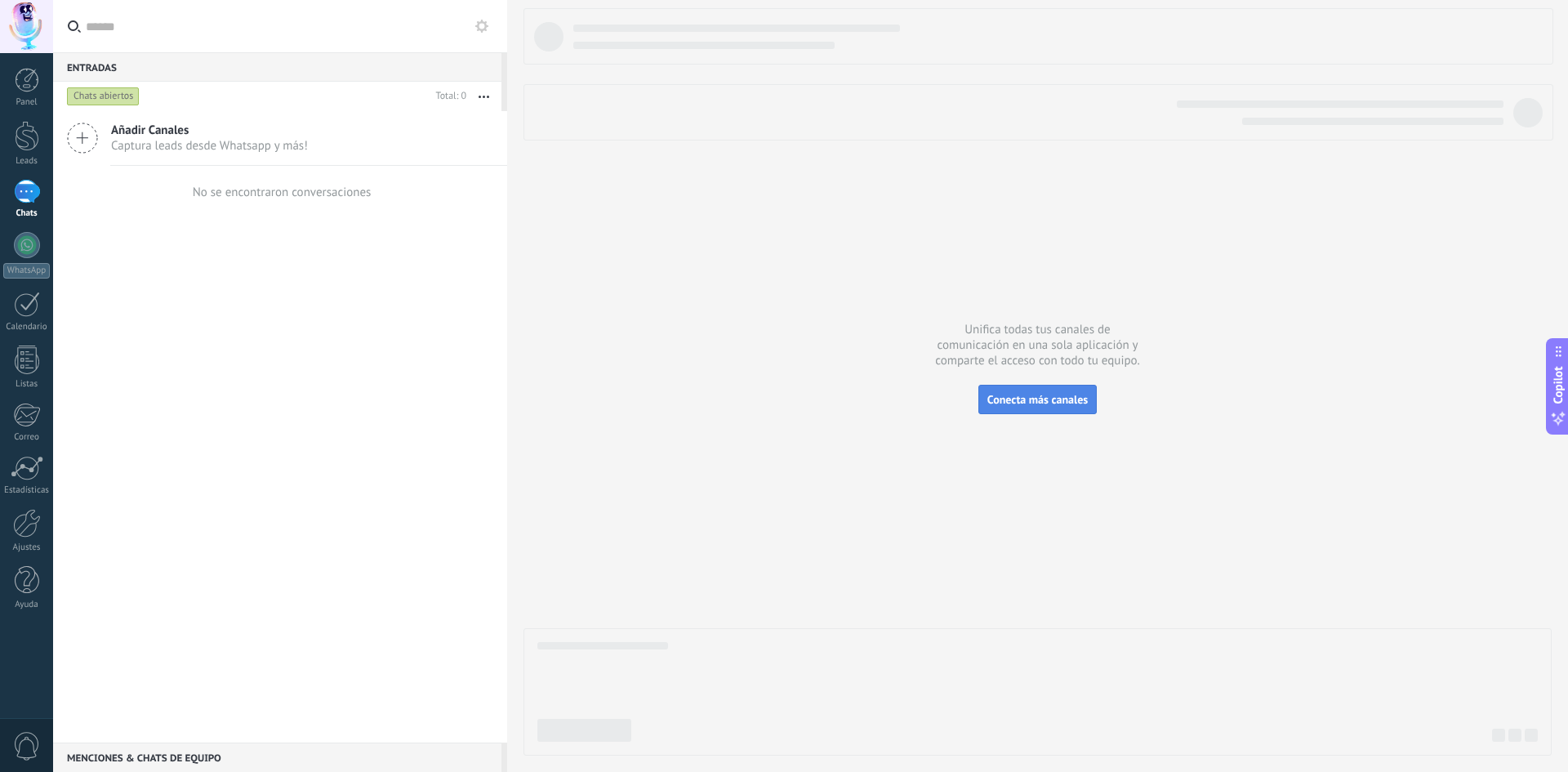
click at [1000, 391] on button "Conecta más canales" at bounding box center [1037, 400] width 118 height 29
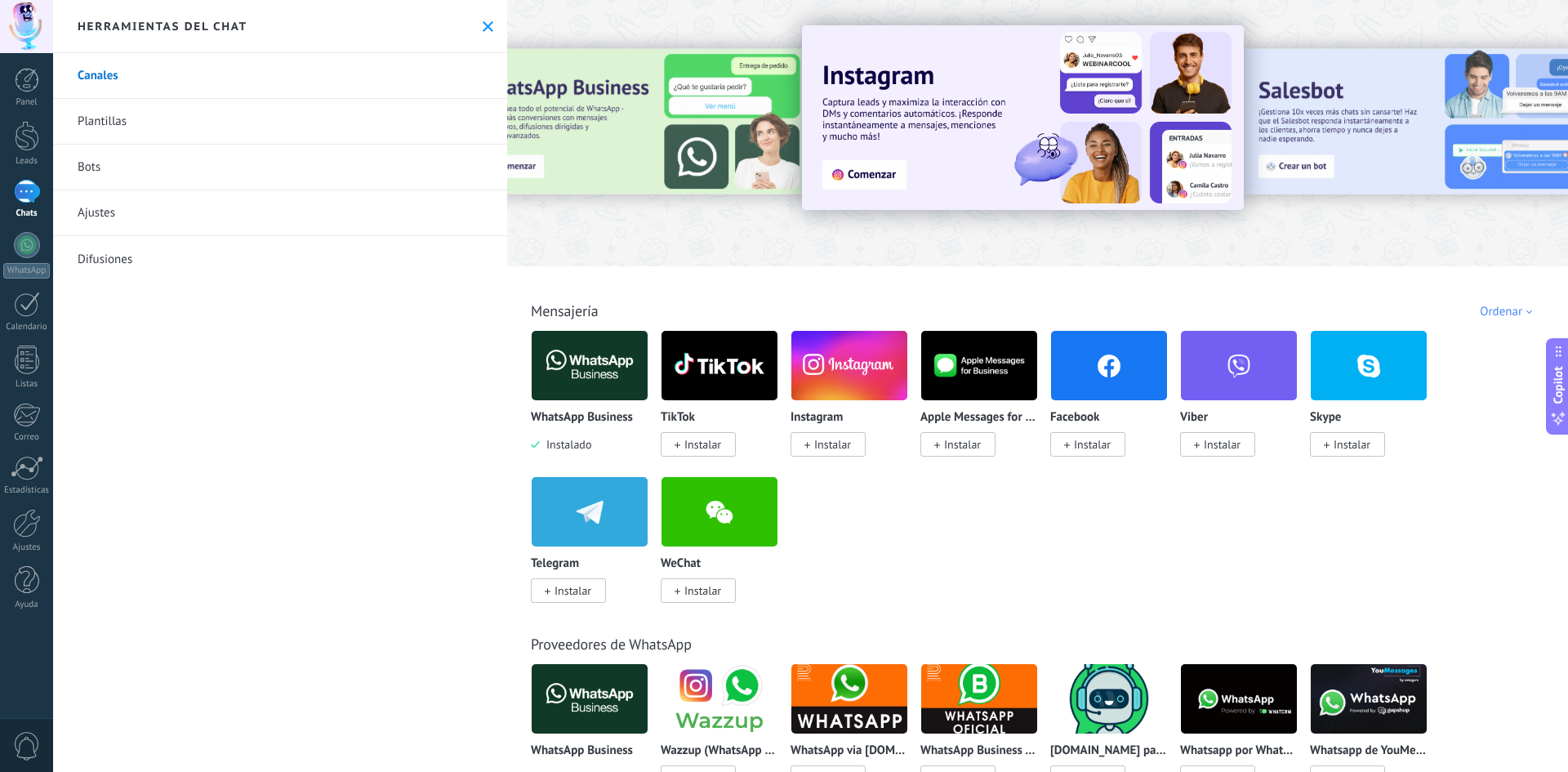
click at [1086, 442] on span "Instalar" at bounding box center [1092, 444] width 36 height 15
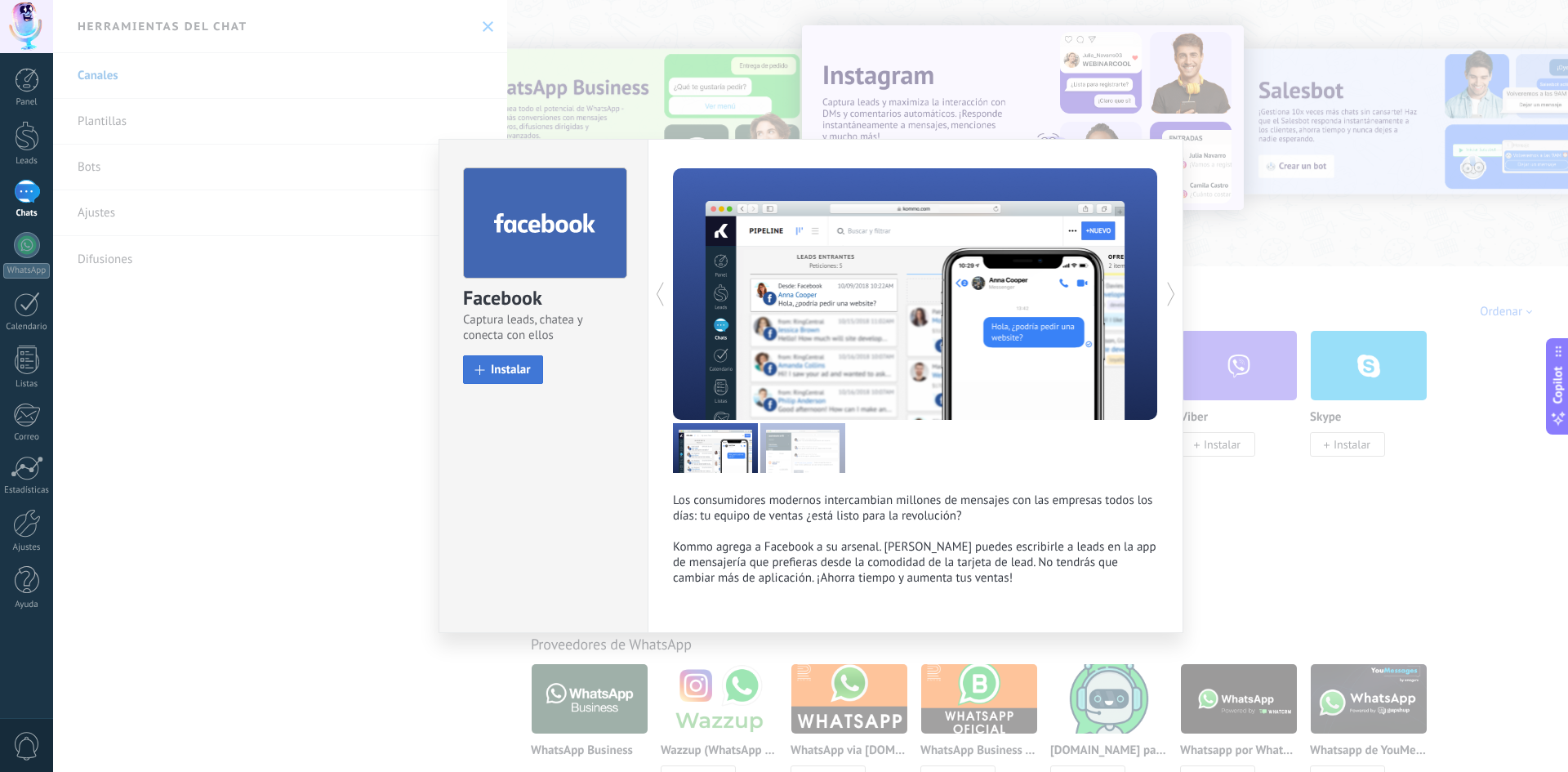
click at [491, 366] on span "Instalar" at bounding box center [511, 369] width 40 height 12
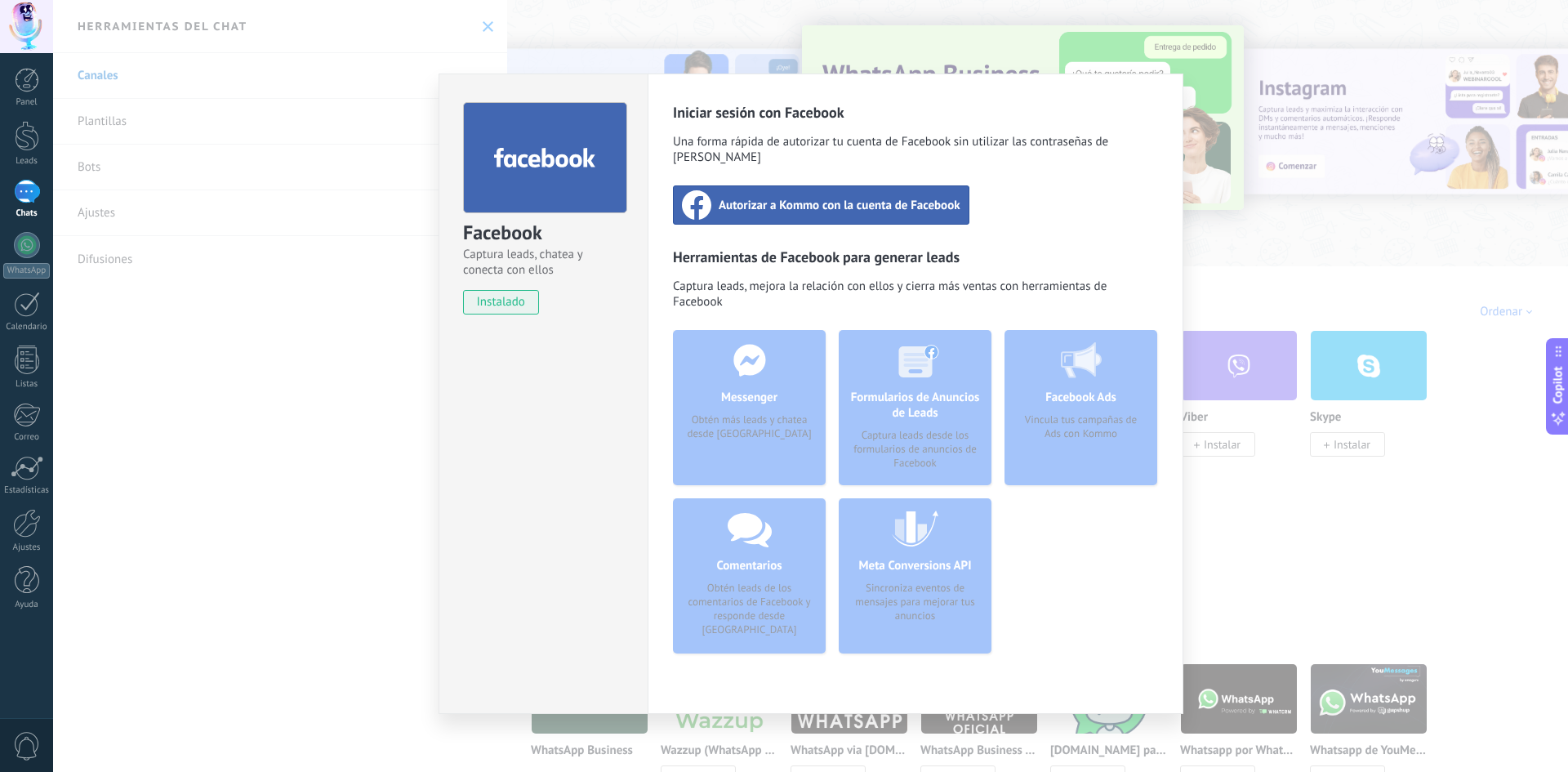
click at [834, 197] on span "Autorizar a Kommo con la cuenta de Facebook" at bounding box center [839, 205] width 242 height 16
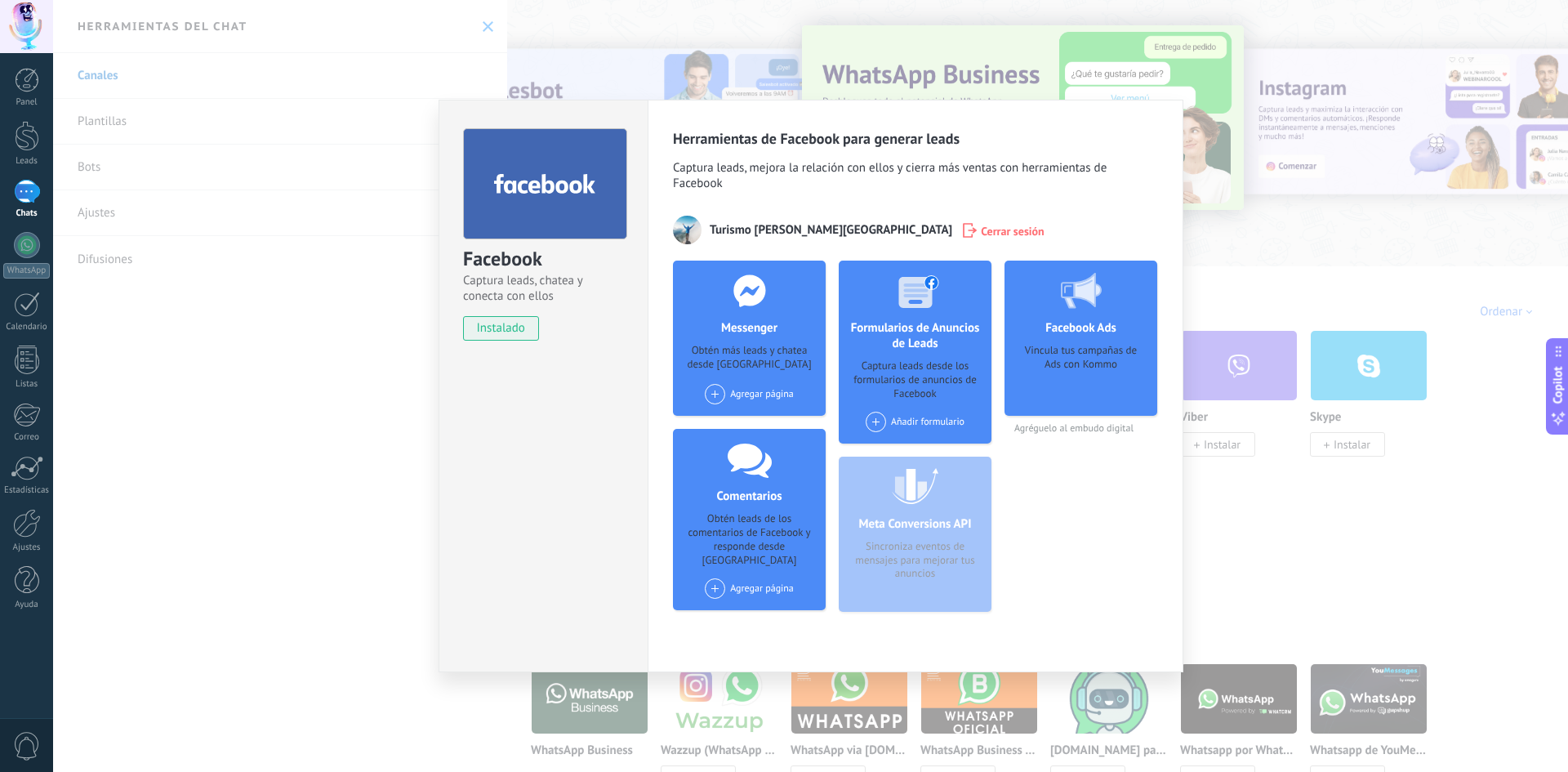
click at [751, 394] on div "Agregar página" at bounding box center [749, 394] width 89 height 20
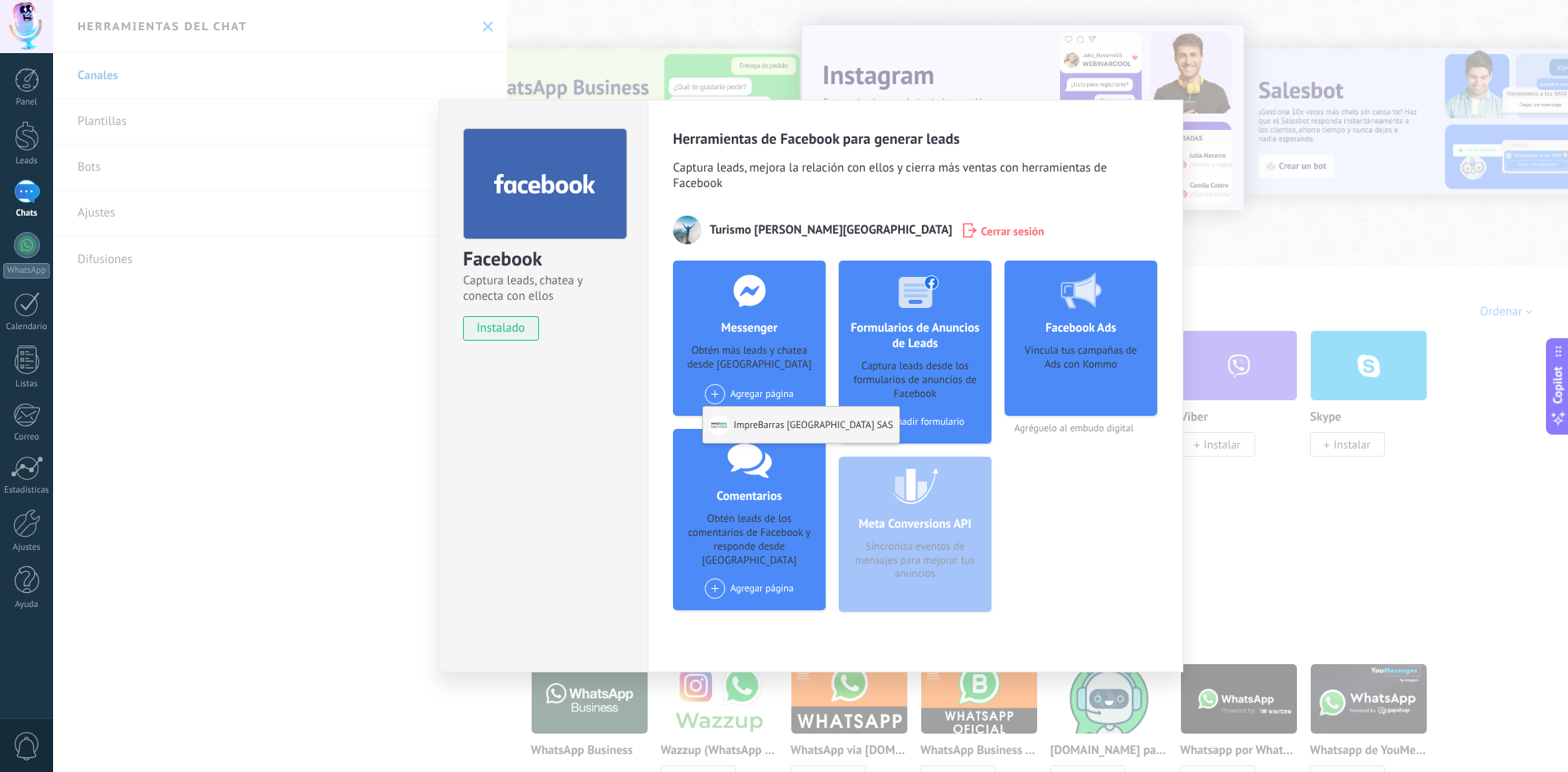
click at [770, 429] on div "ImpreBarras [GEOGRAPHIC_DATA] SAS" at bounding box center [800, 425] width 195 height 36
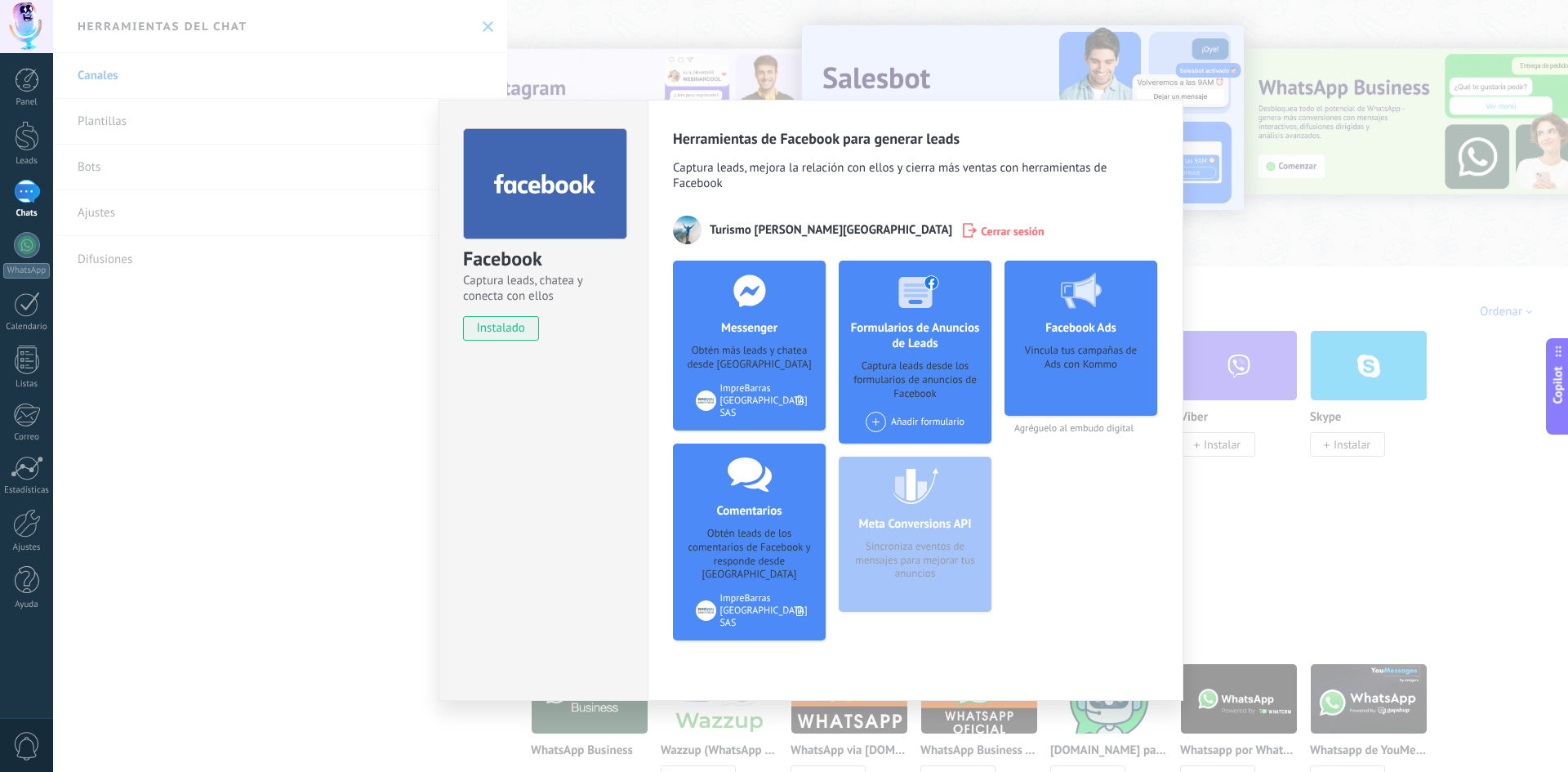
click at [316, 223] on div "Facebook Captura leads, chatea y conecta con ellos instalado Desinstalar Herram…" at bounding box center [810, 386] width 1514 height 772
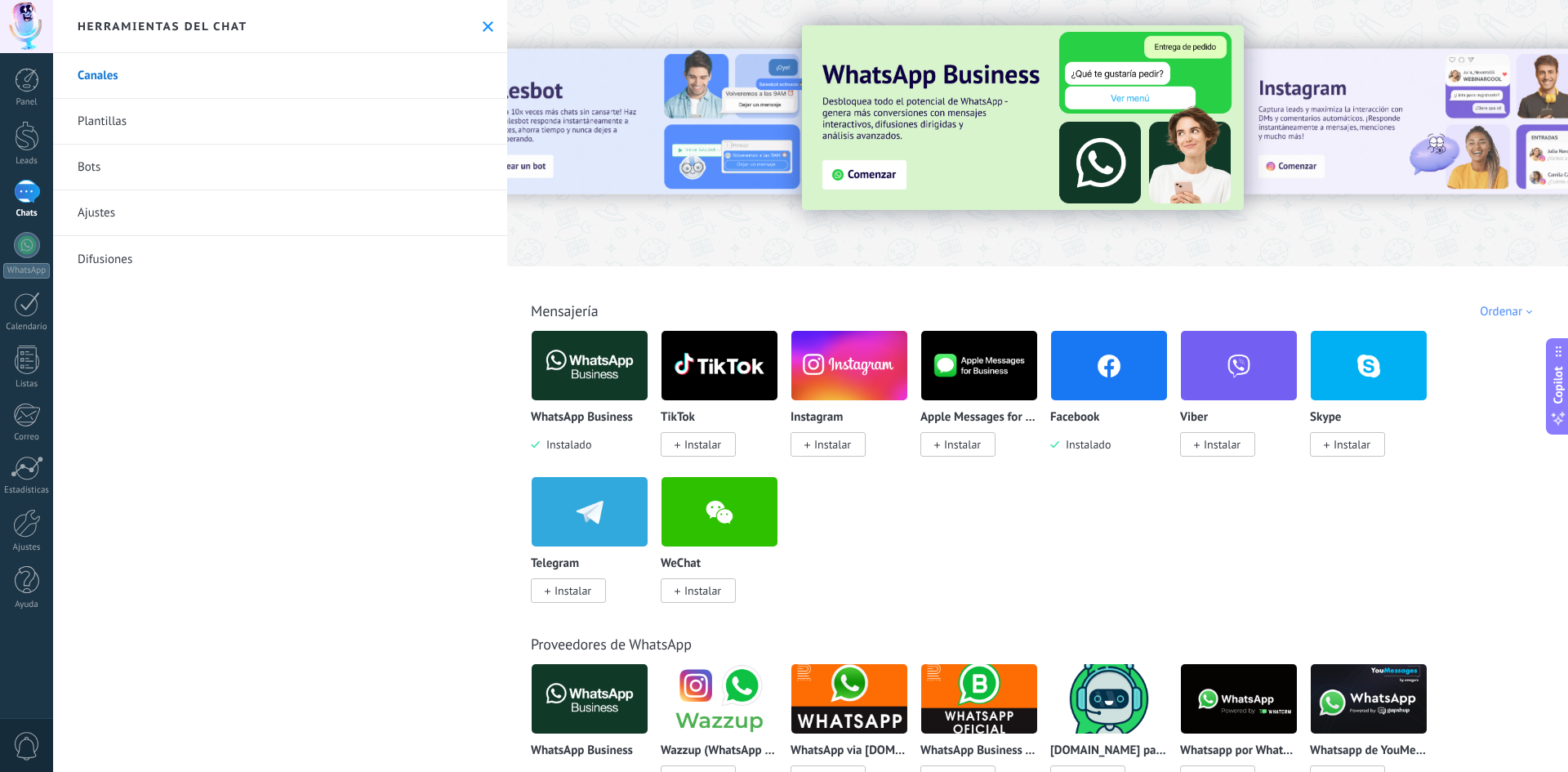
click at [483, 21] on icon at bounding box center [488, 26] width 11 height 11
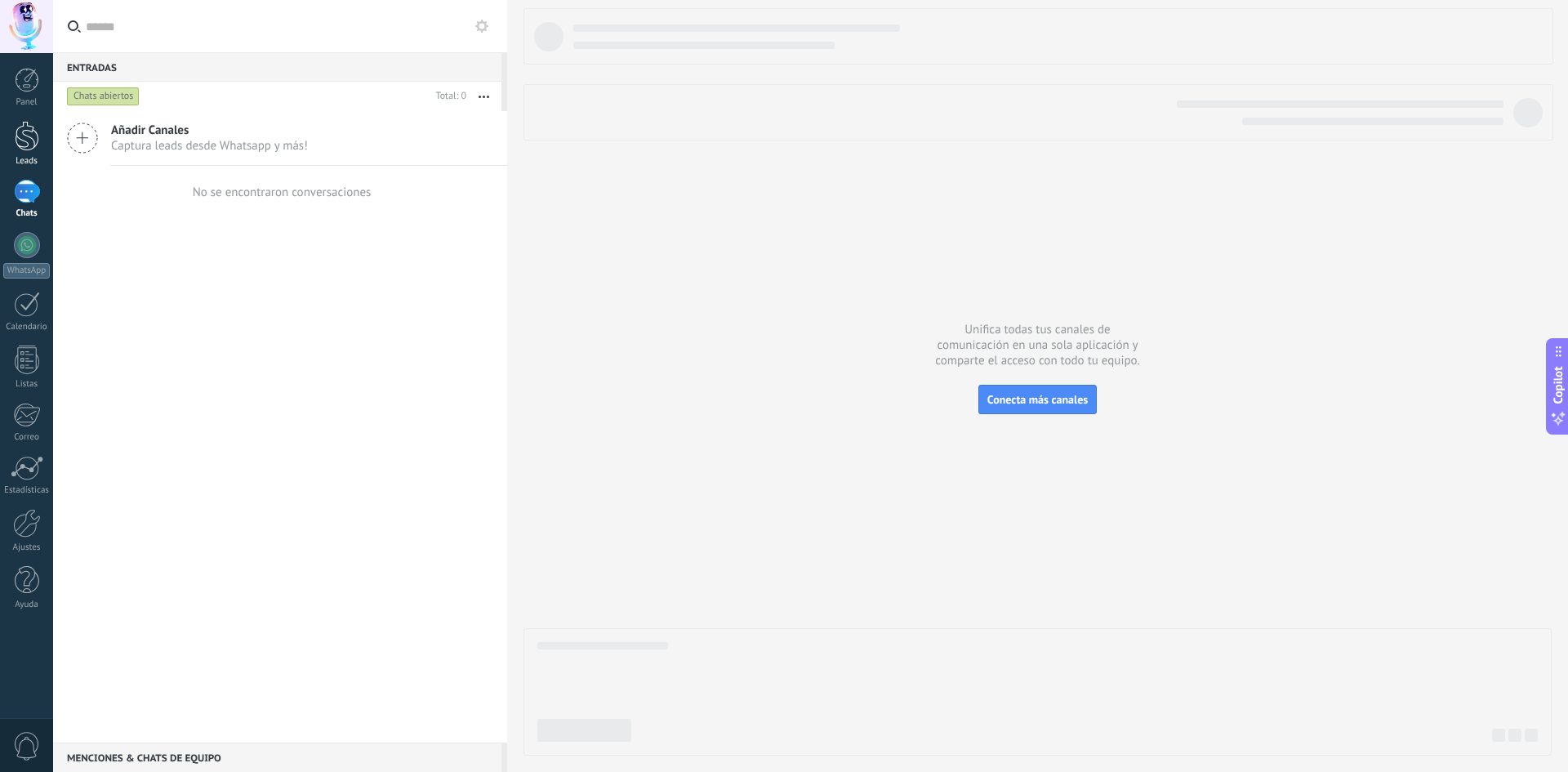
click at [23, 149] on div at bounding box center [26, 135] width 25 height 30
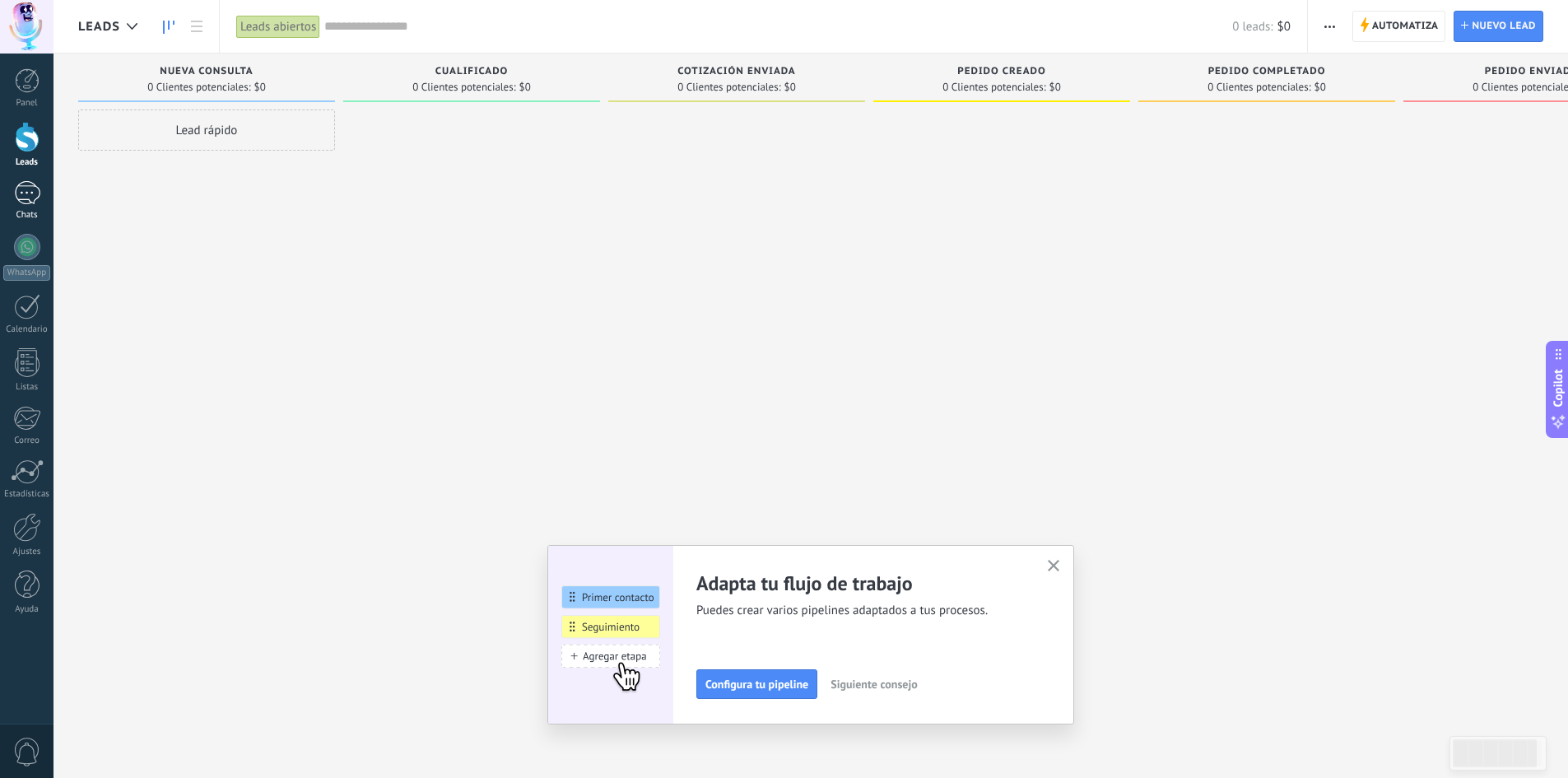
click at [25, 200] on div at bounding box center [27, 193] width 27 height 24
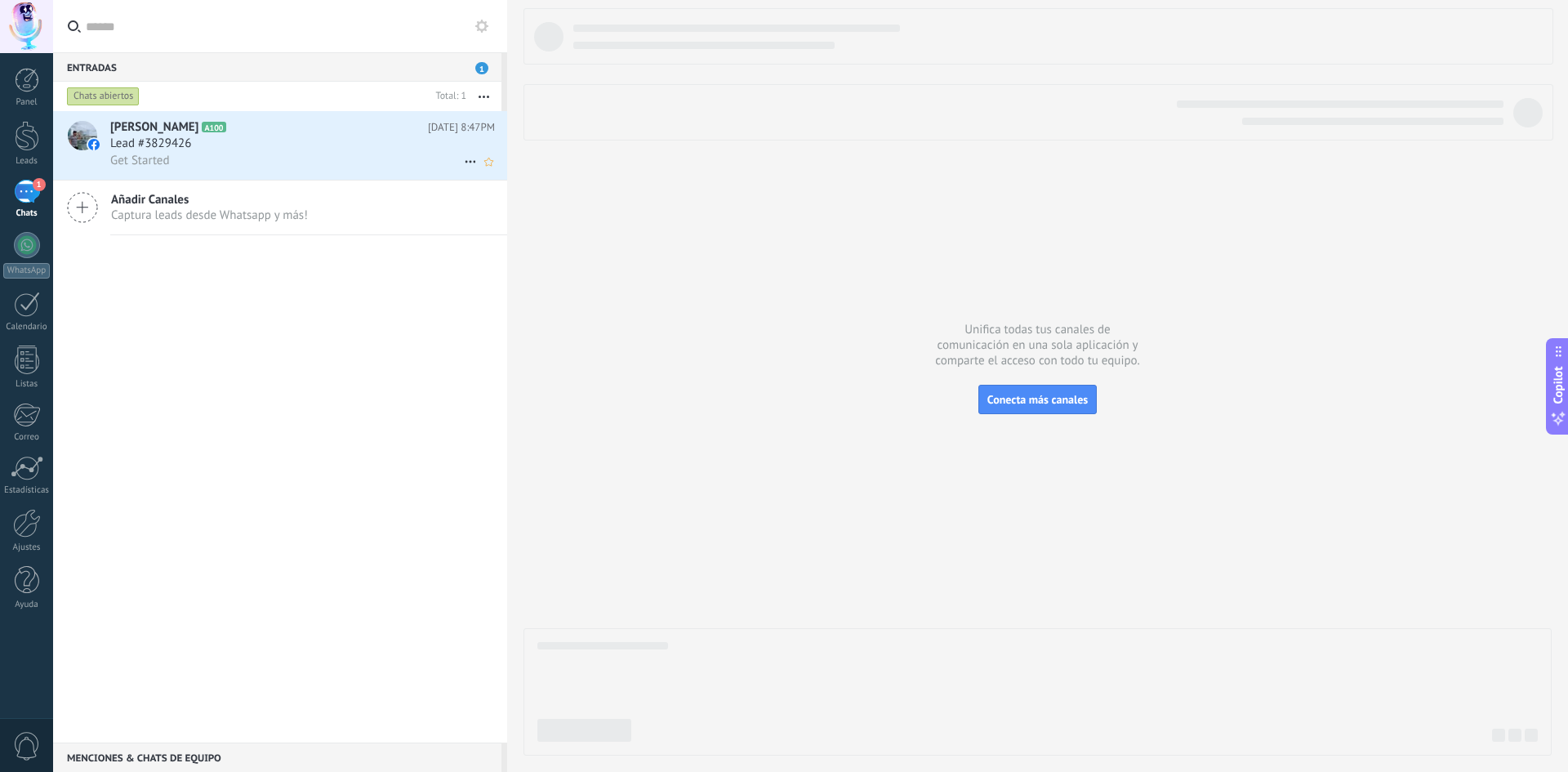
click at [199, 144] on h3 "Lead #3829426" at bounding box center [154, 144] width 89 height 16
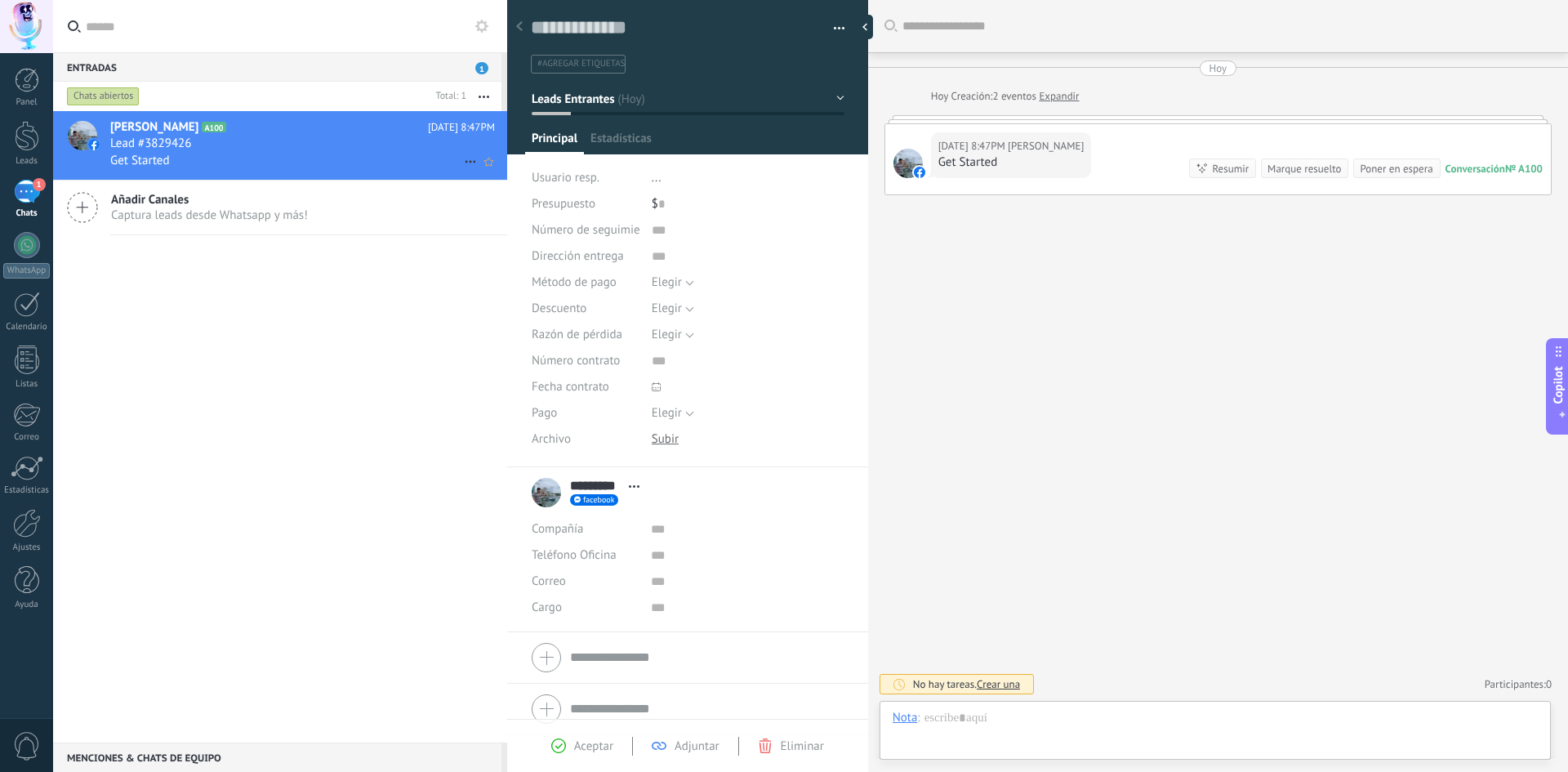
scroll to position [25, 0]
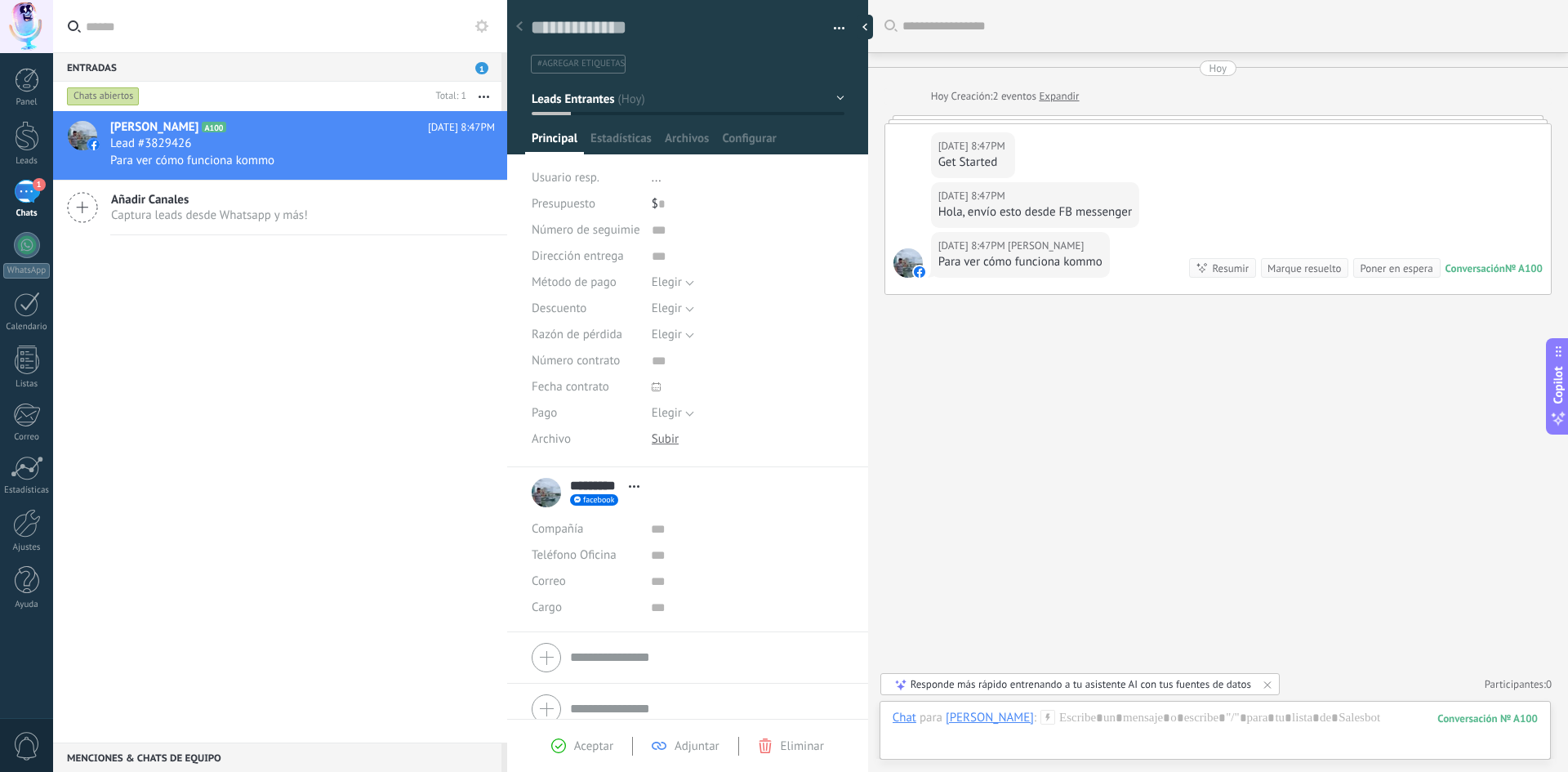
click at [176, 346] on div "[PERSON_NAME] A100 [DATE] 8:47PM Lead #3829426 Para ver cómo funciona kommo Aña…" at bounding box center [280, 426] width 454 height 631
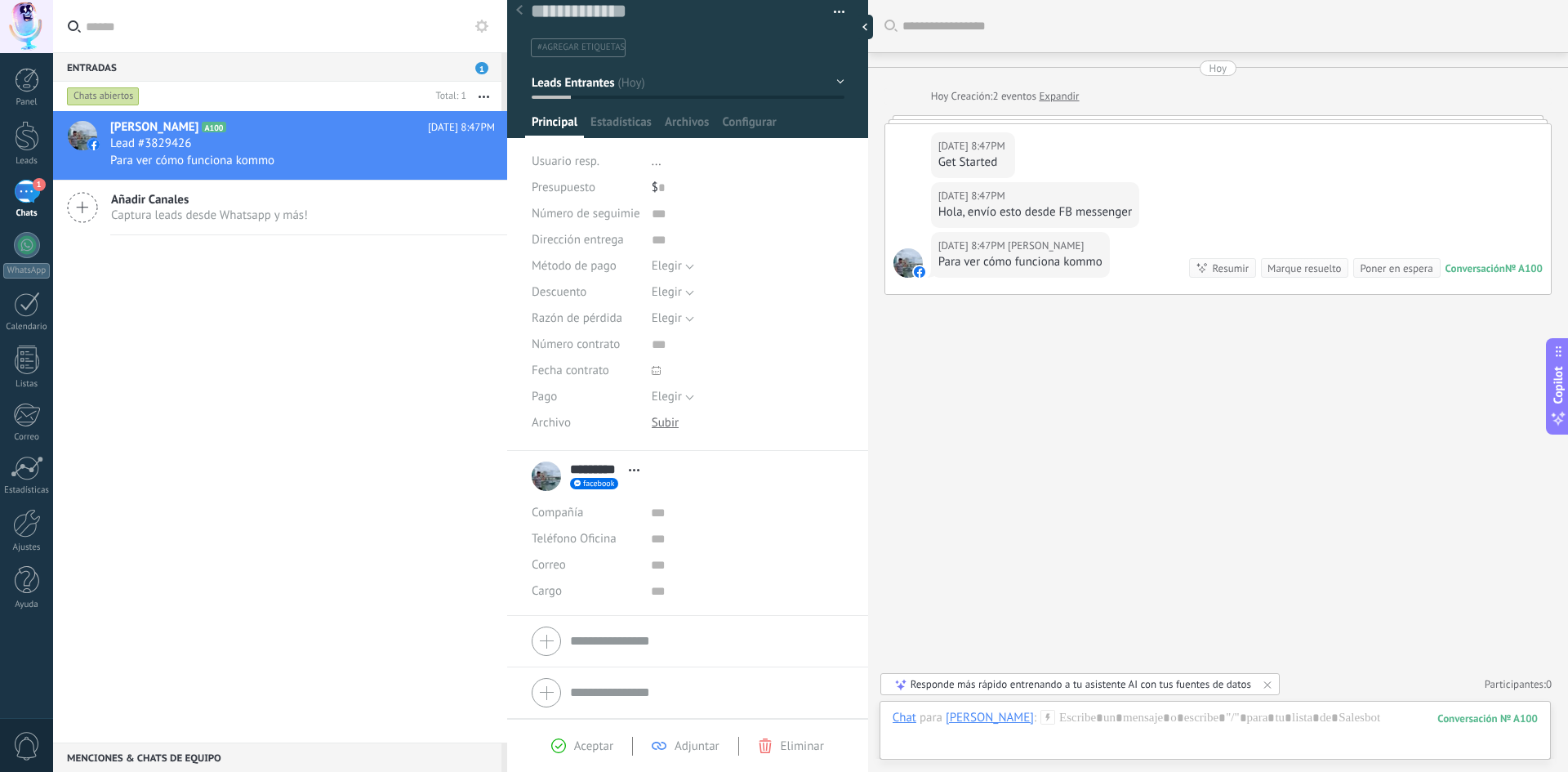
click at [1050, 421] on div "Buscar Carga más [DATE] [DATE] Creación: 2 eventos Expandir [DATE] 8:47PM [PERS…" at bounding box center [1218, 386] width 700 height 772
click at [872, 22] on div at bounding box center [868, 26] width 25 height 25
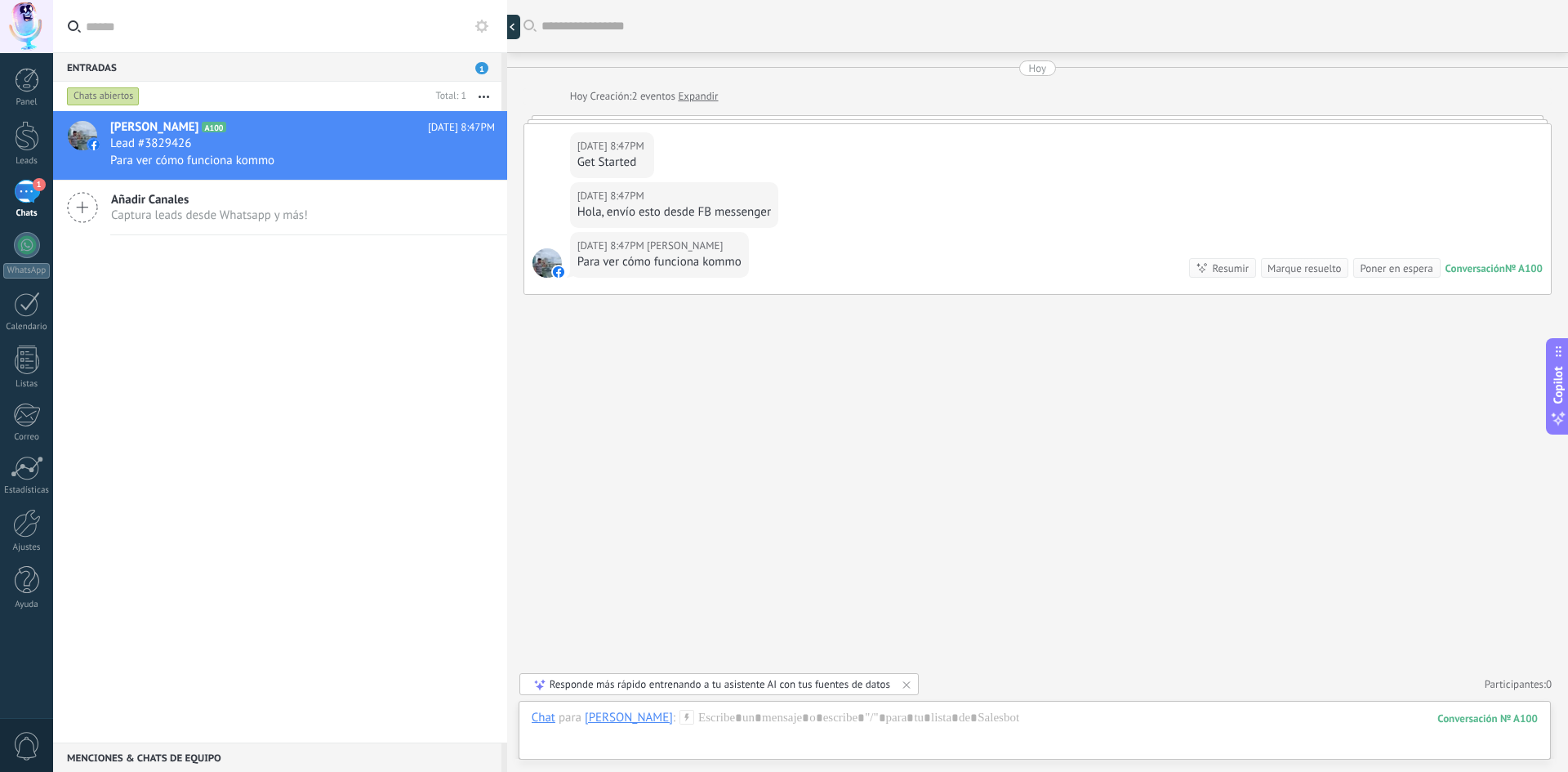
type textarea "*******"
click at [686, 722] on div at bounding box center [1035, 735] width 1006 height 49
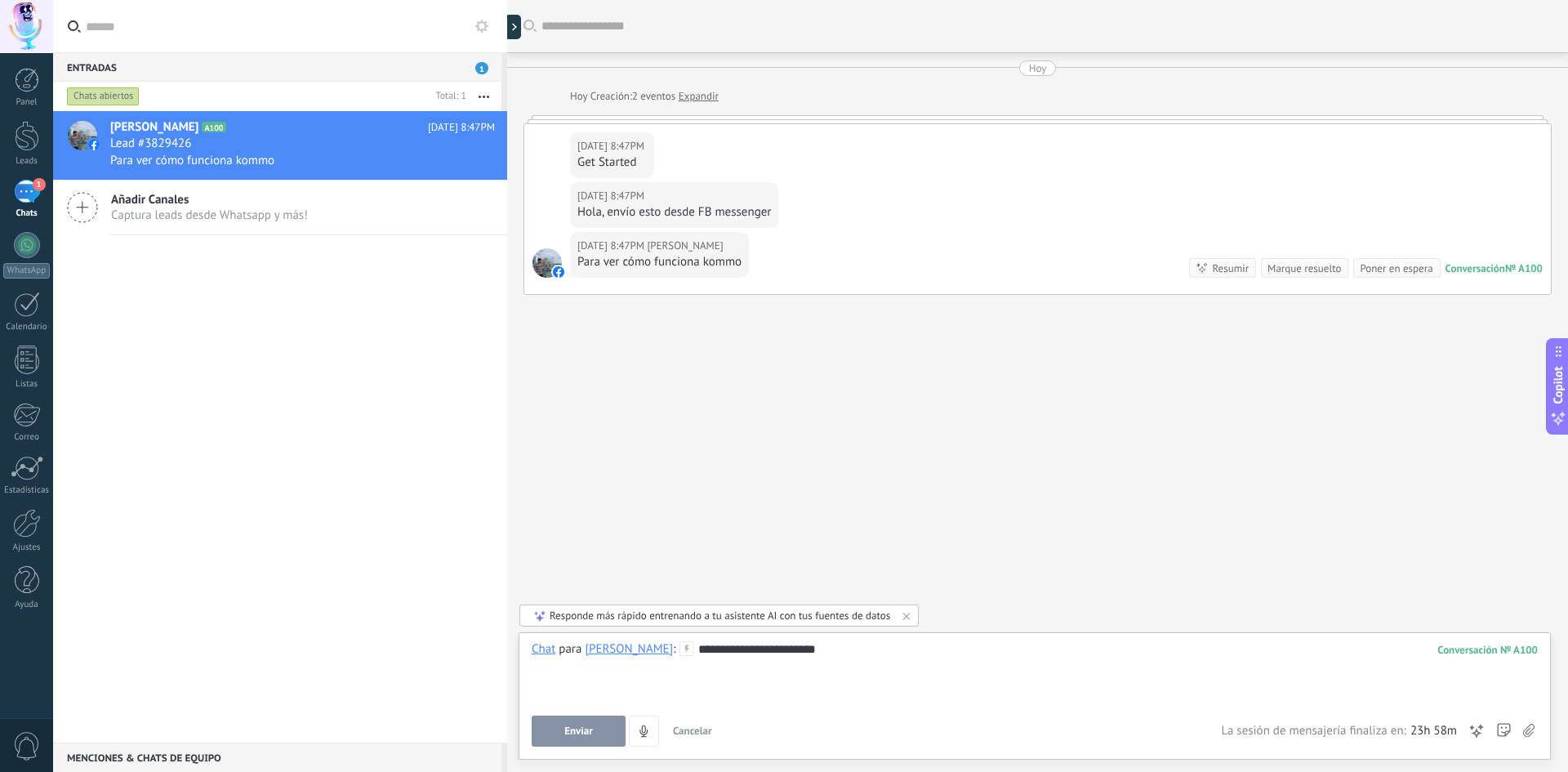
click at [593, 735] on button "Enviar" at bounding box center [578, 731] width 94 height 31
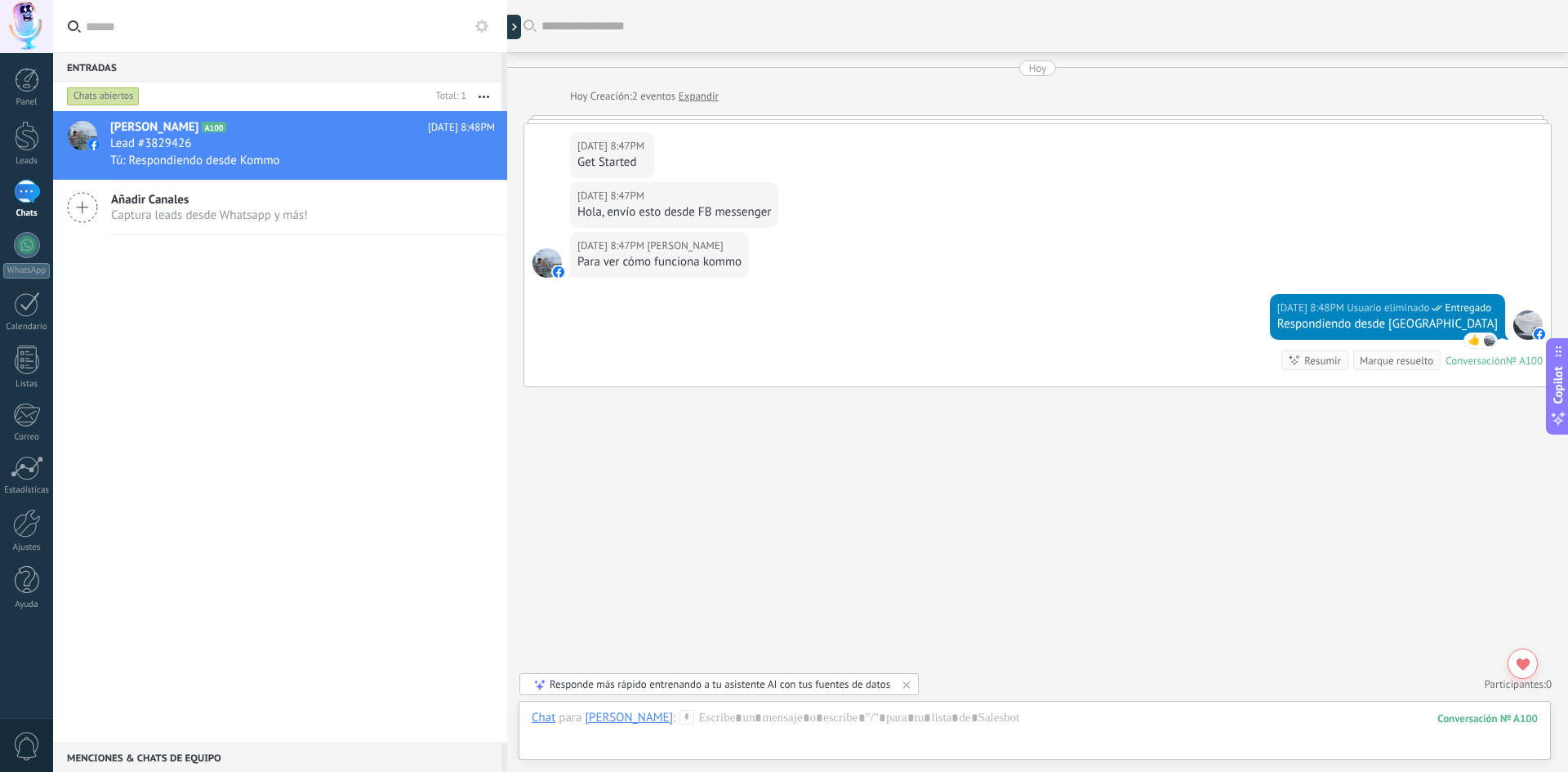
click at [162, 203] on span "Añadir Canales" at bounding box center [209, 199] width 197 height 15
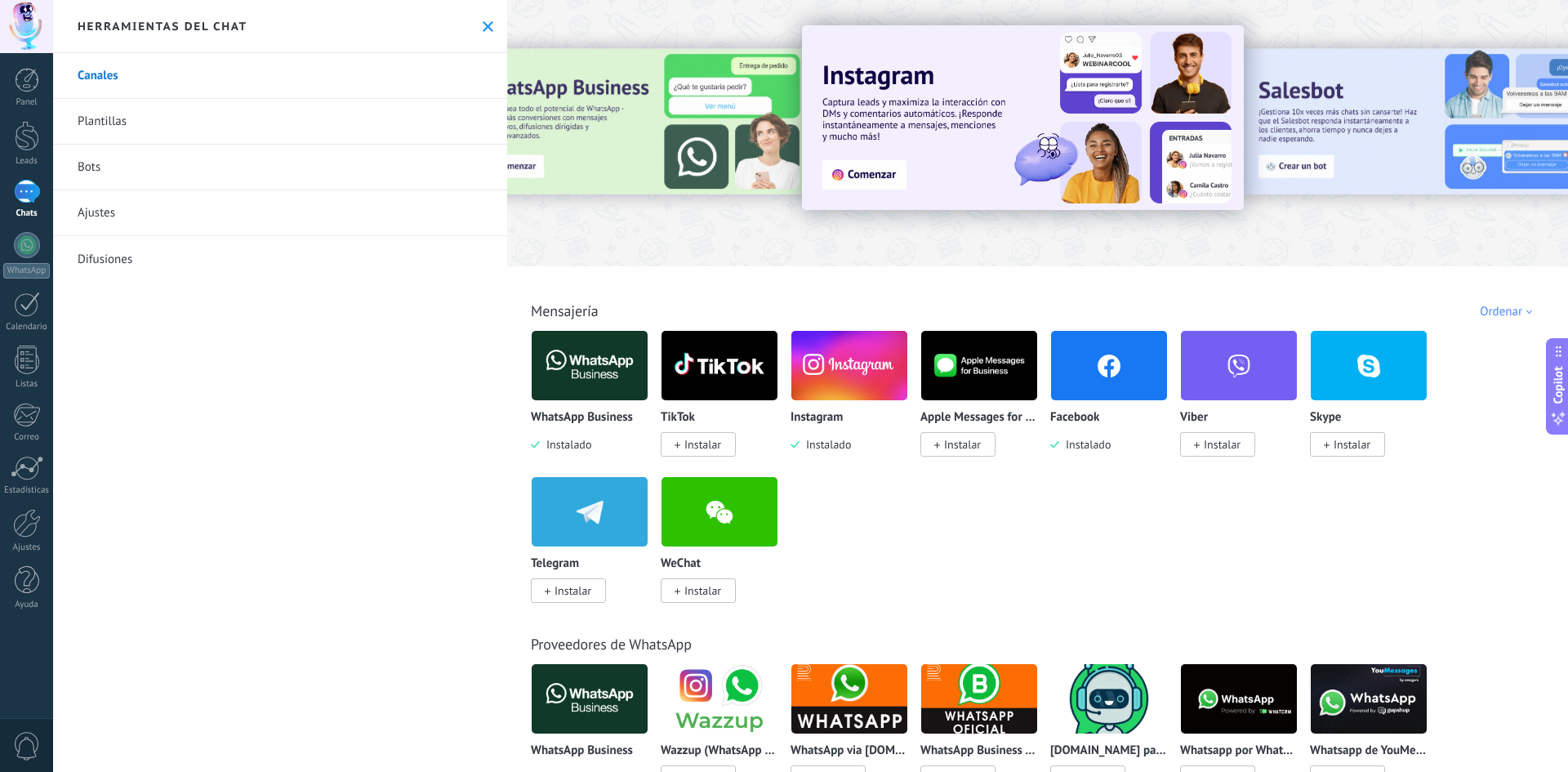
click at [552, 352] on img at bounding box center [590, 365] width 116 height 79
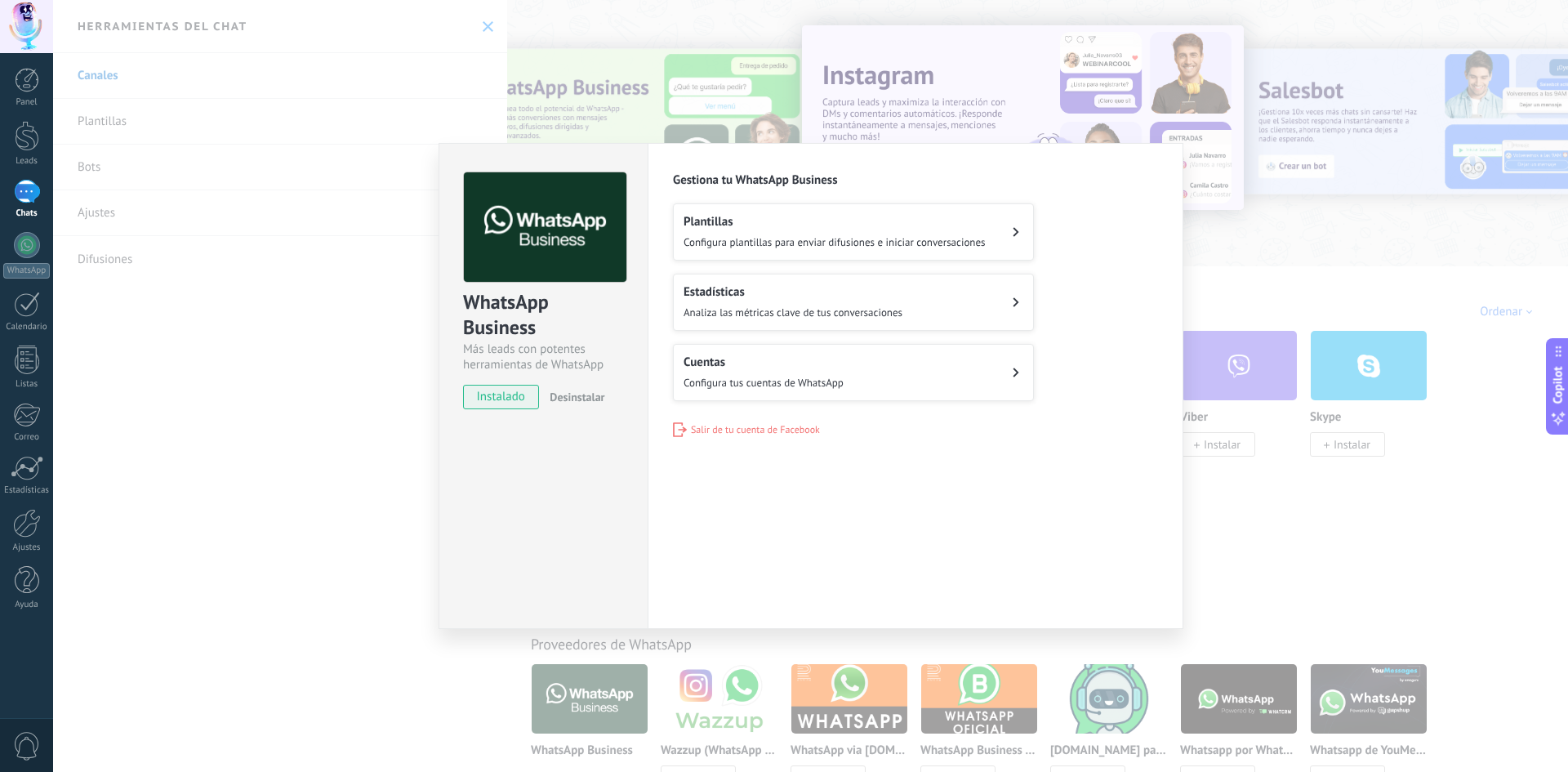
click at [799, 366] on h2 "Cuentas" at bounding box center [764, 361] width 160 height 15
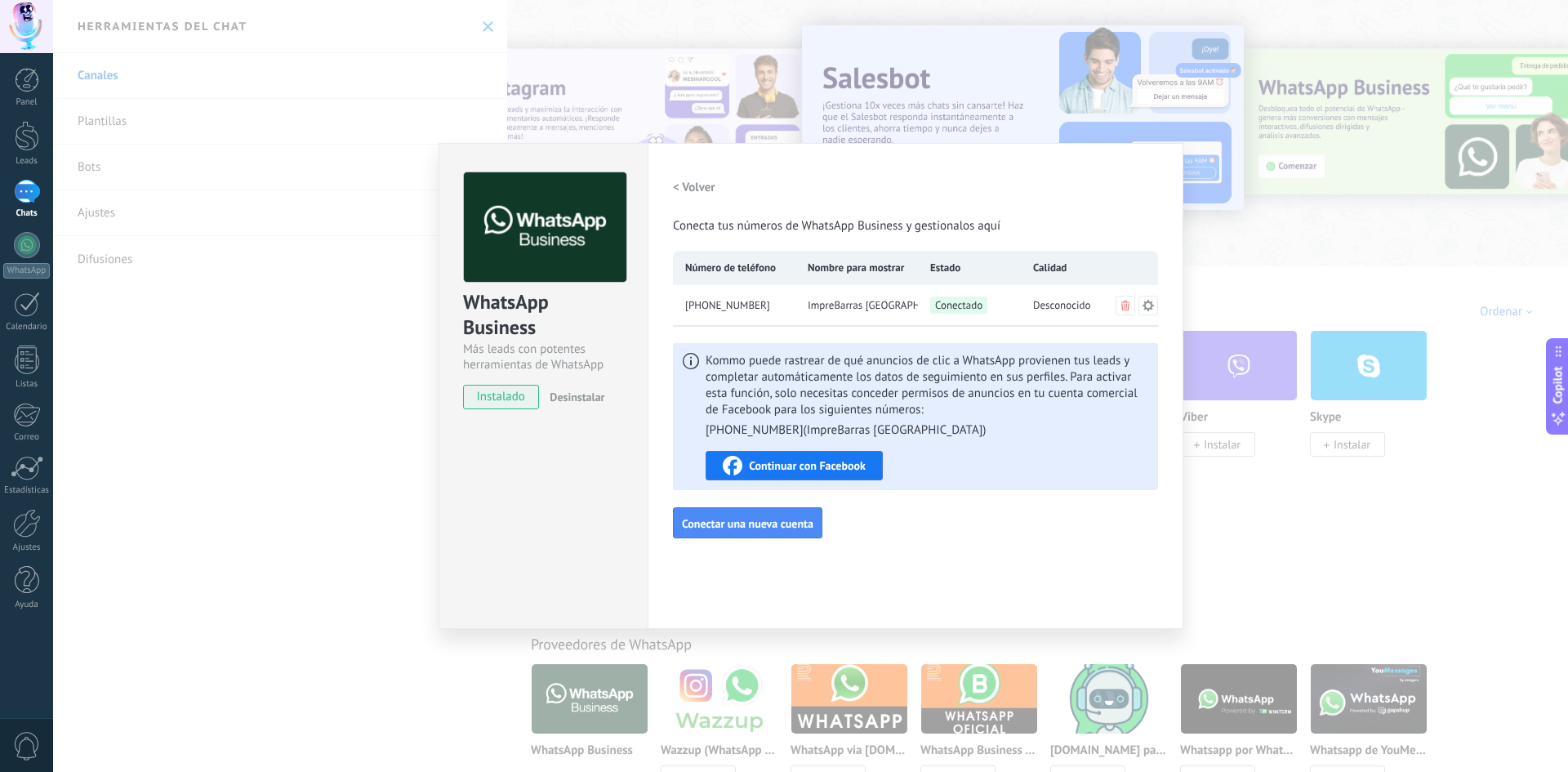
click at [1149, 306] on icon at bounding box center [1148, 305] width 13 height 13
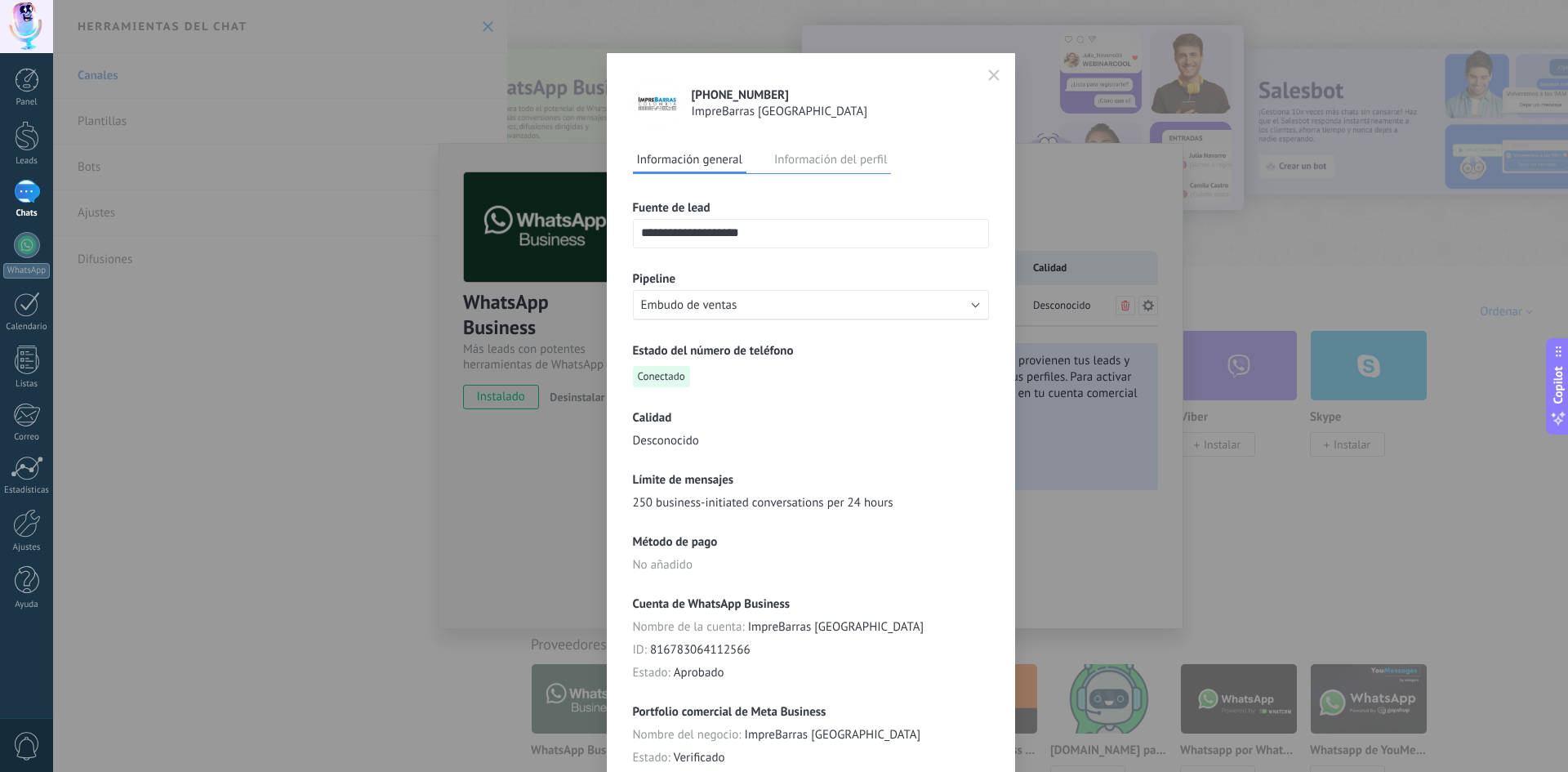
click at [822, 155] on button "Información del perfil" at bounding box center [830, 159] width 121 height 25
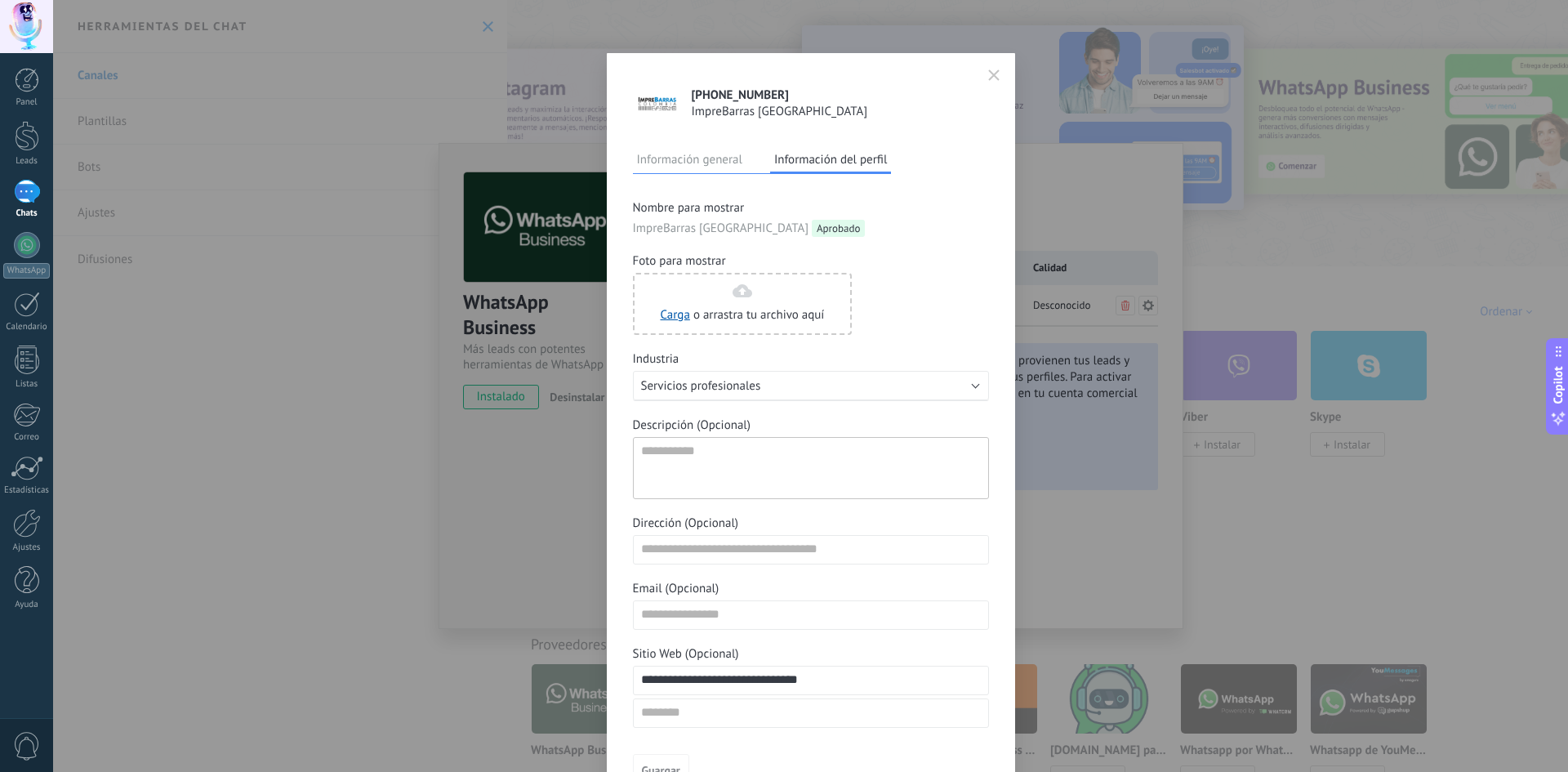
click at [992, 72] on icon "button" at bounding box center [993, 74] width 12 height 12
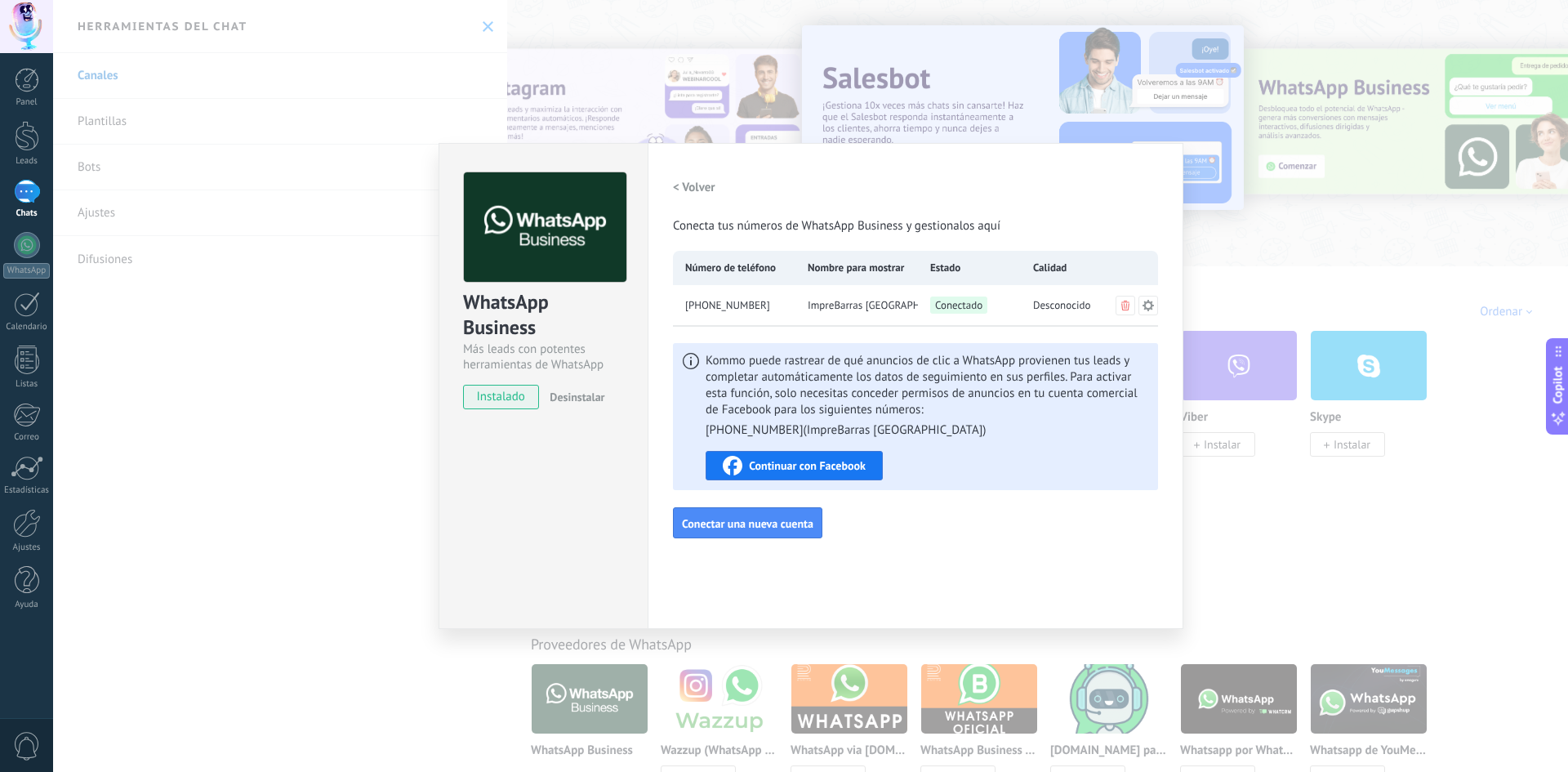
click at [848, 302] on span "ImpreBarras [GEOGRAPHIC_DATA]" at bounding box center [863, 305] width 110 height 16
click at [1065, 201] on div "< Volver Conecta tus números de WhatsApp Business y gestionalos aquí" at bounding box center [915, 203] width 485 height 62
click at [1218, 233] on div "WhatsApp Business Más leads con potentes herramientas de WhatsApp instalado Des…" at bounding box center [810, 386] width 1514 height 772
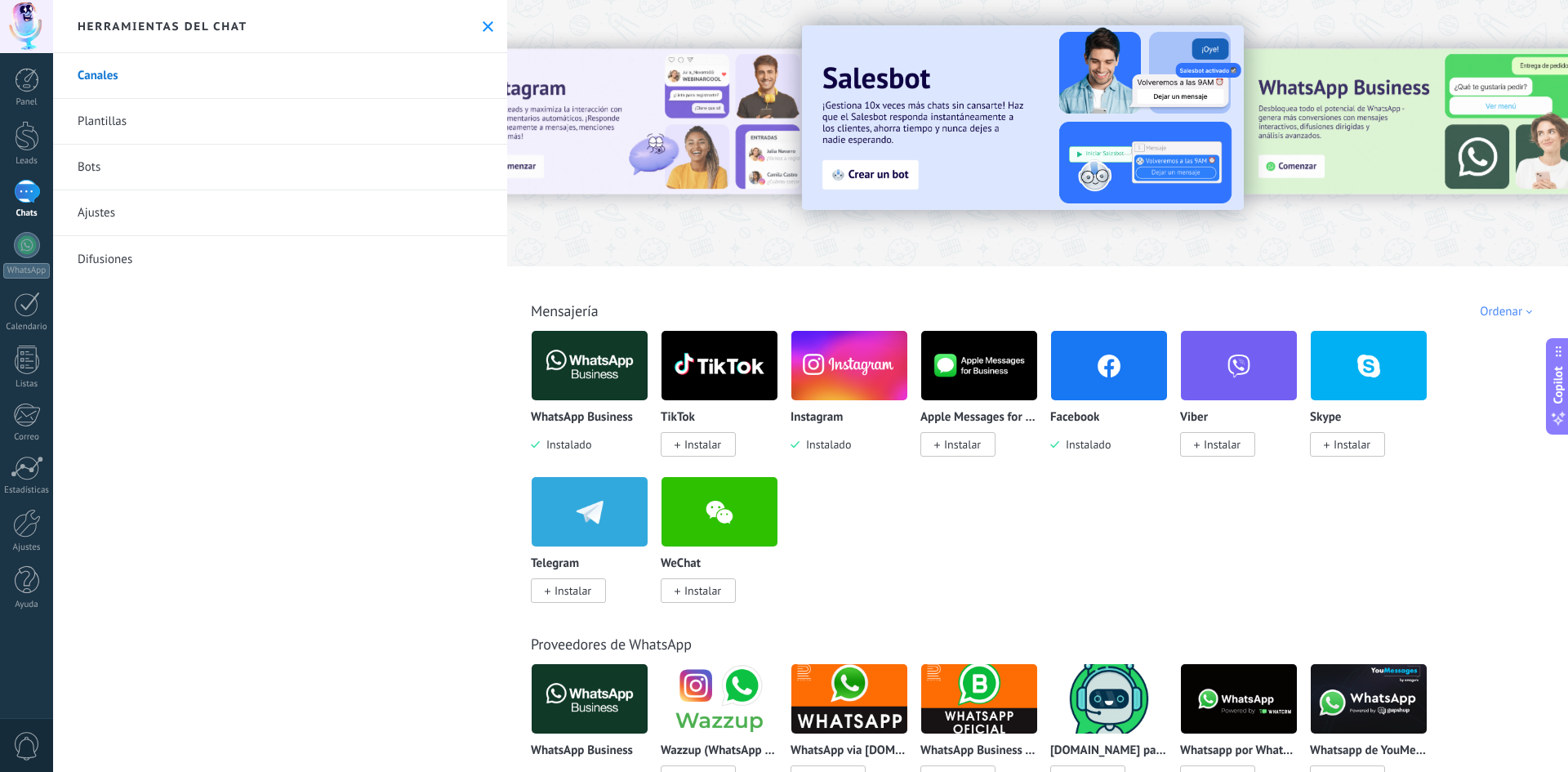
click at [560, 370] on img at bounding box center [590, 365] width 116 height 79
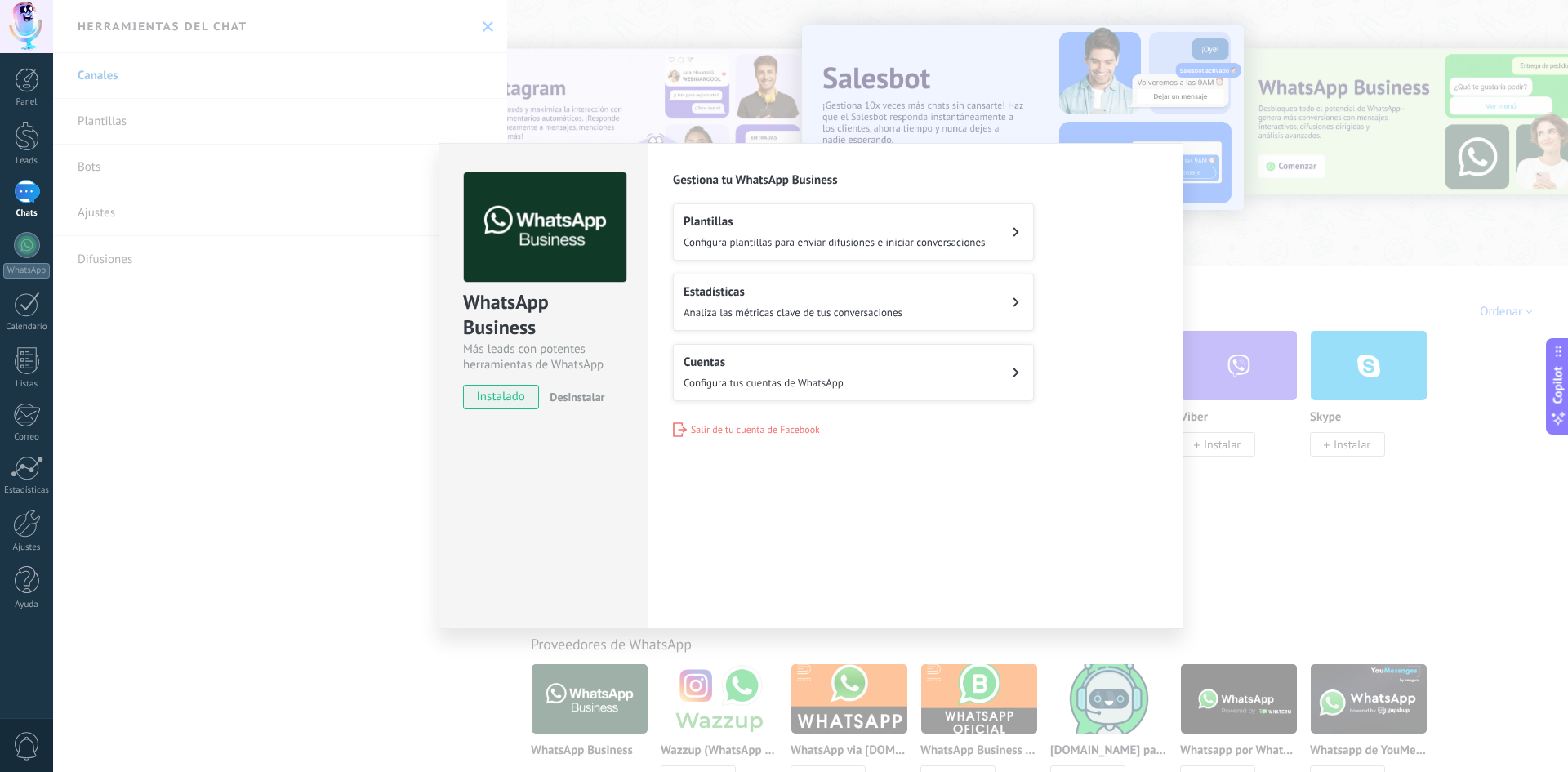
click at [720, 373] on div "Cuentas Configura tus cuentas de WhatsApp" at bounding box center [764, 372] width 160 height 36
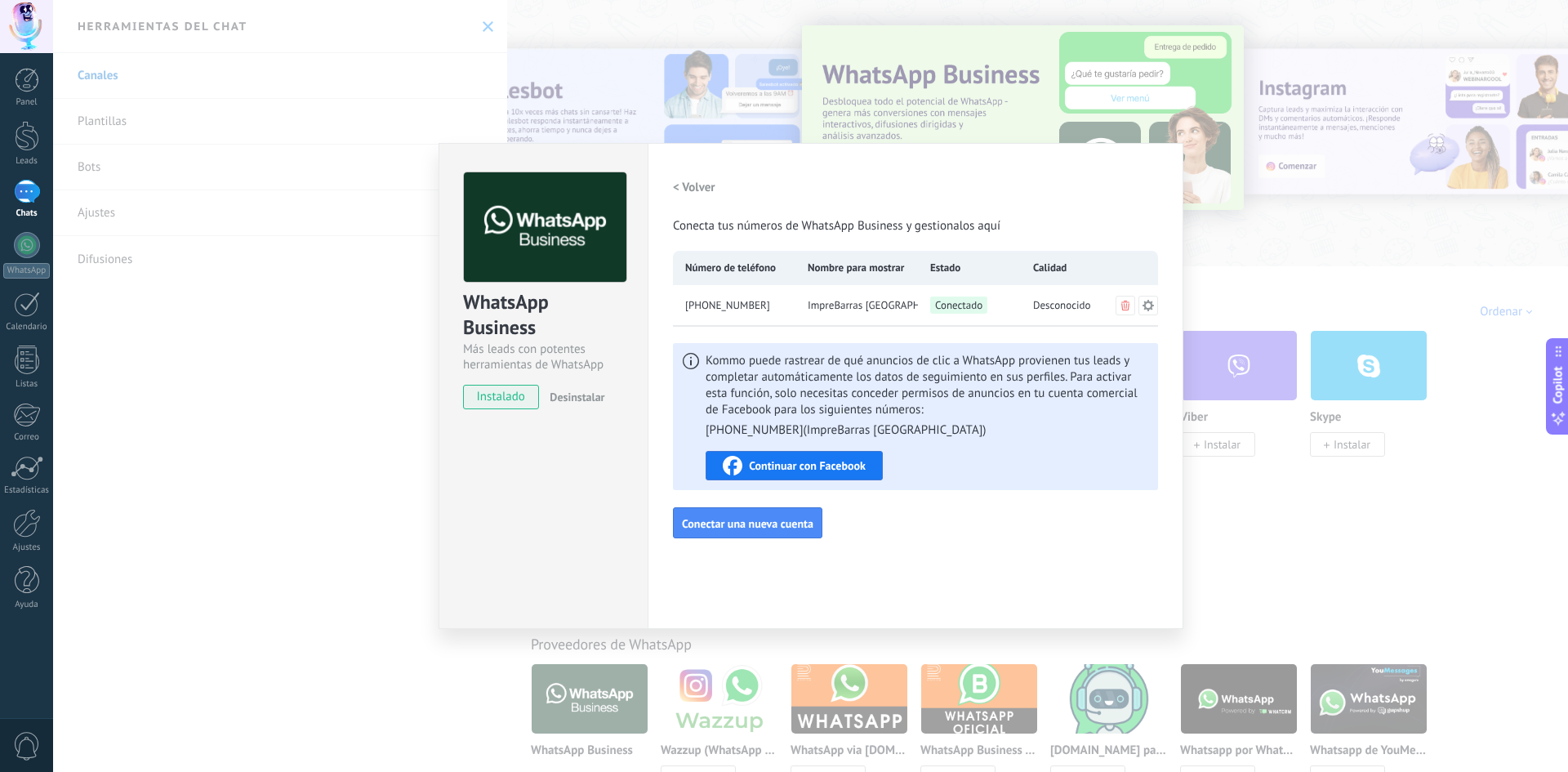
click at [329, 267] on div "WhatsApp Business Más leads con potentes herramientas de WhatsApp instalado Des…" at bounding box center [810, 386] width 1514 height 772
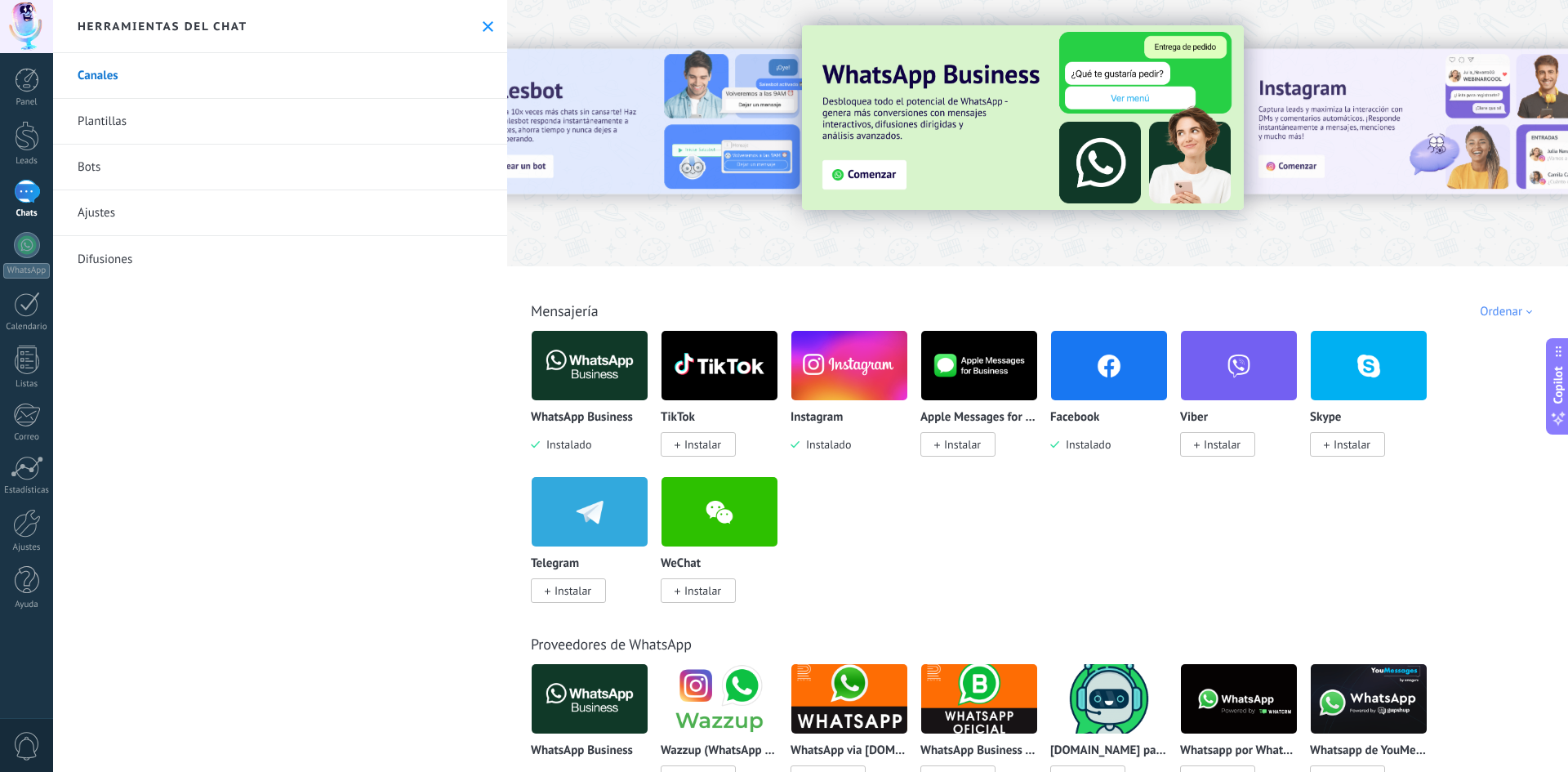
click at [121, 124] on link "Plantillas" at bounding box center [280, 122] width 454 height 45
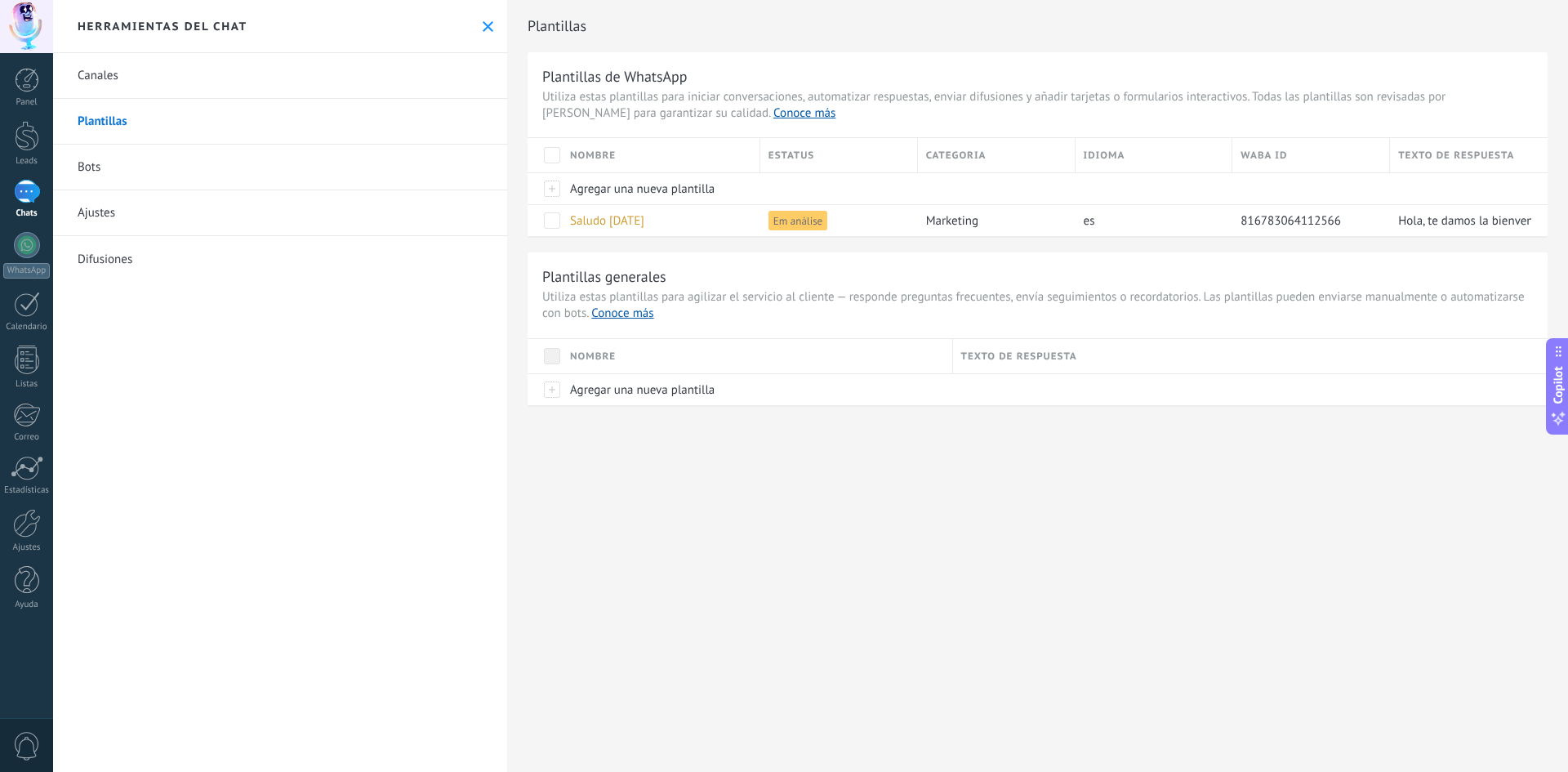
click at [24, 203] on div "1" at bounding box center [26, 192] width 26 height 24
click at [483, 22] on use at bounding box center [488, 26] width 11 height 11
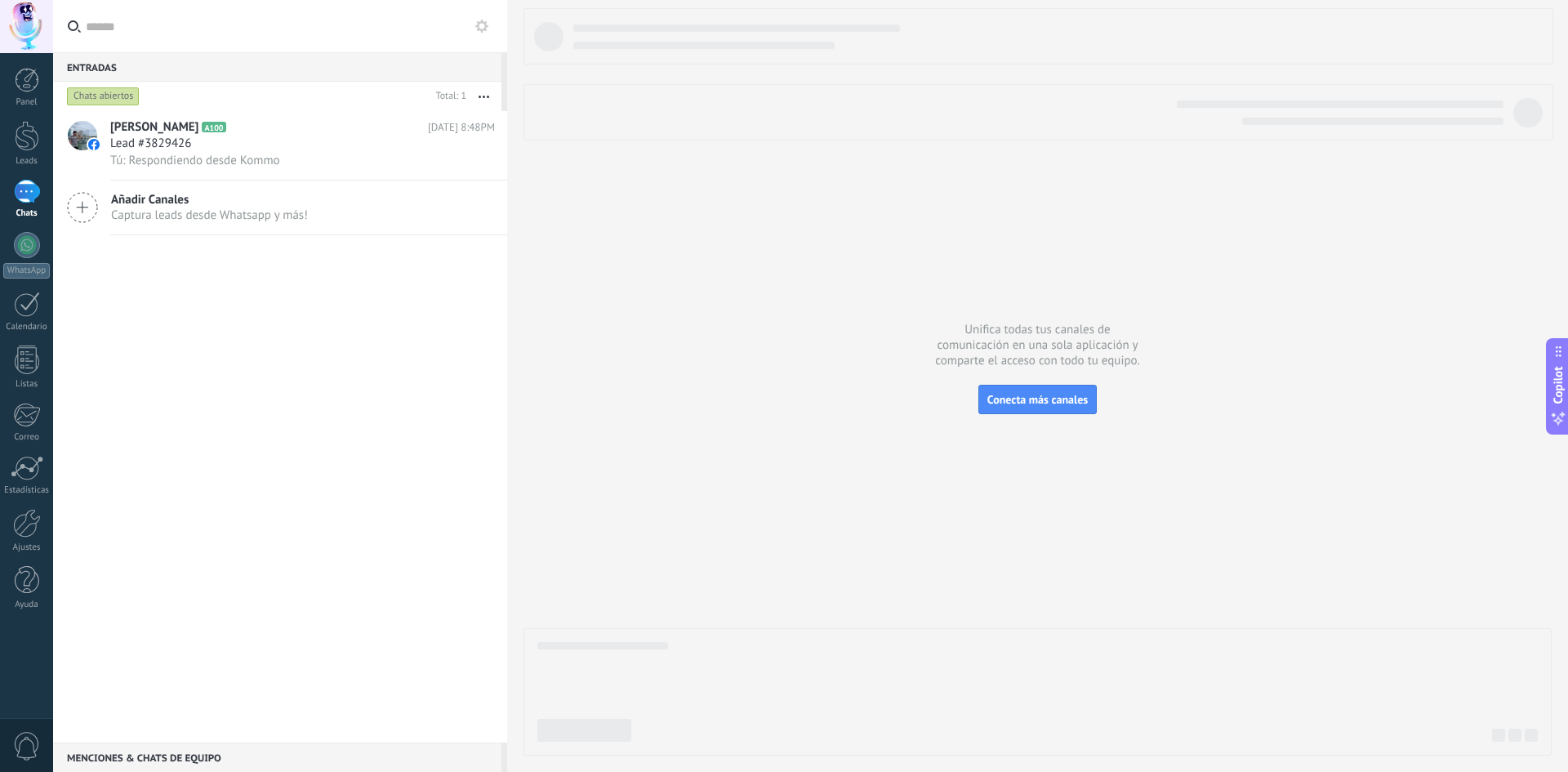
click at [345, 374] on div "[PERSON_NAME] A100 [DATE] 8:48PM Lead #3829426 Tú: Respondiendo desde [GEOGRAPH…" at bounding box center [280, 426] width 454 height 631
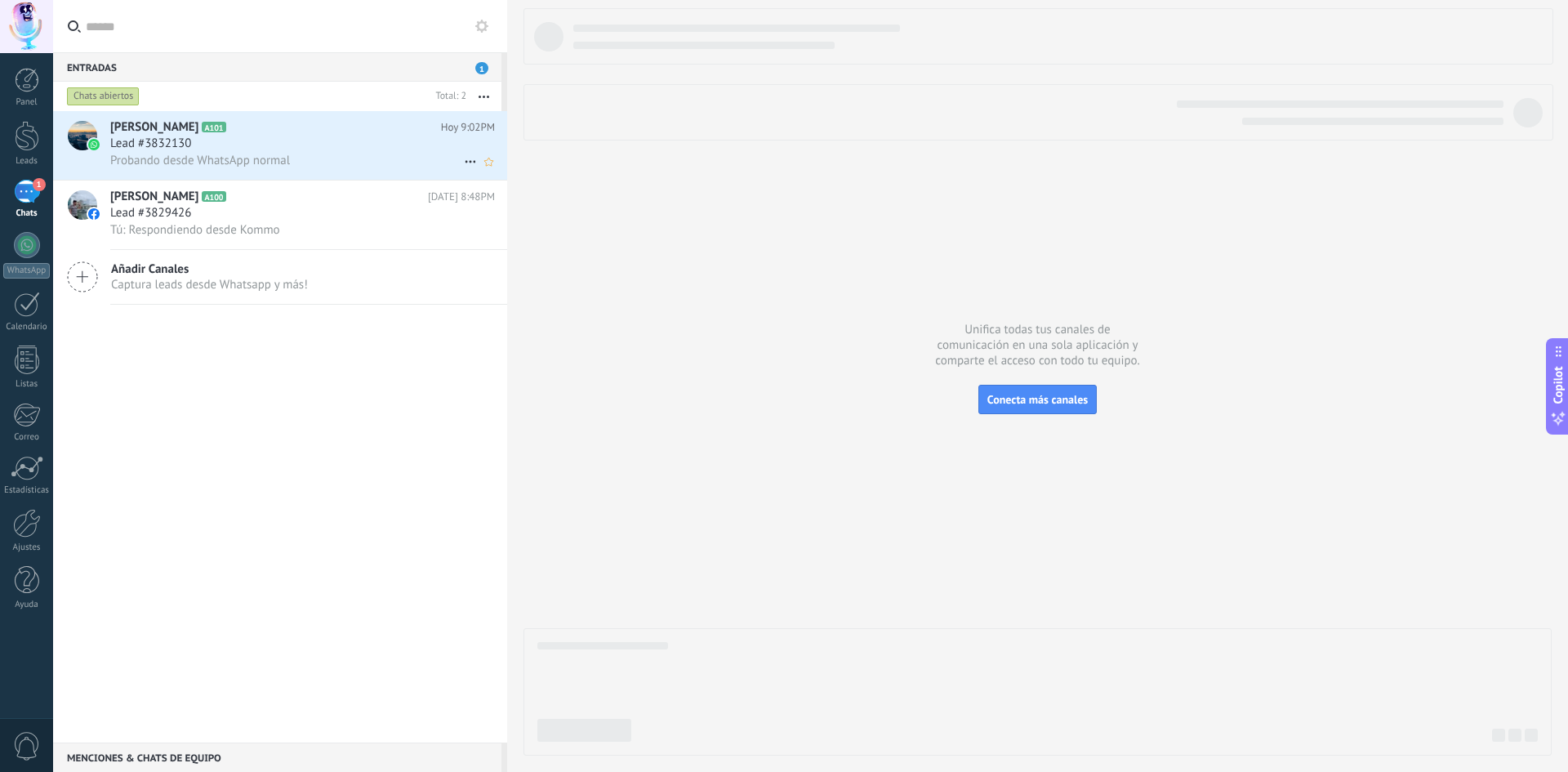
click at [314, 142] on div "Lead #3832130" at bounding box center [302, 144] width 385 height 16
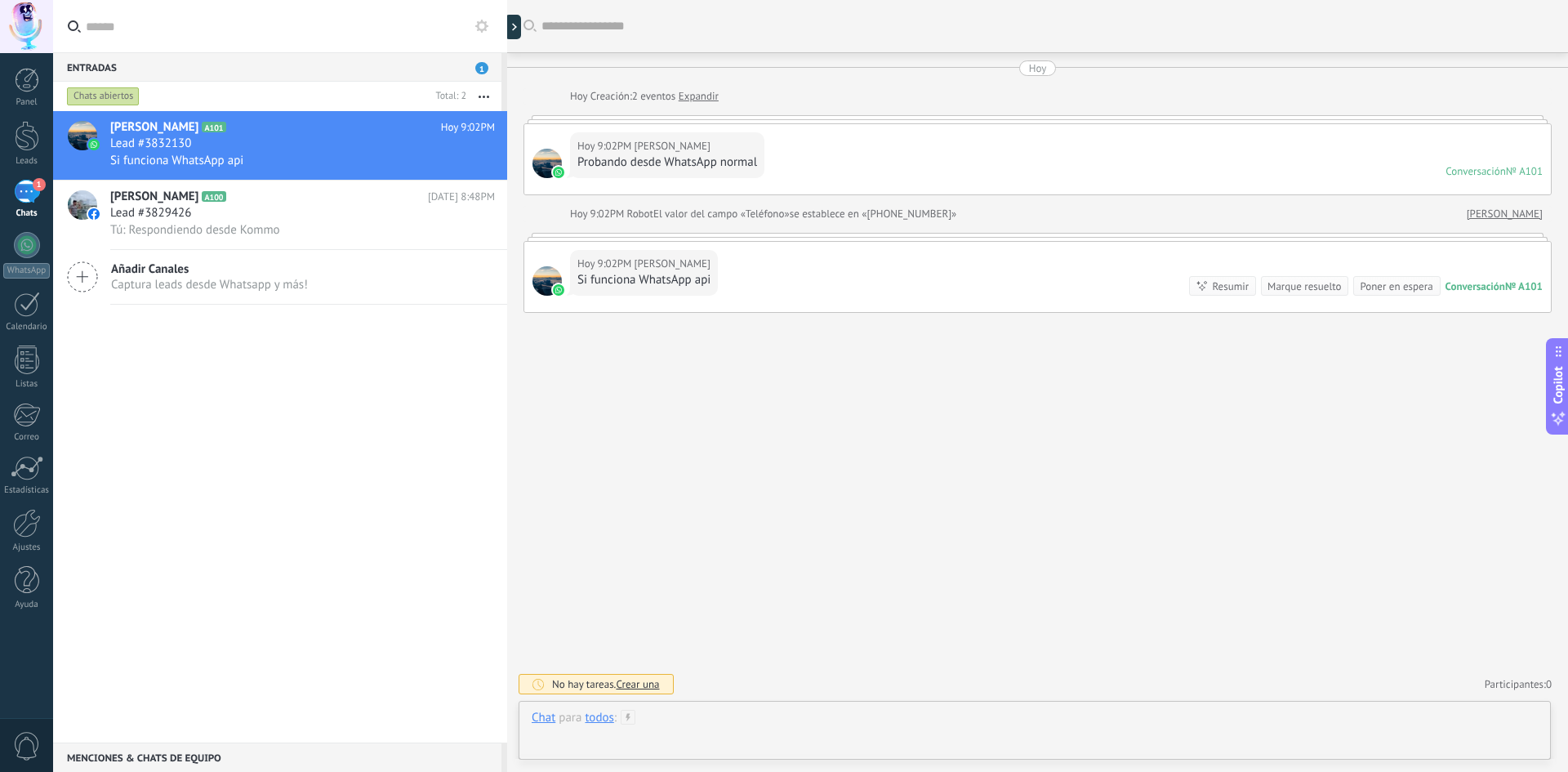
click at [736, 720] on div at bounding box center [1035, 735] width 1006 height 49
drag, startPoint x: 340, startPoint y: 390, endPoint x: 520, endPoint y: 390, distance: 180.0
click at [340, 390] on div "[PERSON_NAME] A101 [DATE] 9:02PM Lead #[PHONE_NUMBER] Si funciona WhatsApp api …" at bounding box center [280, 426] width 454 height 631
click at [650, 392] on div "Buscar Carga más [DATE] [DATE] Creación: 2 eventos Expandir [DATE] 9:02PM [PERS…" at bounding box center [1038, 386] width 1060 height 772
click at [1037, 12] on div at bounding box center [1046, 26] width 1011 height 53
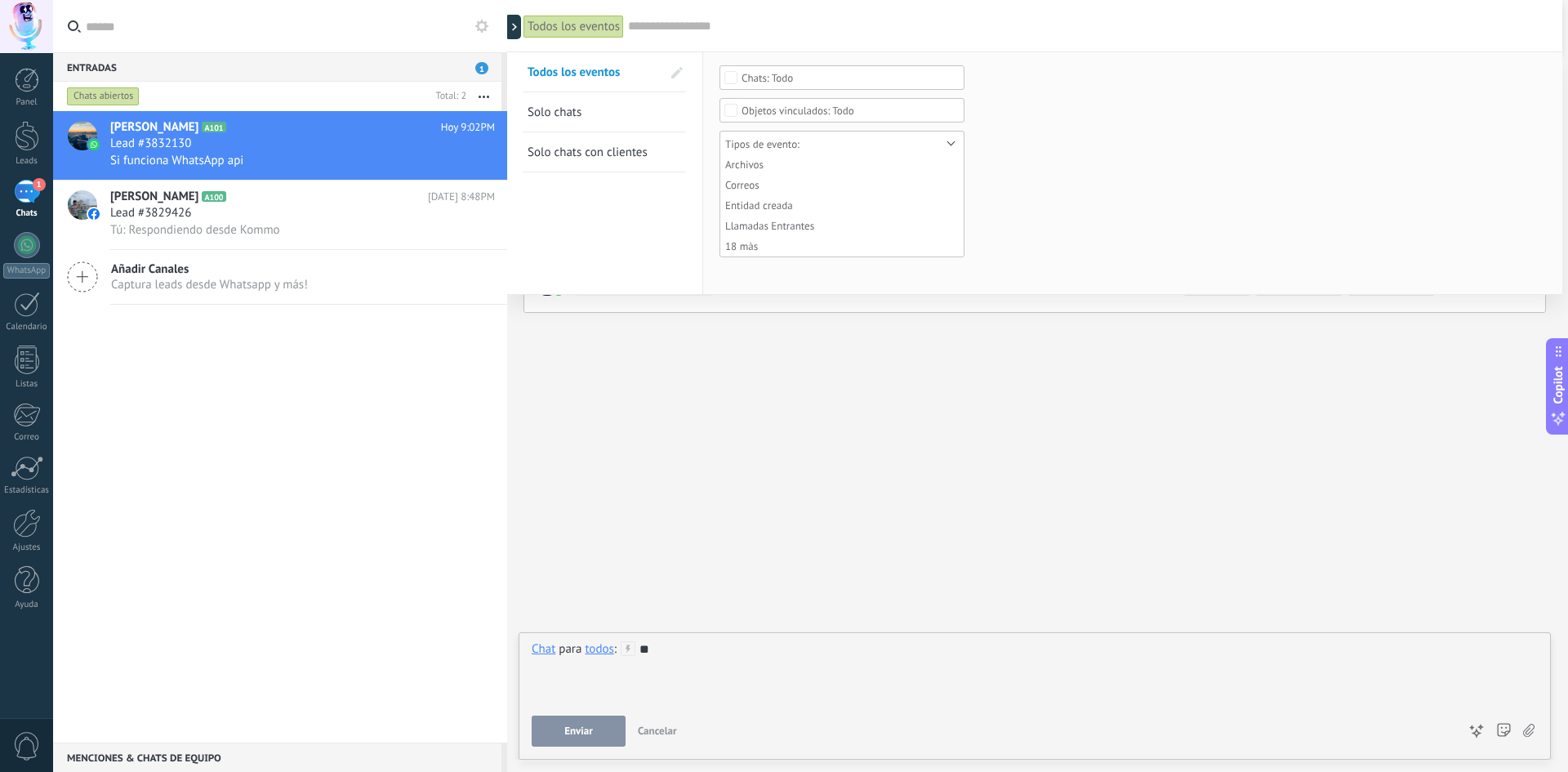
click at [1037, 12] on div at bounding box center [1087, 26] width 918 height 53
drag, startPoint x: 272, startPoint y: 195, endPoint x: 201, endPoint y: 162, distance: 78.3
click at [272, 195] on h2 "[PERSON_NAME] A100" at bounding box center [269, 197] width 318 height 16
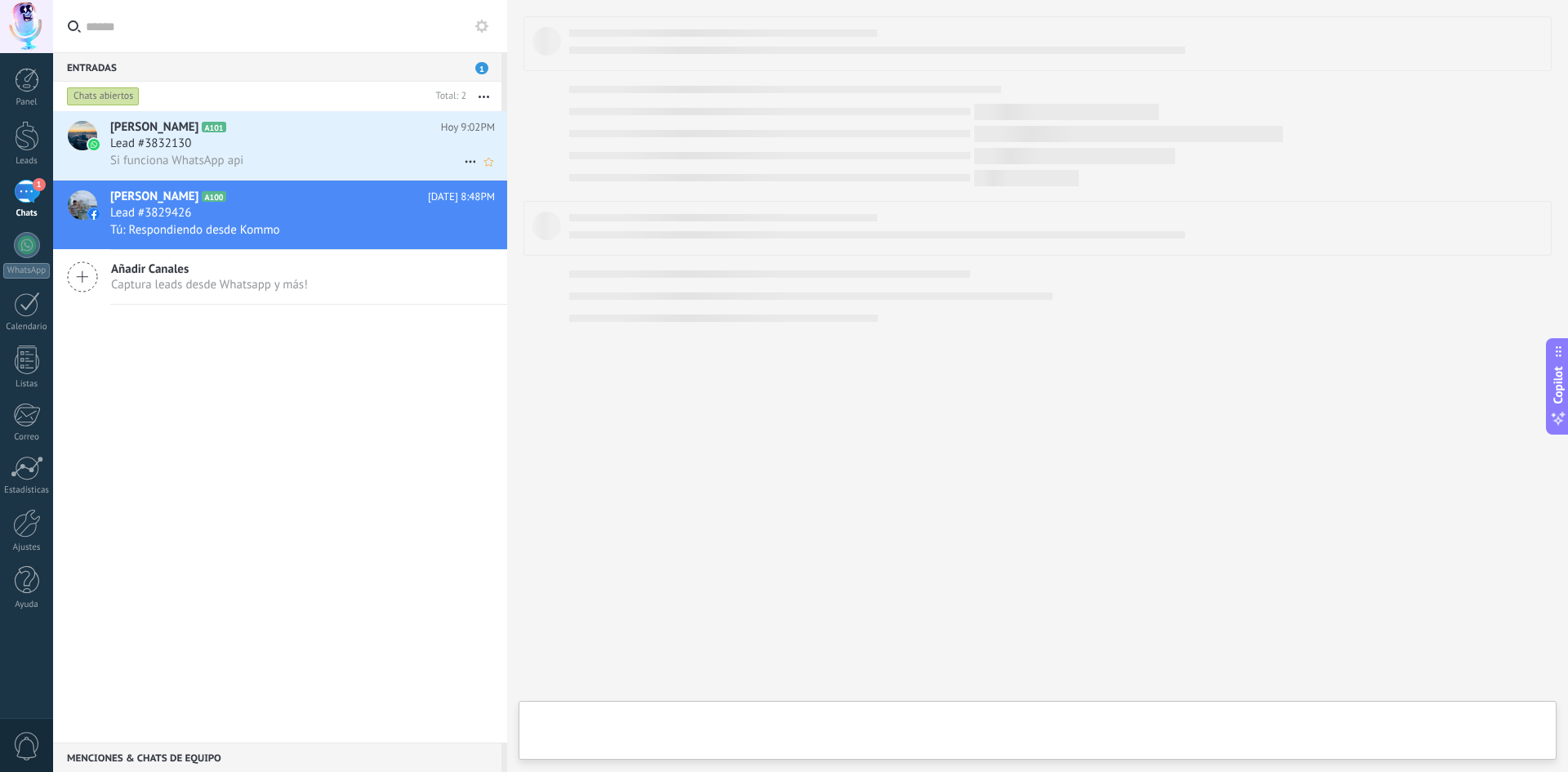
click at [194, 150] on h3 "Lead #3832130" at bounding box center [154, 144] width 89 height 16
